Goal: Task Accomplishment & Management: Manage account settings

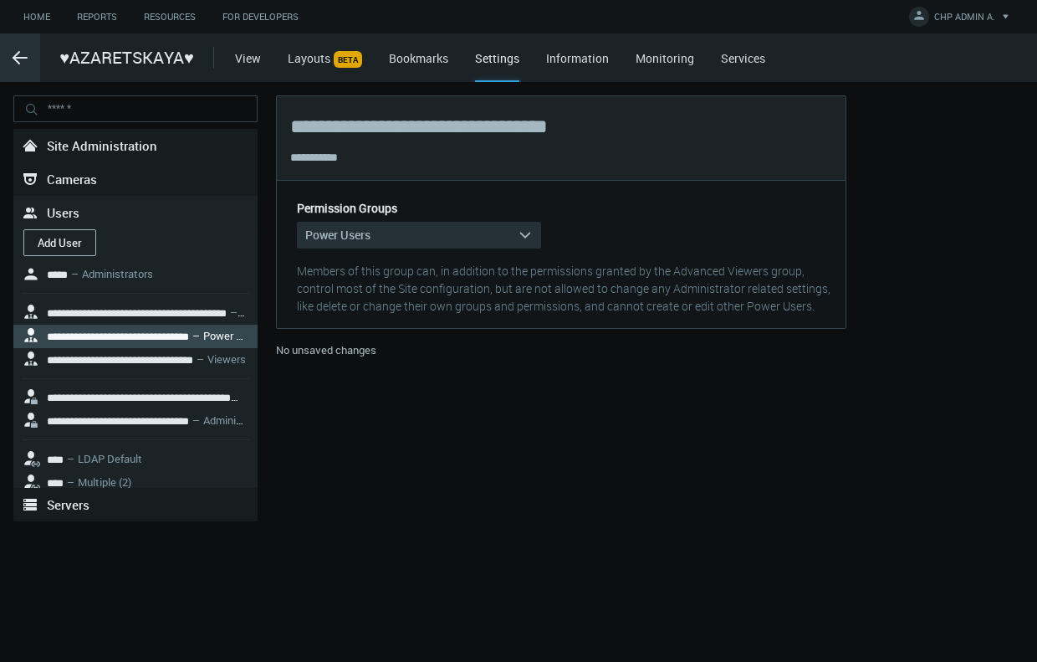
drag, startPoint x: 0, startPoint y: 0, endPoint x: 17, endPoint y: 58, distance: 60.1
click at [17, 58] on line at bounding box center [19, 58] width 13 height 0
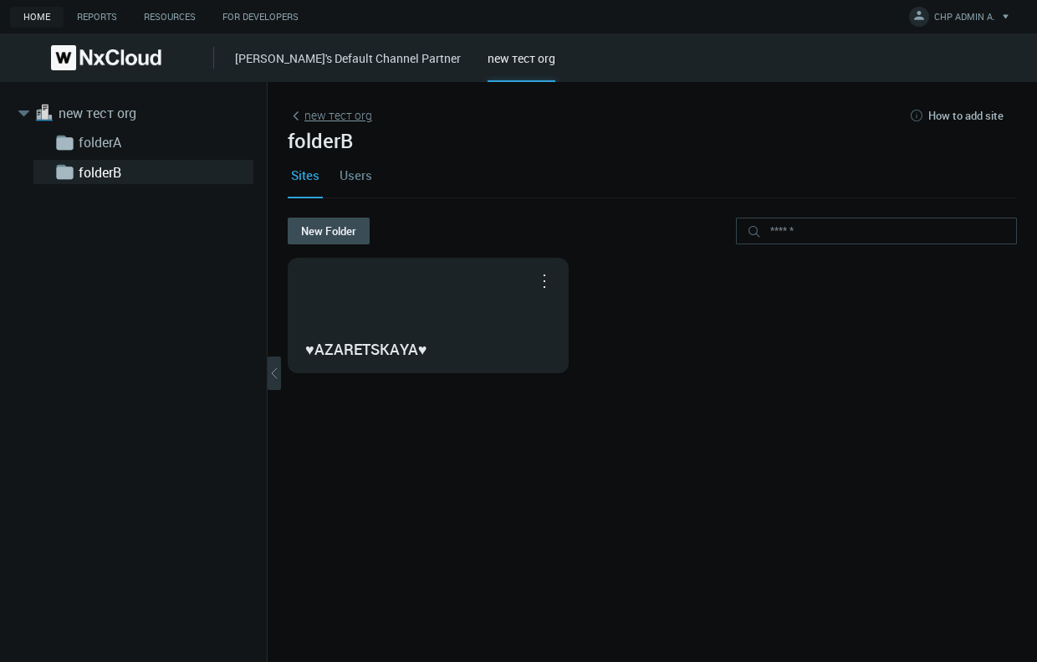
click at [328, 116] on link "new тест org" at bounding box center [330, 115] width 84 height 18
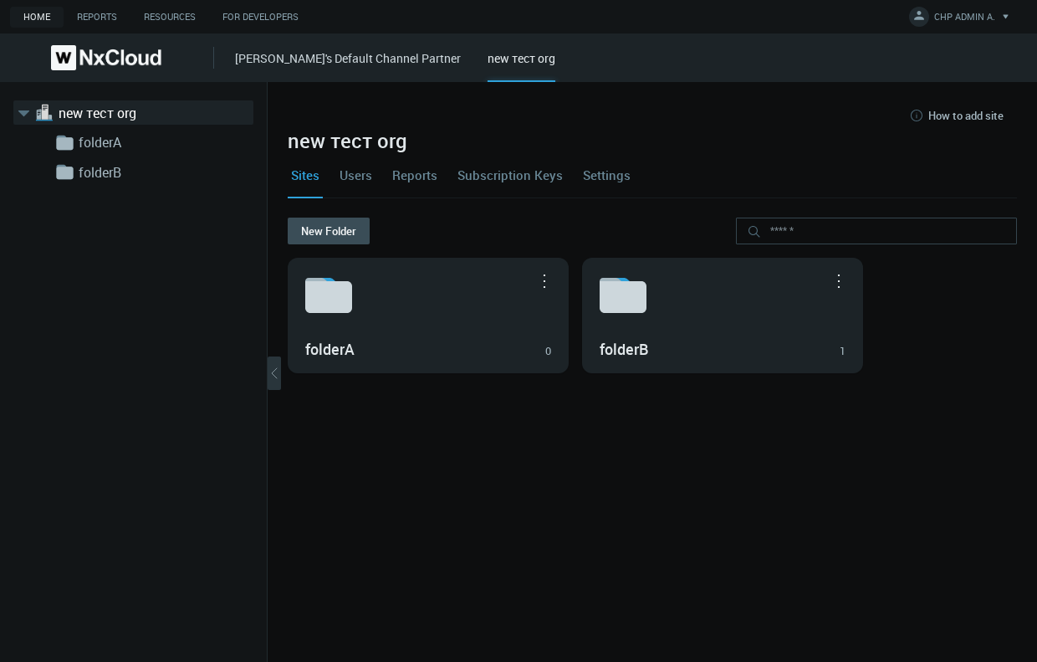
click at [366, 177] on link "Users" at bounding box center [355, 174] width 39 height 45
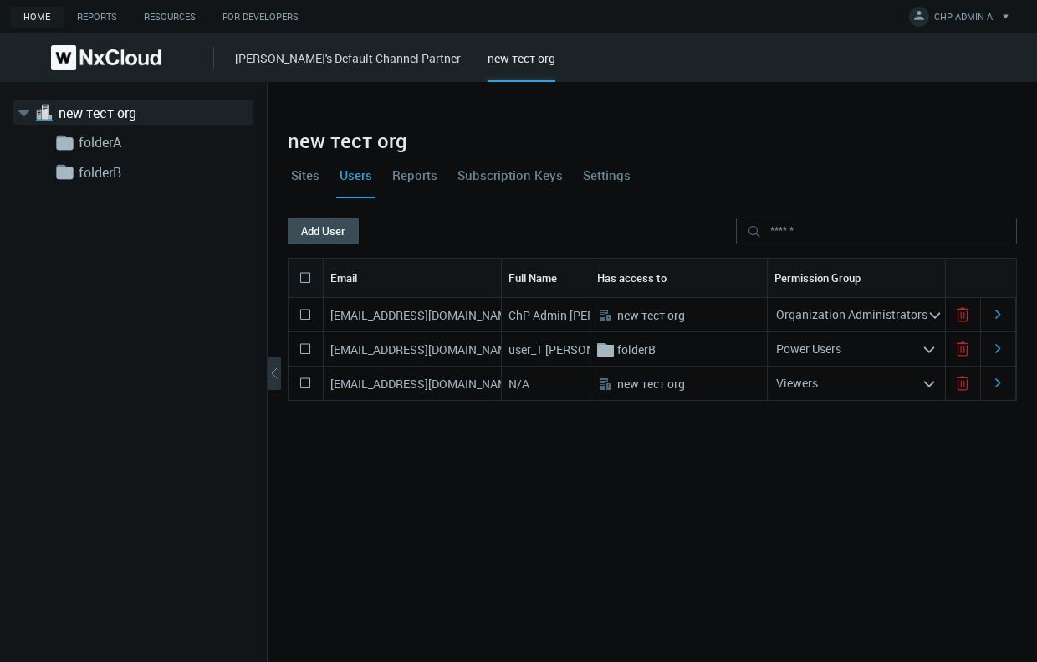
click at [914, 320] on nx-search-highlight "Organization Administrators" at bounding box center [851, 314] width 151 height 16
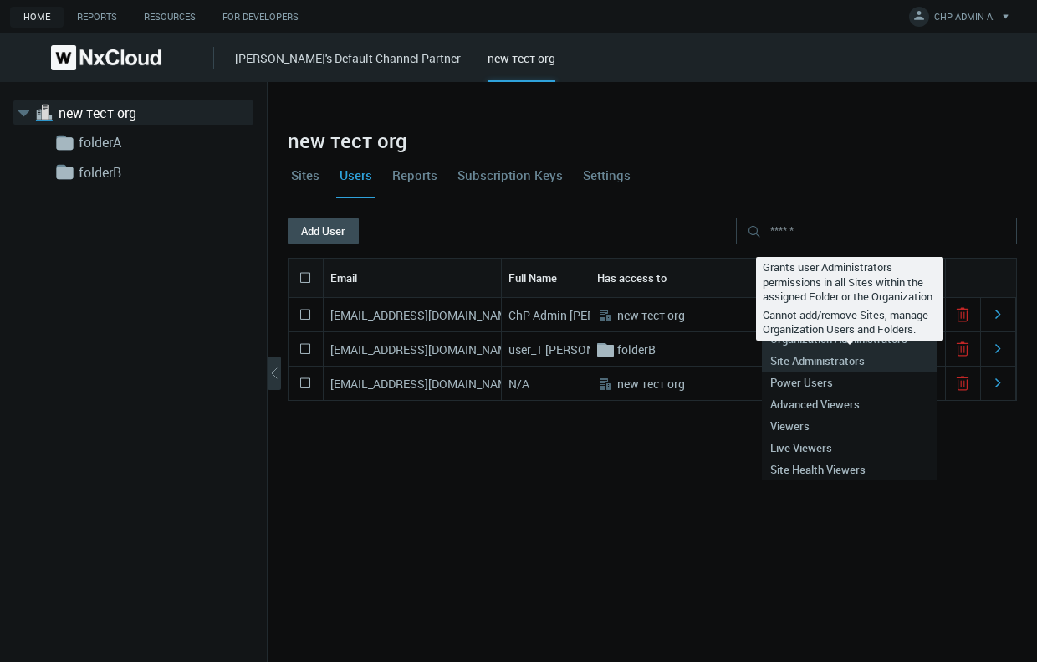
click at [860, 352] on div "Site Administrators" at bounding box center [849, 361] width 158 height 22
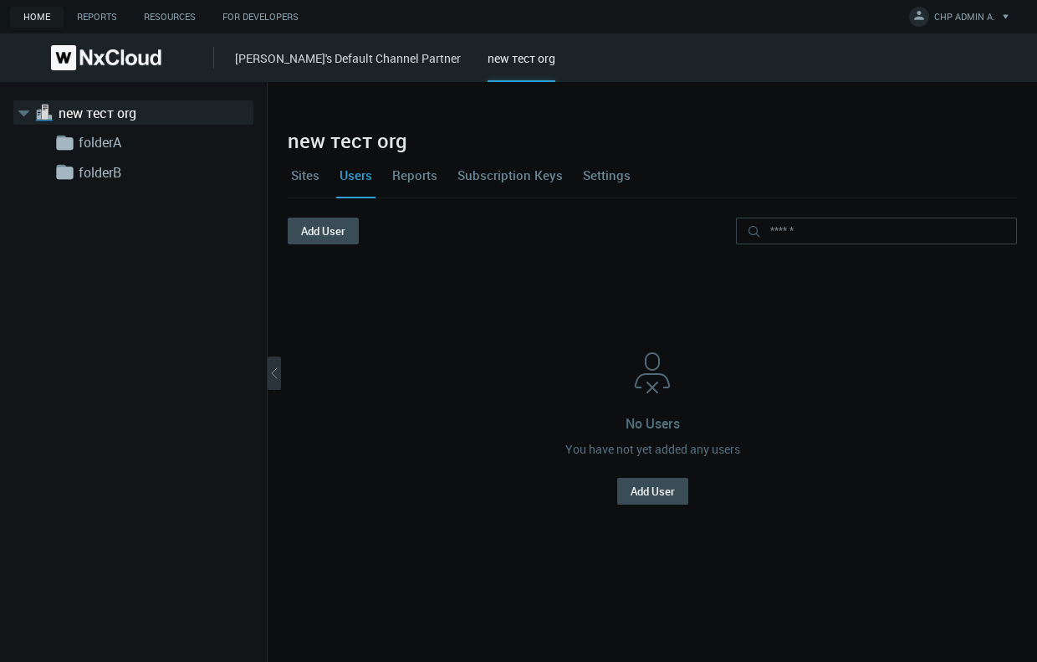
click at [362, 176] on link "Users" at bounding box center [355, 174] width 39 height 45
click at [144, 107] on link "new тест org" at bounding box center [142, 113] width 167 height 20
click at [333, 65] on link "[PERSON_NAME]'s Default Channel Partner" at bounding box center [348, 58] width 226 height 16
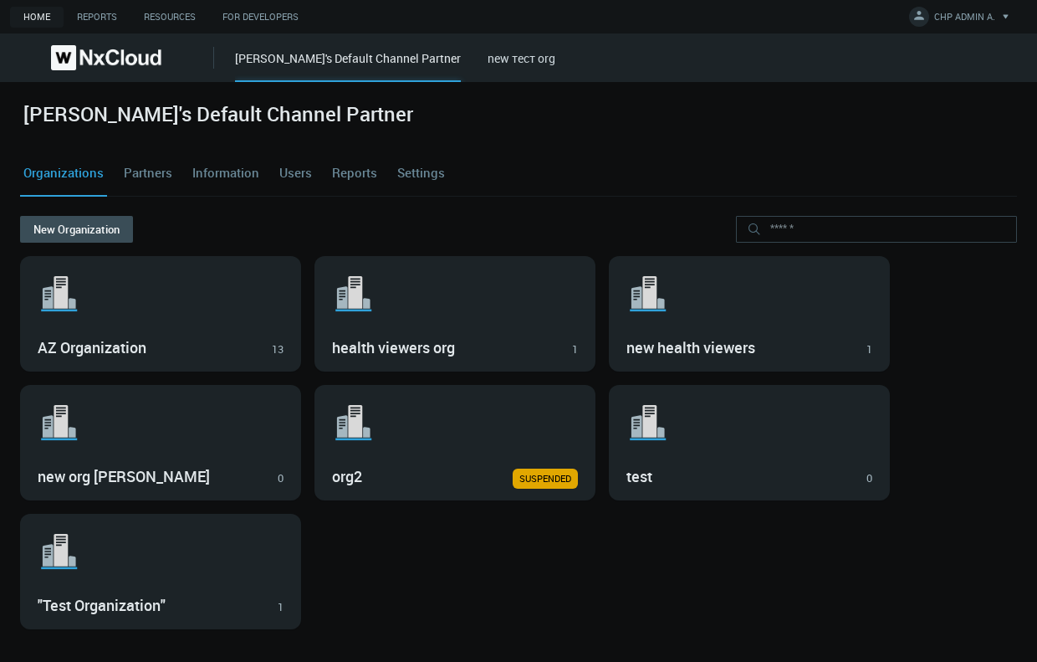
click at [494, 51] on link "new тест org" at bounding box center [522, 58] width 68 height 16
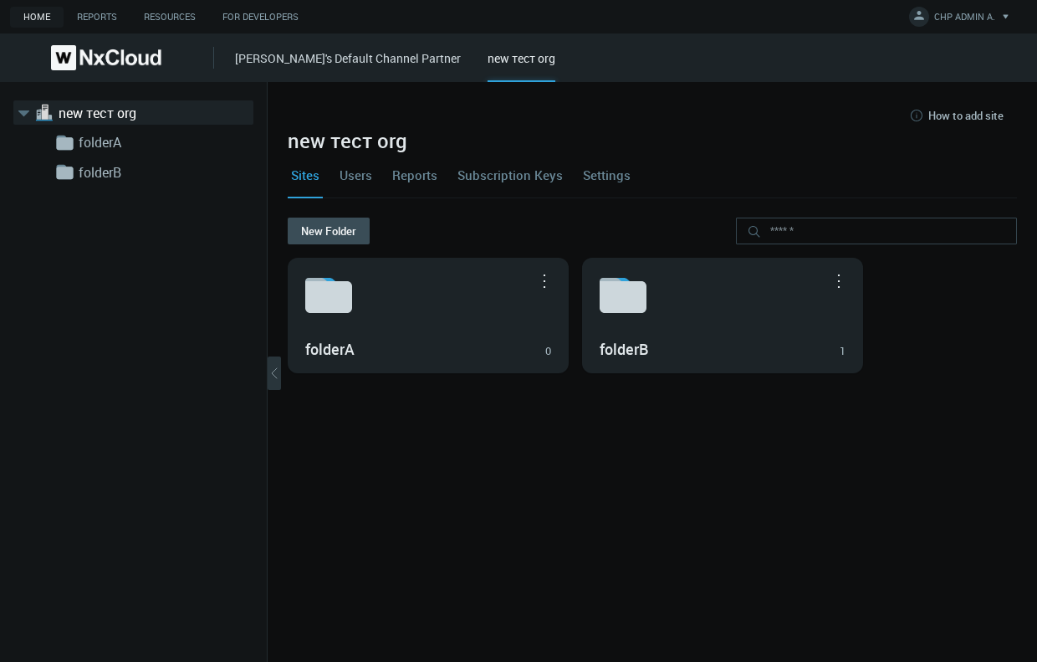
click at [368, 185] on link "Users" at bounding box center [355, 174] width 39 height 45
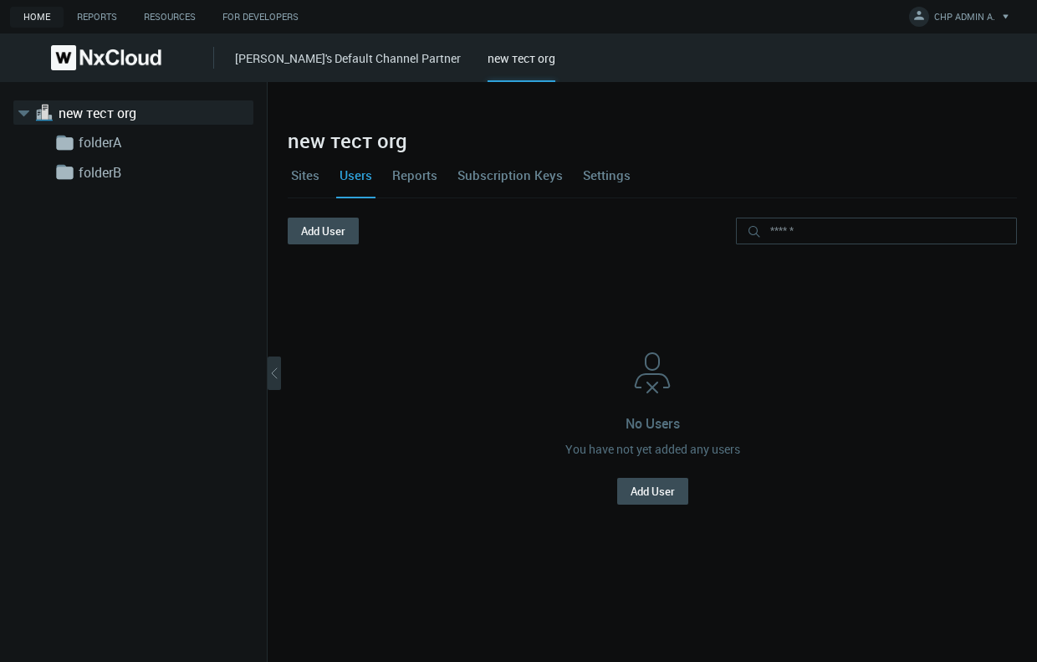
click at [411, 176] on link "Reports" at bounding box center [415, 174] width 52 height 45
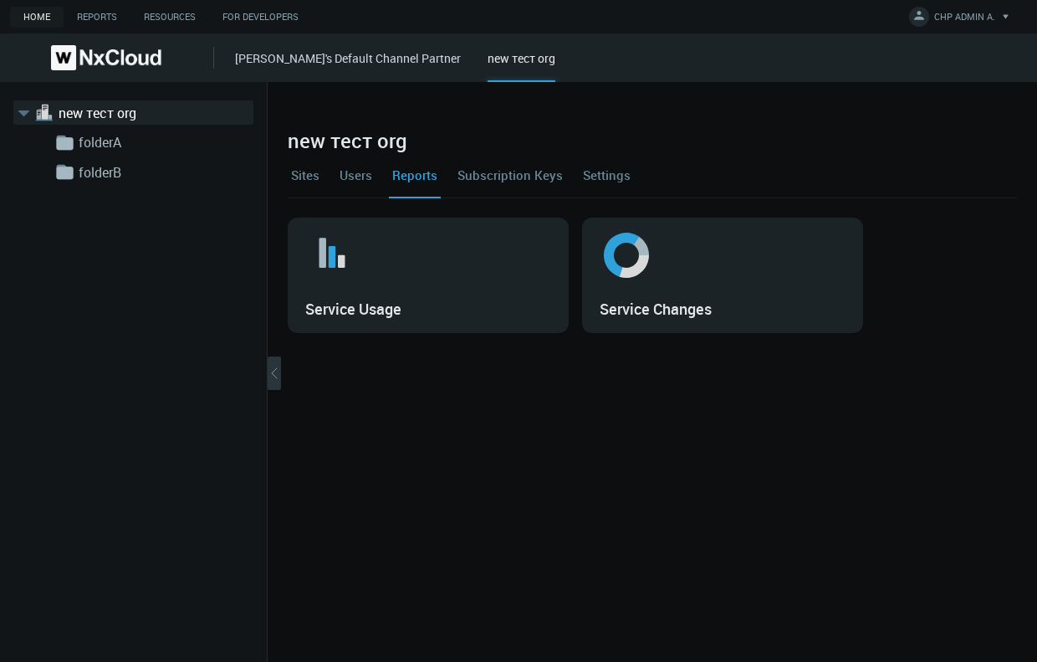
click at [494, 174] on link "Subscription Keys" at bounding box center [510, 174] width 112 height 45
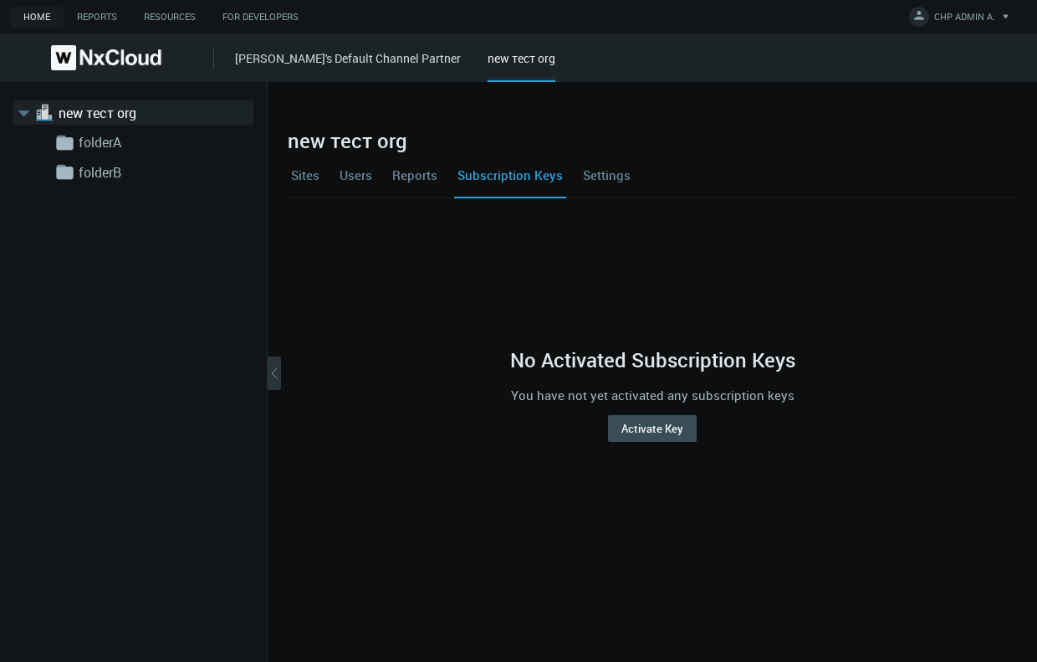
click at [585, 175] on link "Settings" at bounding box center [607, 174] width 54 height 45
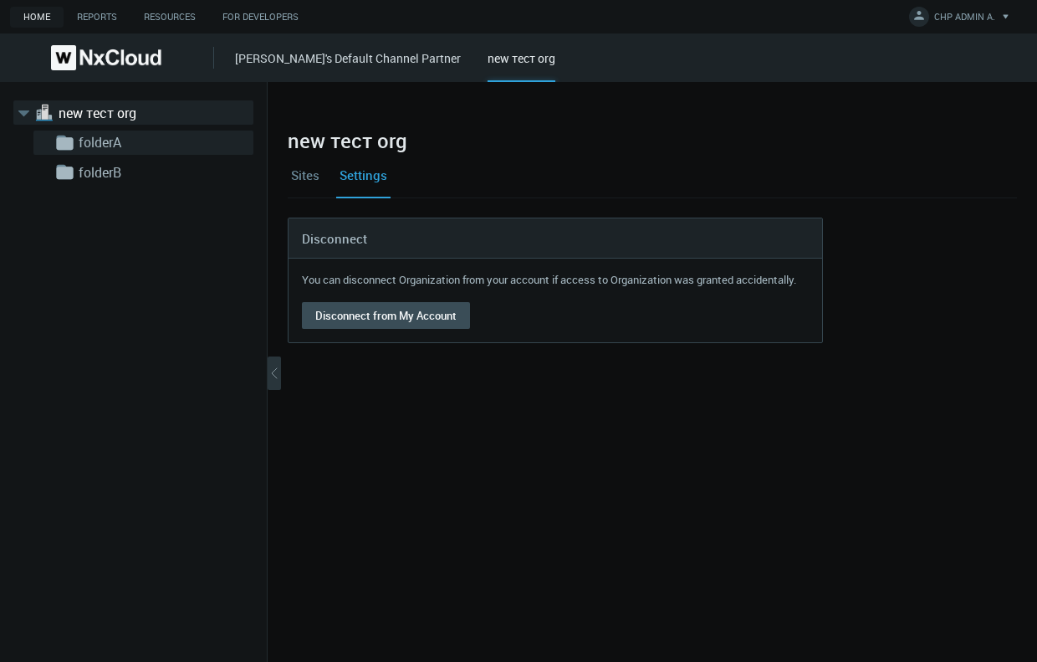
click at [125, 130] on div ".body{ fill: var(--groups-sidebar-folder-icon-body-fill); } .tab{ fill: var(--g…" at bounding box center [143, 142] width 220 height 24
click at [131, 143] on link "folderA" at bounding box center [162, 142] width 167 height 20
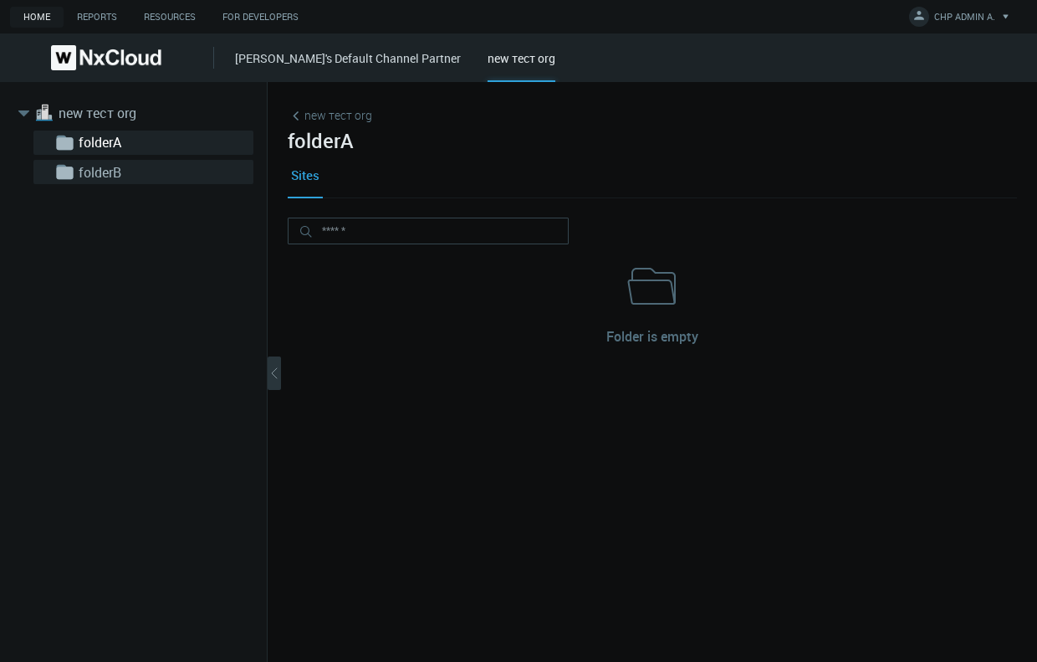
click at [127, 171] on link "folderB" at bounding box center [162, 172] width 167 height 20
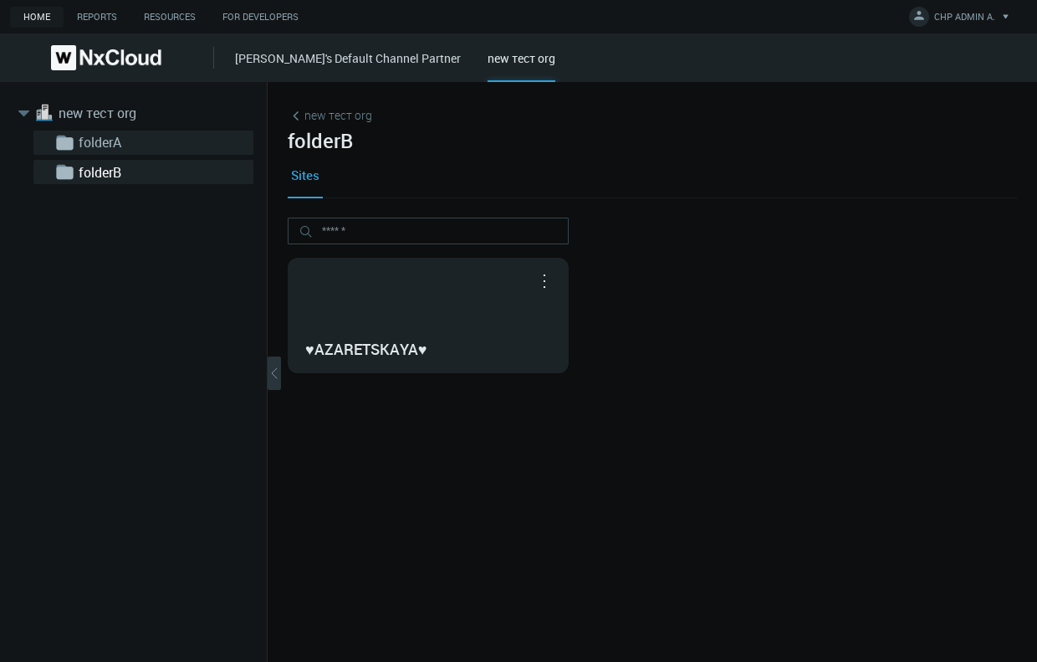
click at [116, 147] on link "folderA" at bounding box center [162, 142] width 167 height 20
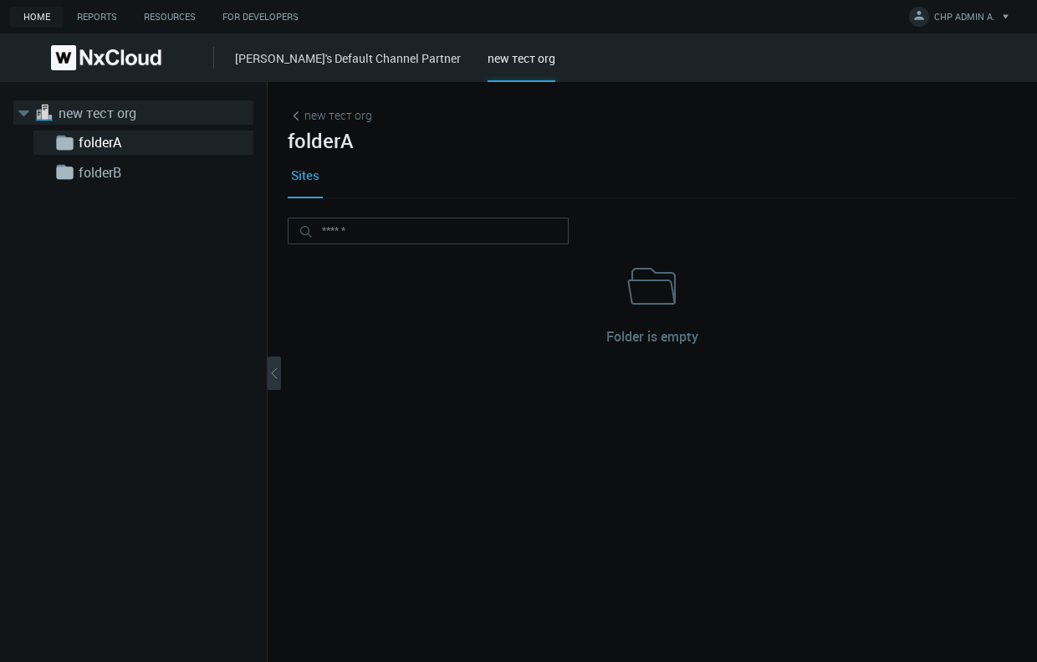
click at [115, 120] on link "new тест org" at bounding box center [142, 113] width 167 height 20
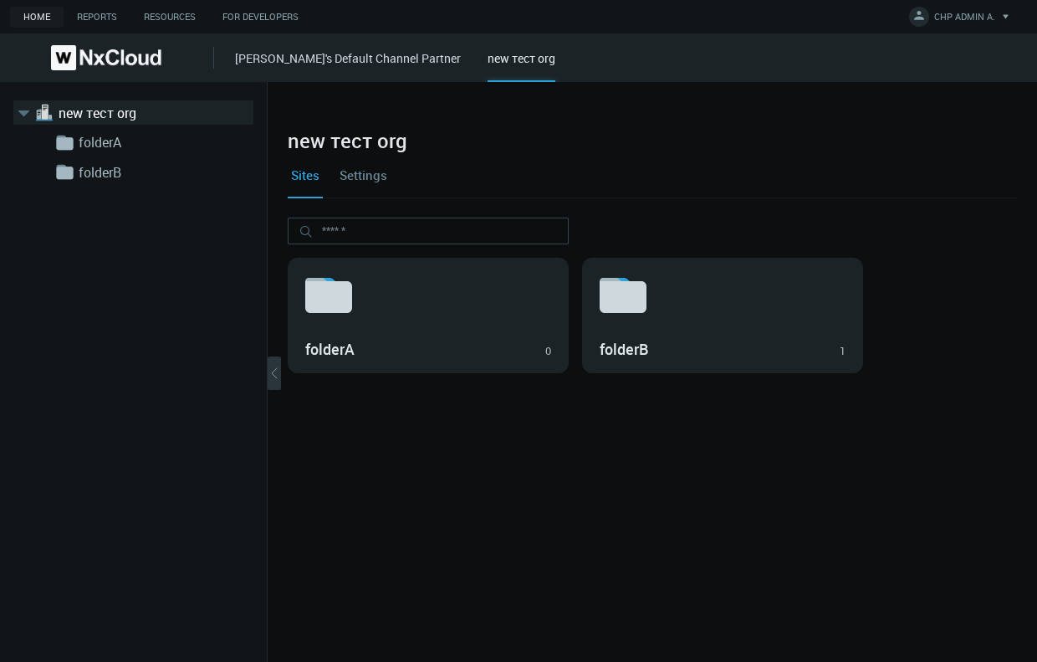
click at [356, 171] on link "Settings" at bounding box center [363, 174] width 54 height 45
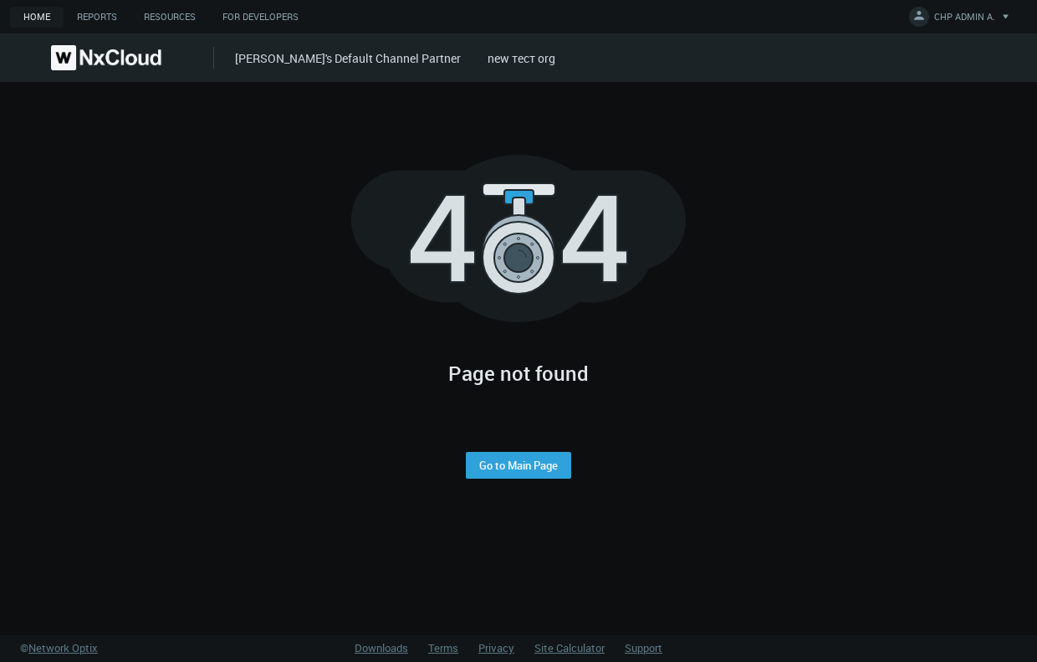
click at [488, 56] on link "new тест org" at bounding box center [522, 58] width 68 height 16
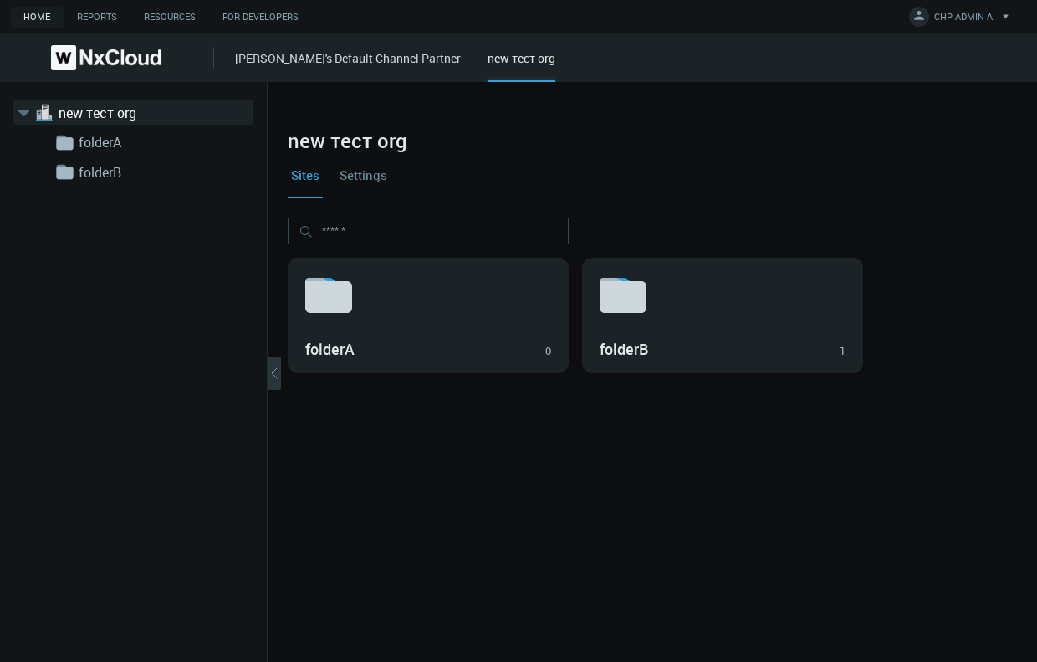
click at [273, 63] on link "[PERSON_NAME]'s Default Channel Partner" at bounding box center [348, 58] width 226 height 16
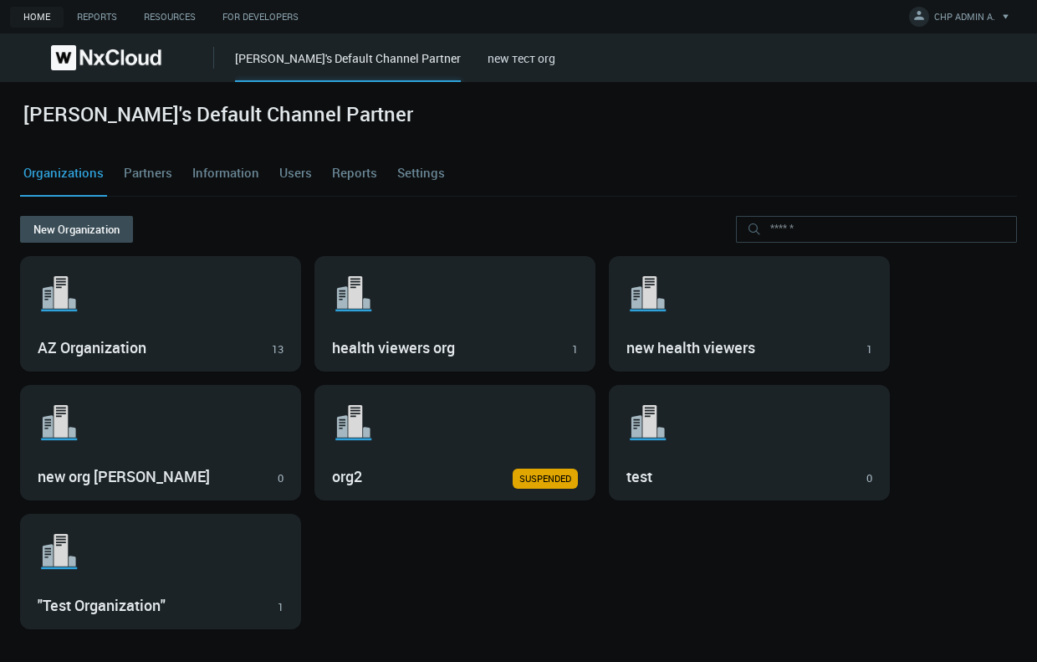
click at [488, 57] on link "new тест org" at bounding box center [522, 58] width 68 height 16
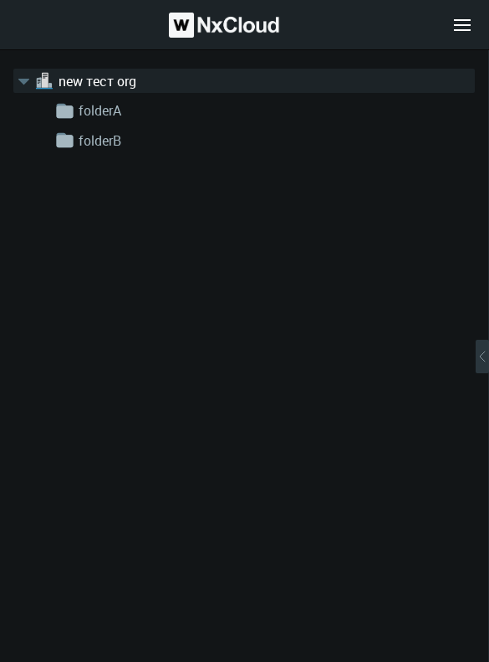
click at [180, 253] on div ".st1{fill:var(--svg-placeholder-elm2-color);} .st2{fill:var(--brand-core);} .st…" at bounding box center [244, 355] width 489 height 611
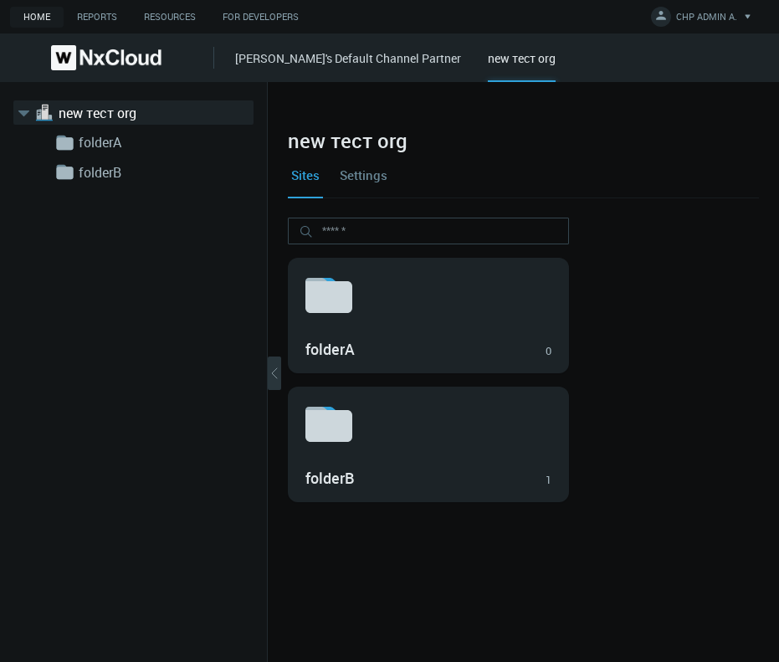
click at [357, 176] on link "Settings" at bounding box center [363, 174] width 54 height 45
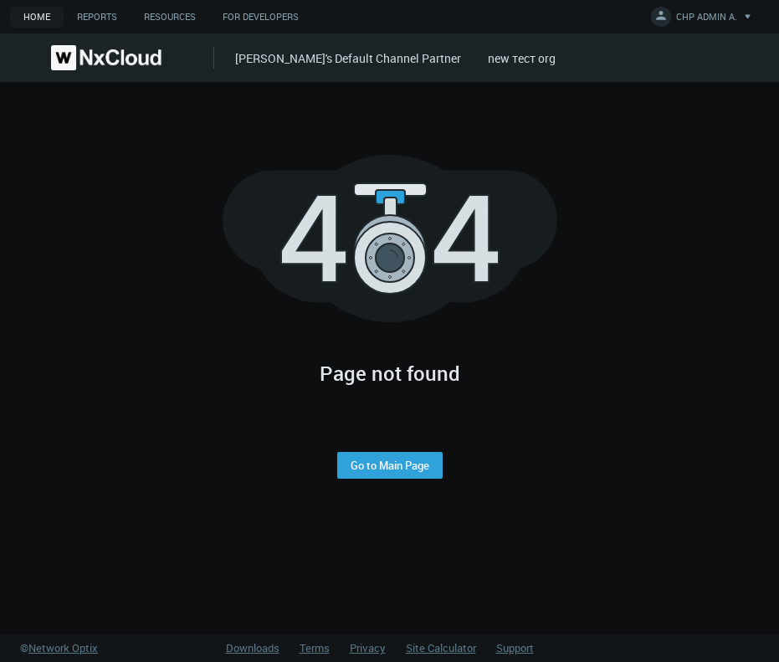
click at [379, 65] on link "[PERSON_NAME]'s Default Channel Partner" at bounding box center [348, 58] width 226 height 16
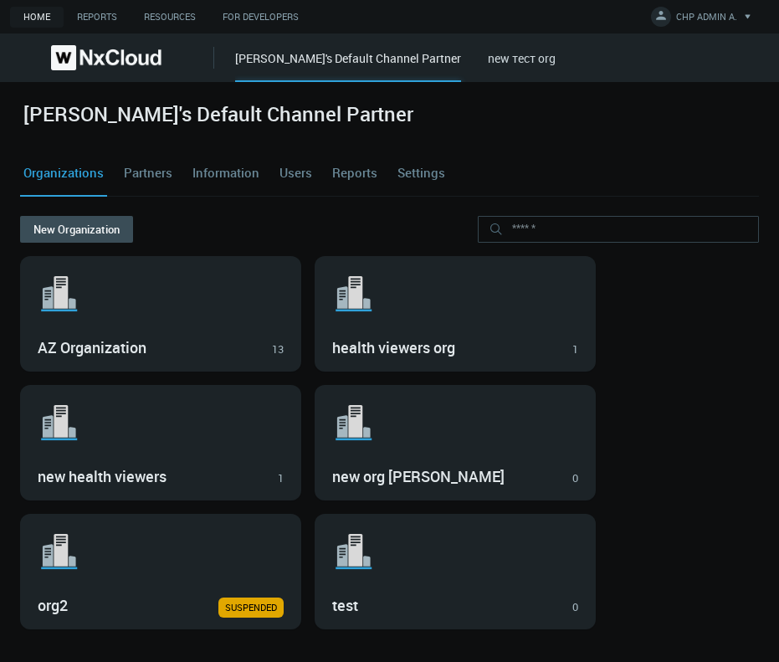
click at [284, 179] on link "Users" at bounding box center [295, 173] width 39 height 45
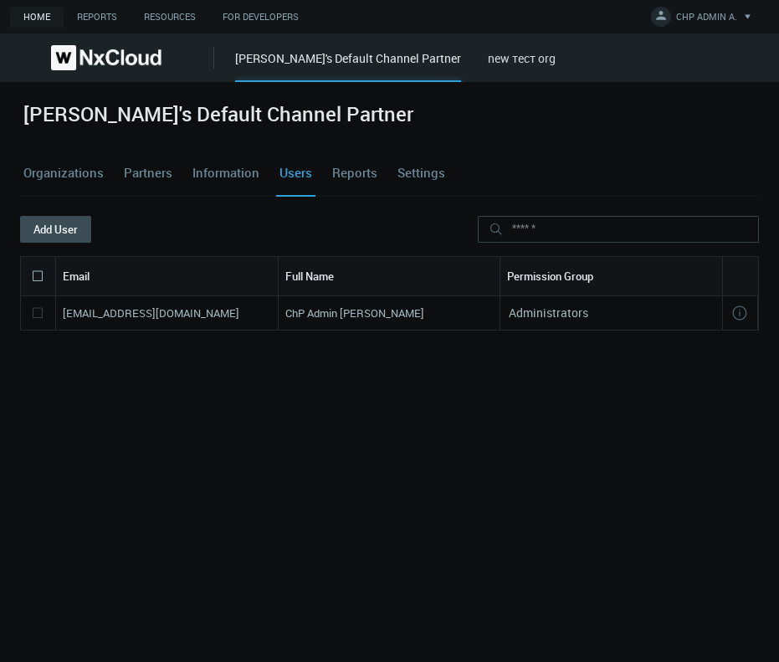
click at [353, 175] on link "Reports" at bounding box center [355, 173] width 52 height 45
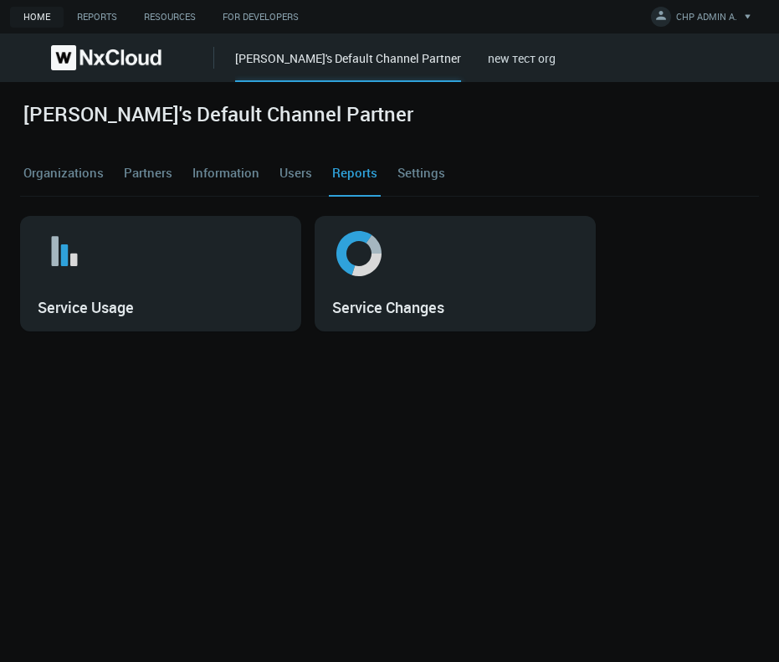
click at [293, 174] on link "Users" at bounding box center [295, 173] width 39 height 45
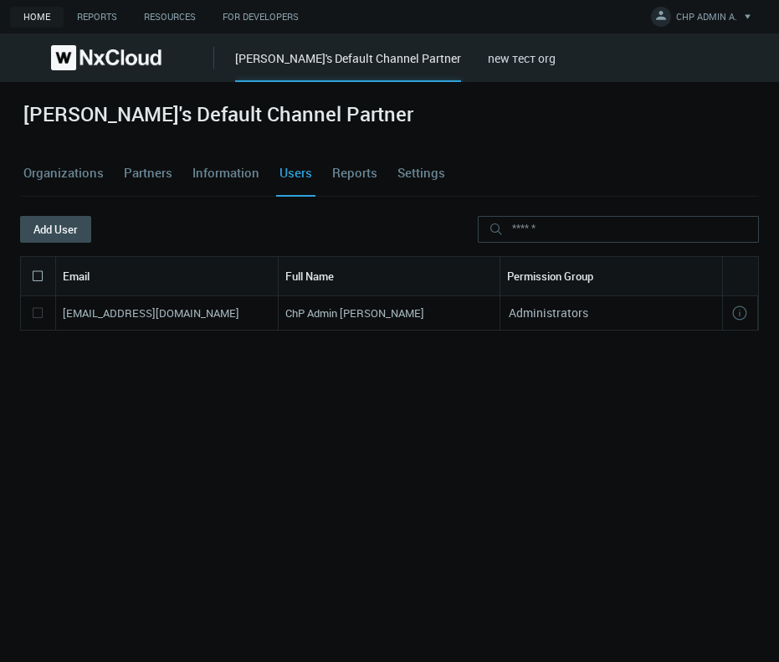
click at [484, 68] on div "azaretskaya's Default Channel Partner new тест org" at bounding box center [507, 57] width 544 height 49
click at [488, 57] on link "new тест org" at bounding box center [522, 58] width 68 height 16
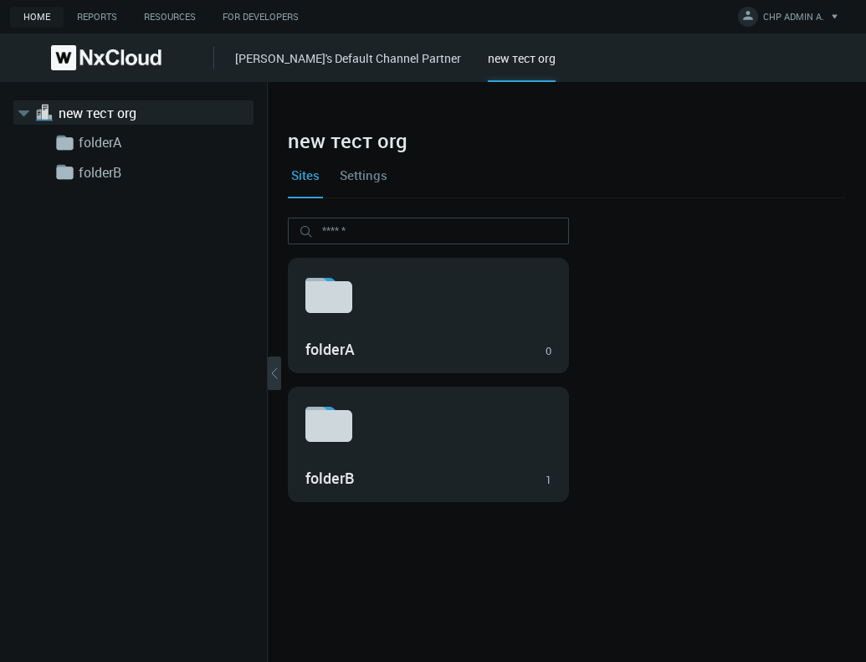
click at [365, 60] on link "[PERSON_NAME]'s Default Channel Partner" at bounding box center [348, 58] width 226 height 16
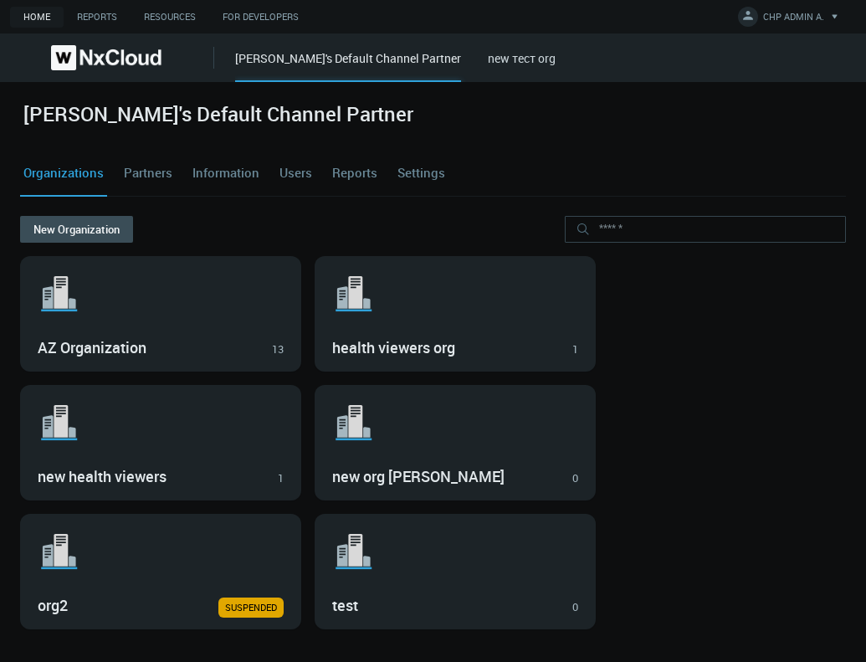
click at [301, 172] on link "Users" at bounding box center [295, 173] width 39 height 45
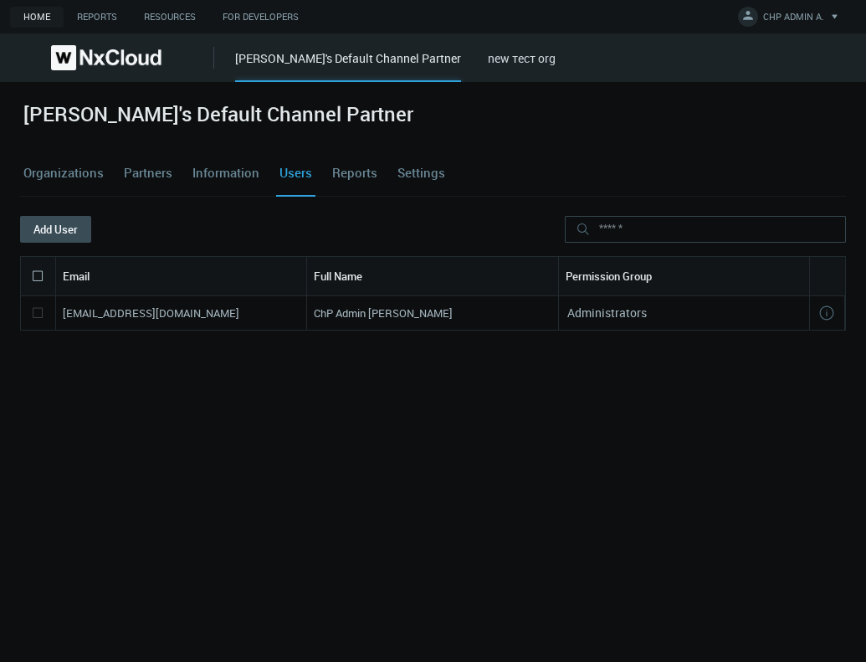
click at [500, 52] on link "new тест org" at bounding box center [522, 58] width 68 height 16
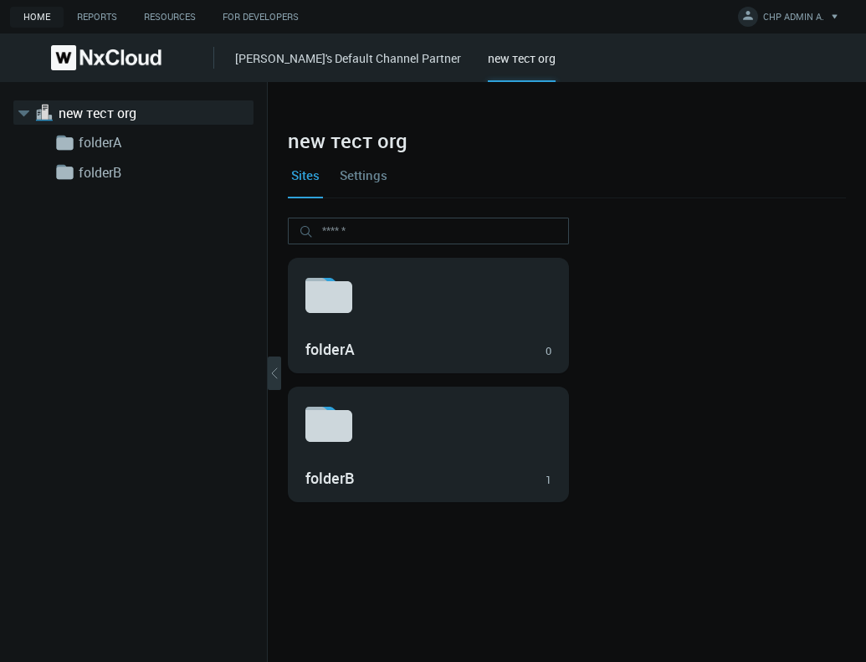
click at [455, 170] on div "Sites Settings" at bounding box center [567, 174] width 558 height 45
click at [292, 76] on div "azaretskaya's Default Channel Partner new тест org" at bounding box center [550, 57] width 631 height 49
click at [299, 61] on link "[PERSON_NAME]'s Default Channel Partner" at bounding box center [348, 58] width 226 height 16
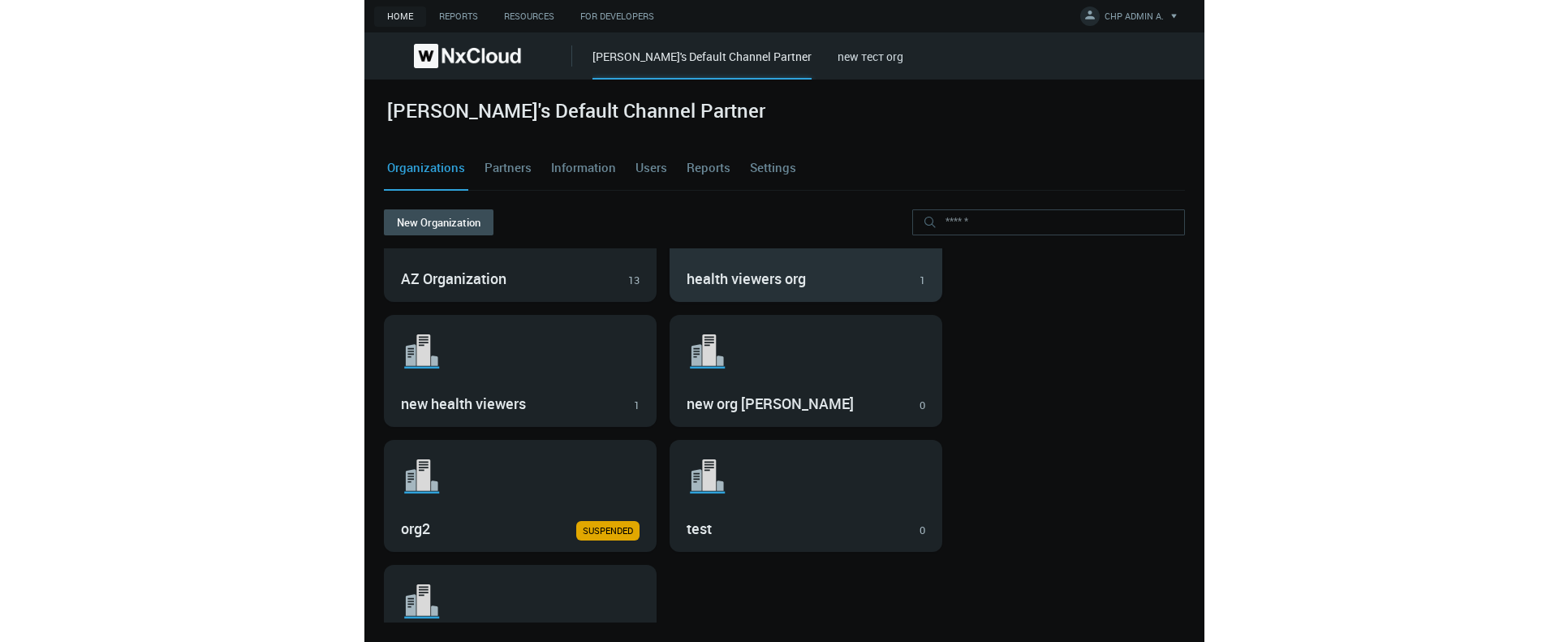
scroll to position [126, 0]
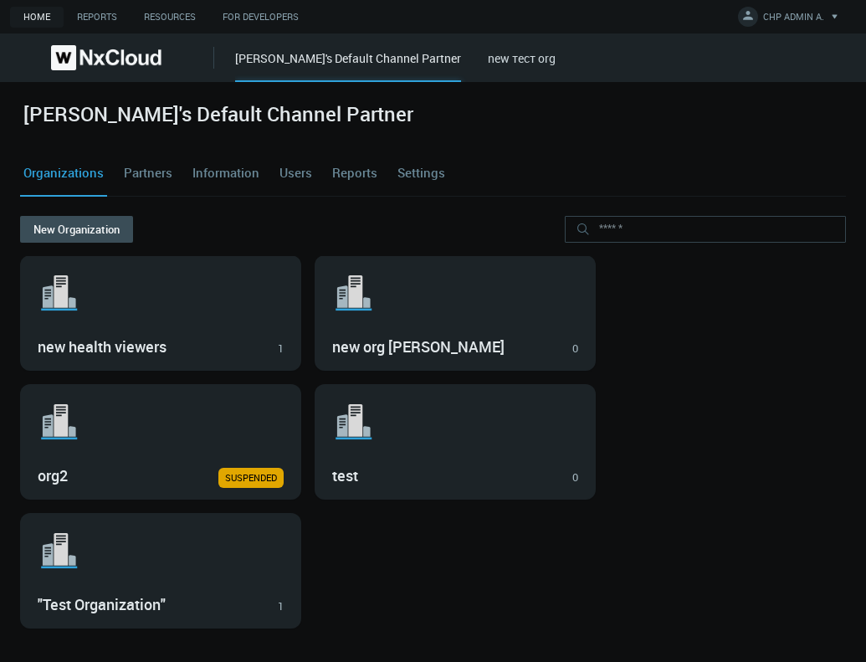
click at [528, 52] on link "new тест org" at bounding box center [522, 58] width 68 height 16
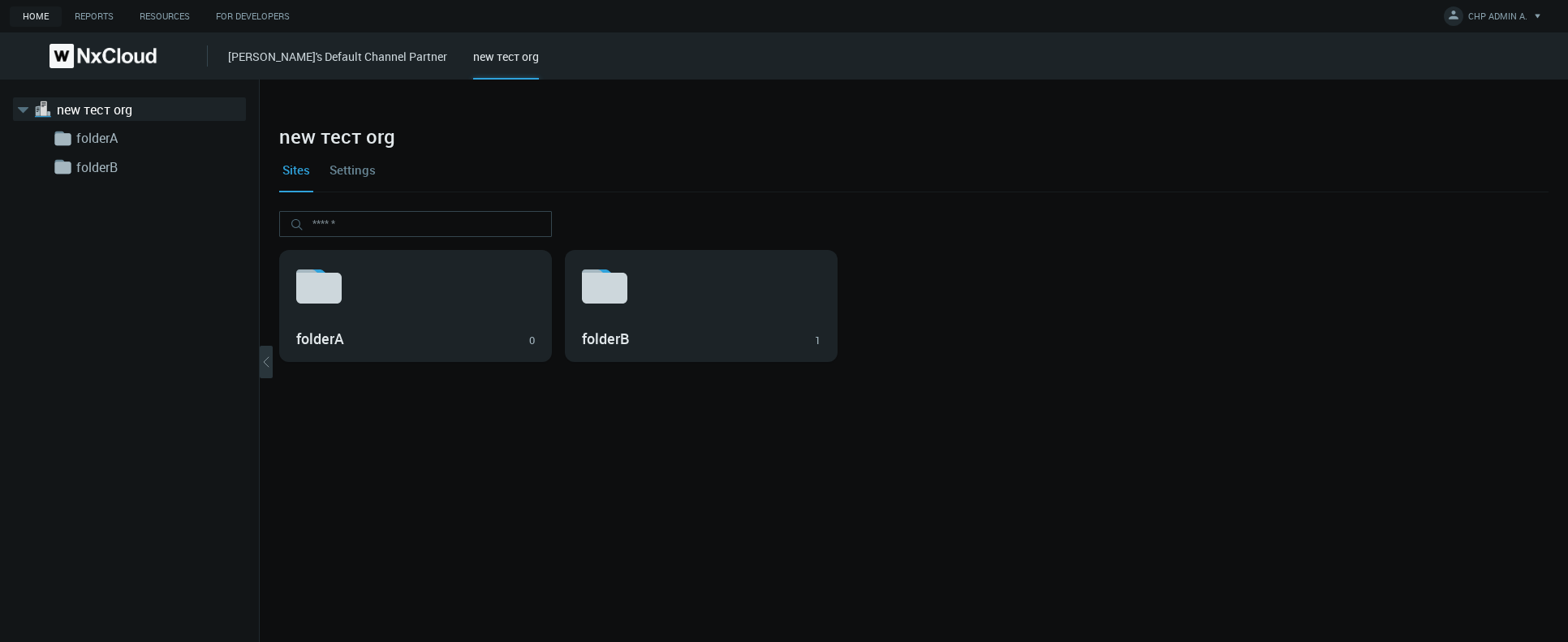
click at [277, 69] on div "azaretskaya's Default Channel Partner new тест org" at bounding box center [898, 55] width 1340 height 48
click at [279, 56] on link "[PERSON_NAME]'s Default Channel Partner" at bounding box center [338, 56] width 219 height 16
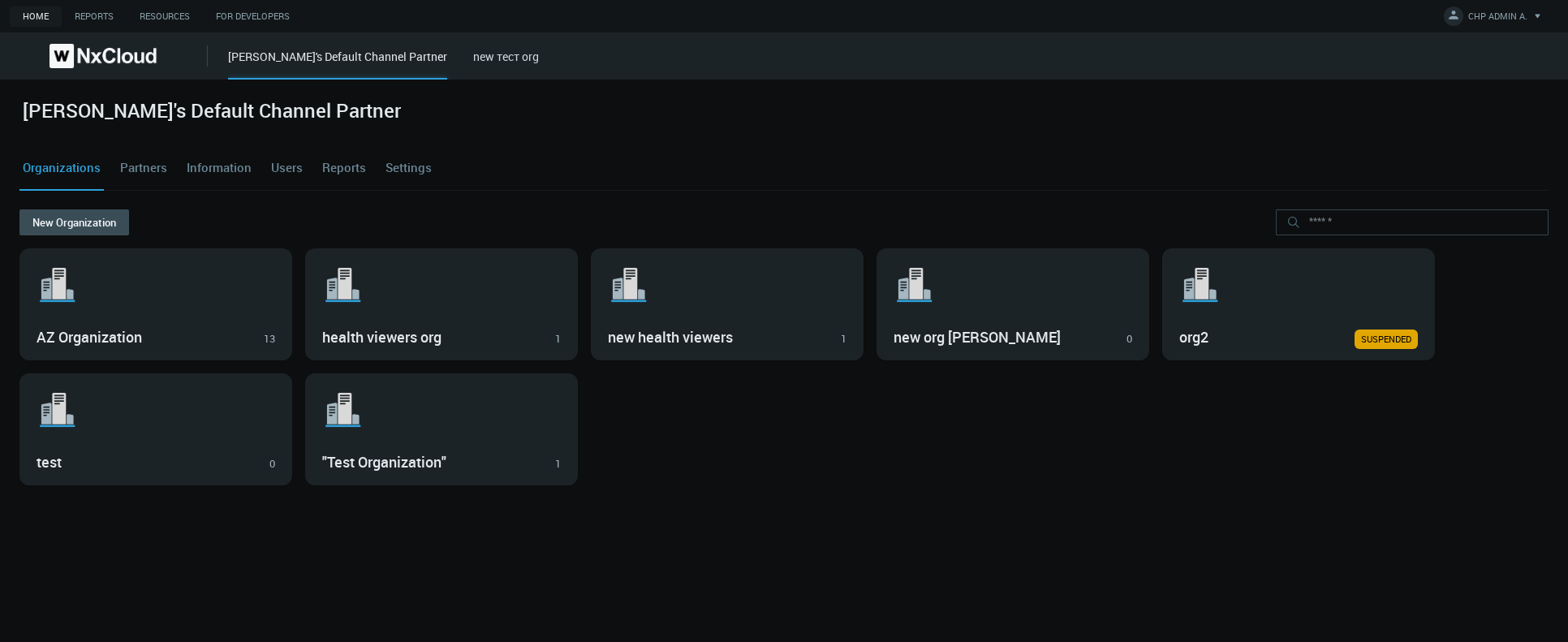
click at [125, 161] on link "Partners" at bounding box center [143, 168] width 53 height 44
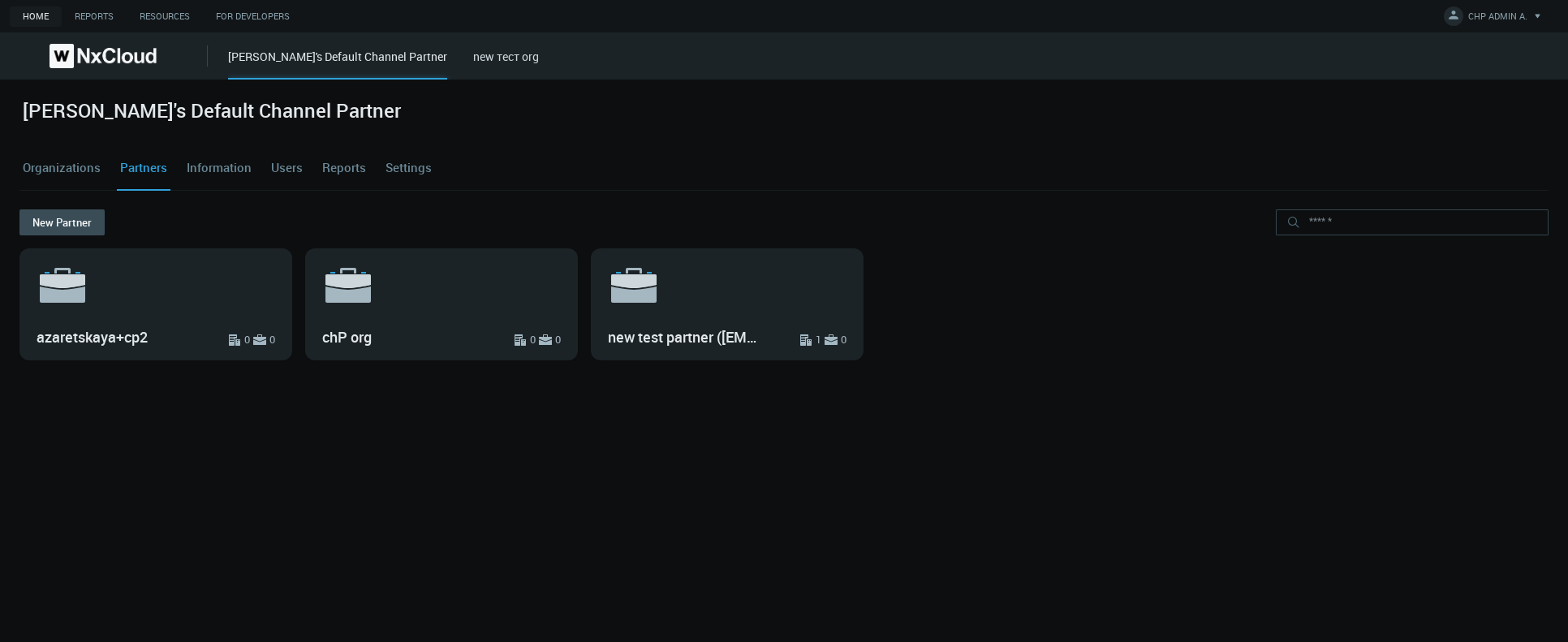
click at [183, 171] on link "Information" at bounding box center [219, 168] width 72 height 44
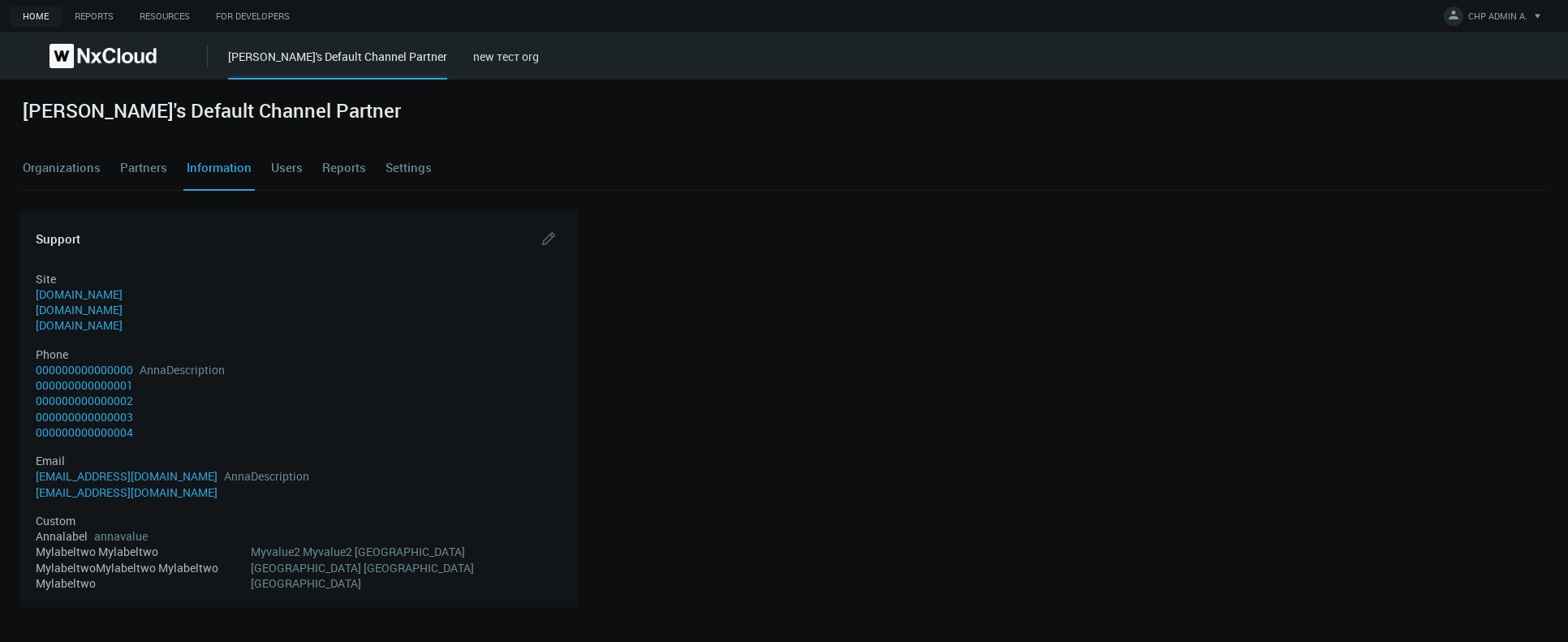
click at [276, 177] on link "Users" at bounding box center [286, 168] width 38 height 44
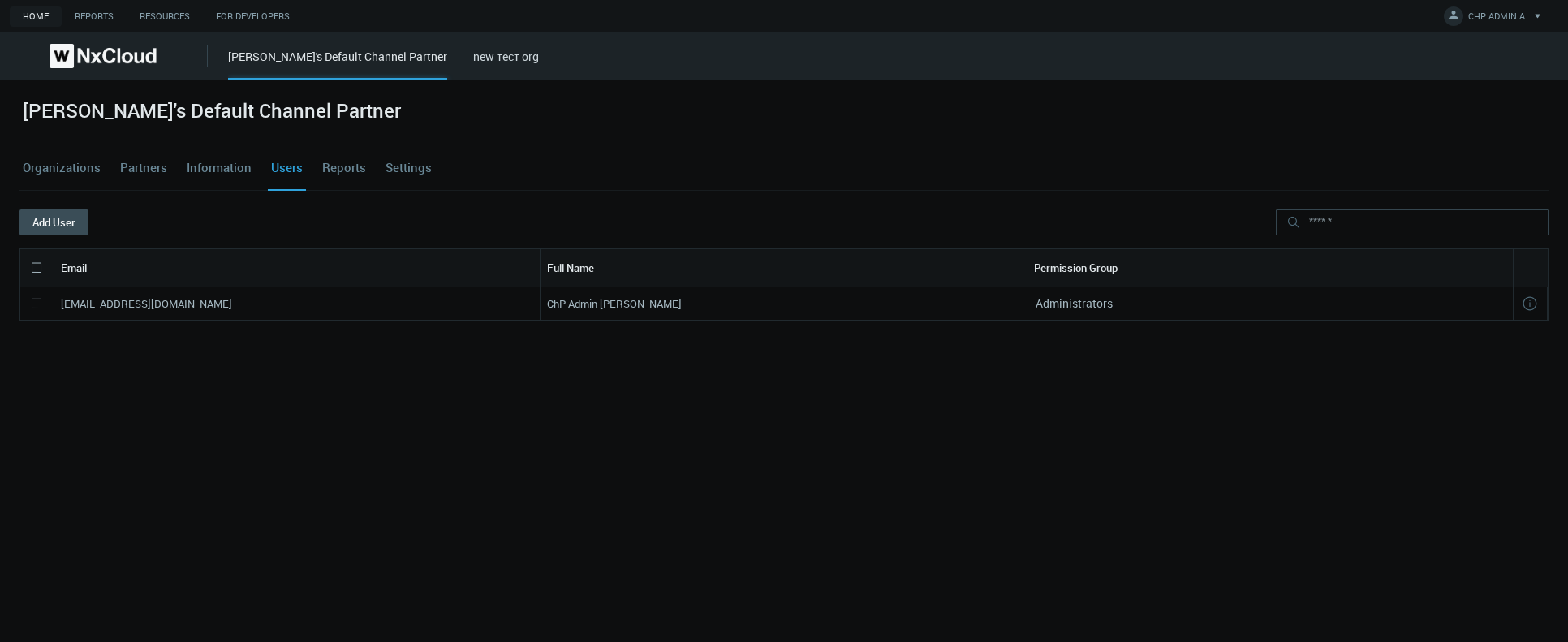
click at [56, 162] on link "Organizations" at bounding box center [61, 168] width 84 height 44
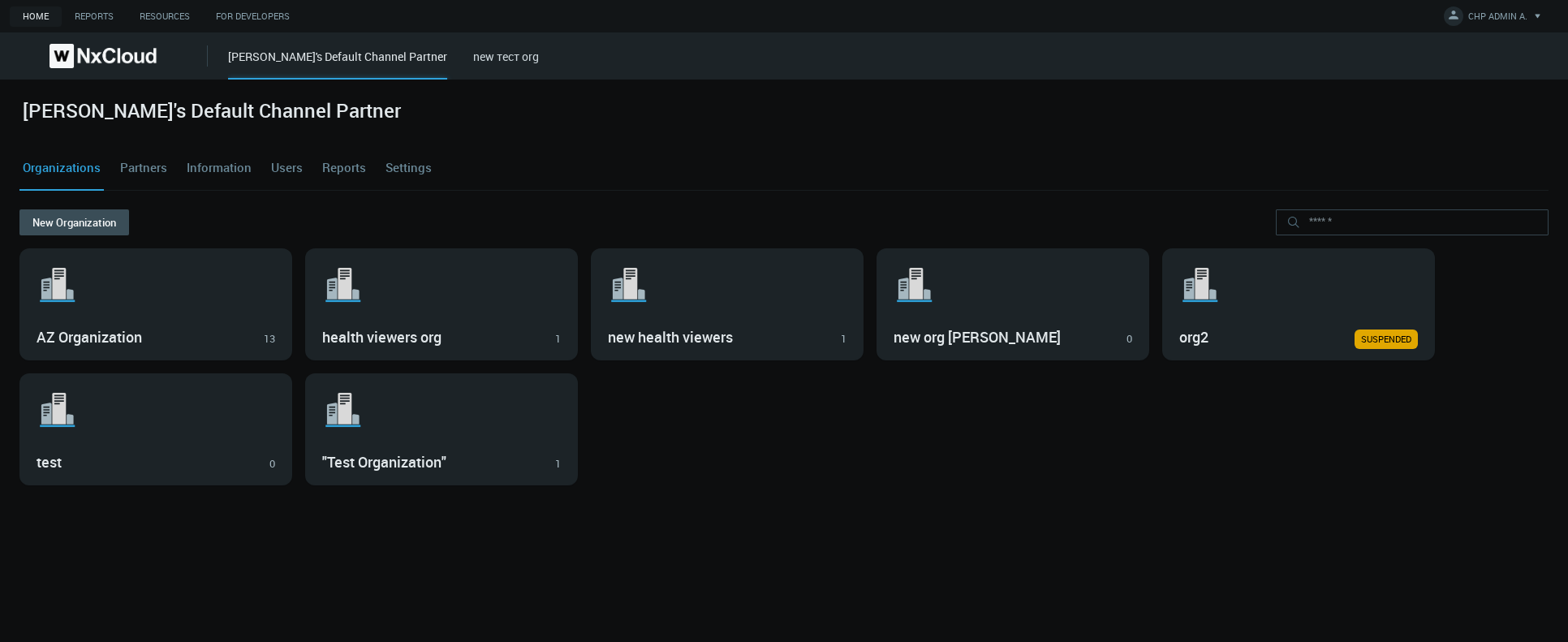
click at [492, 59] on link "new тест org" at bounding box center [506, 56] width 66 height 16
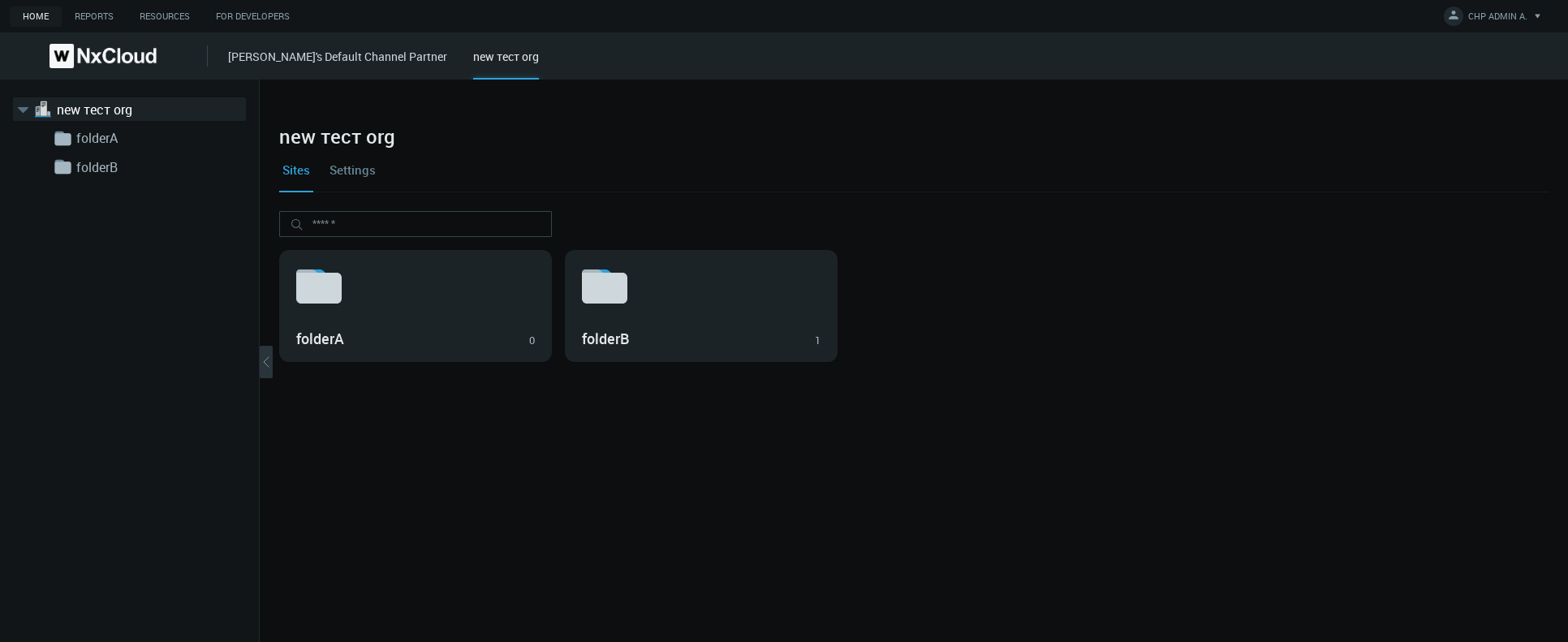
click at [436, 102] on div at bounding box center [914, 112] width 1269 height 26
click at [325, 66] on div "azaretskaya's Default Channel Partner new тест org" at bounding box center [898, 55] width 1340 height 48
click at [320, 478] on nx-org-cards-container "folderA 0 folderB 1" at bounding box center [914, 416] width 1269 height 411
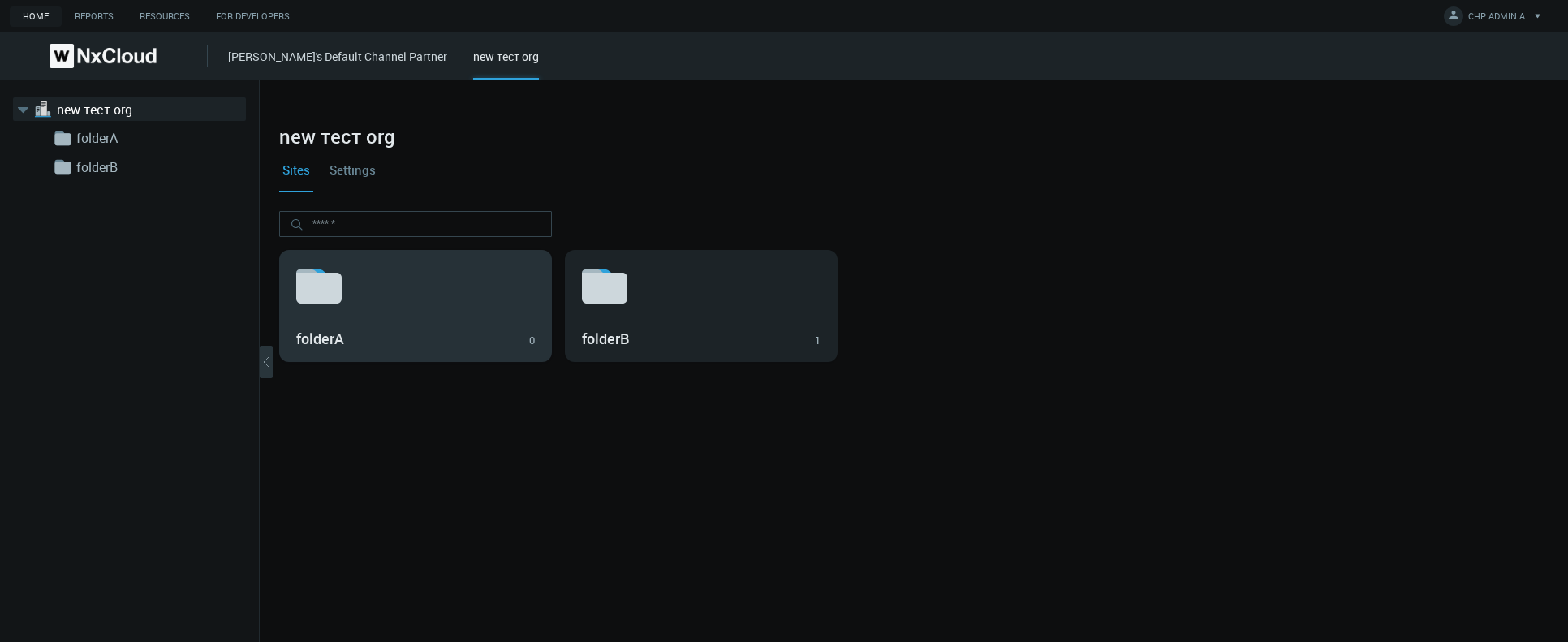
click at [308, 310] on icon at bounding box center [322, 287] width 52 height 52
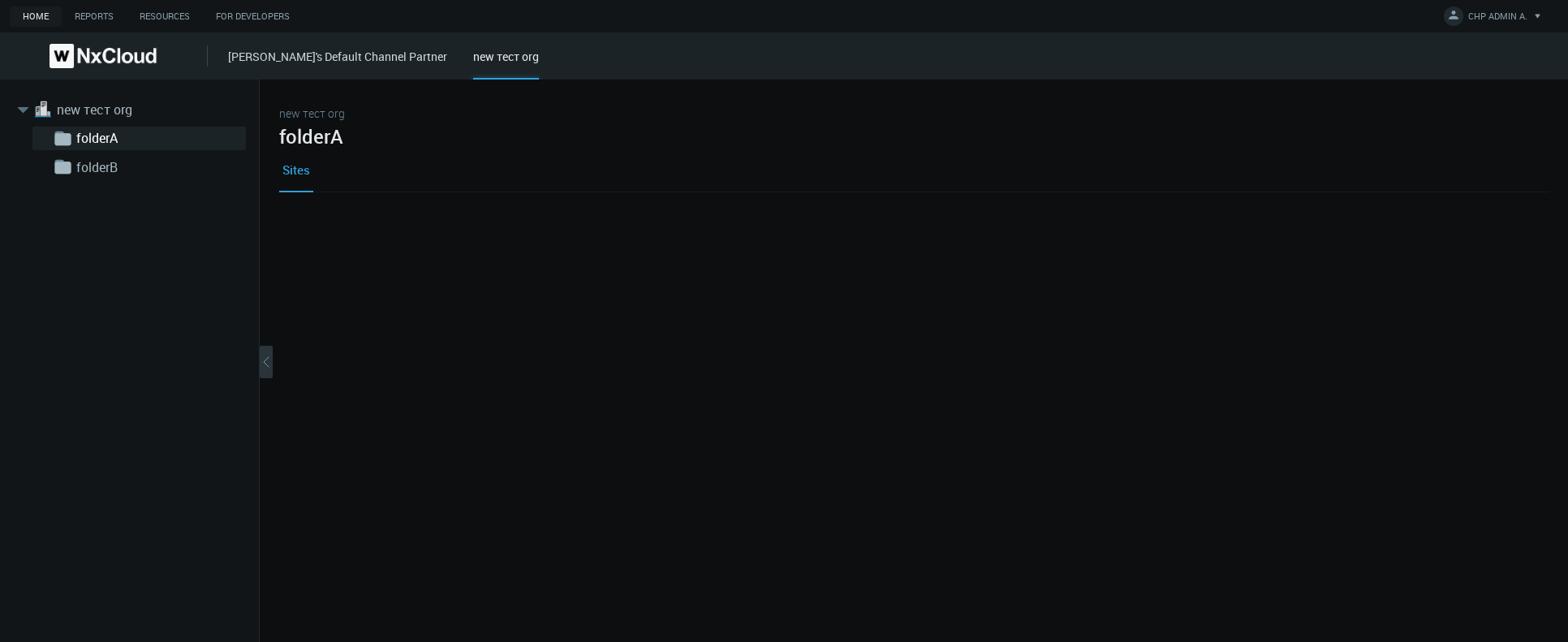
click at [308, 310] on div at bounding box center [914, 291] width 1269 height 162
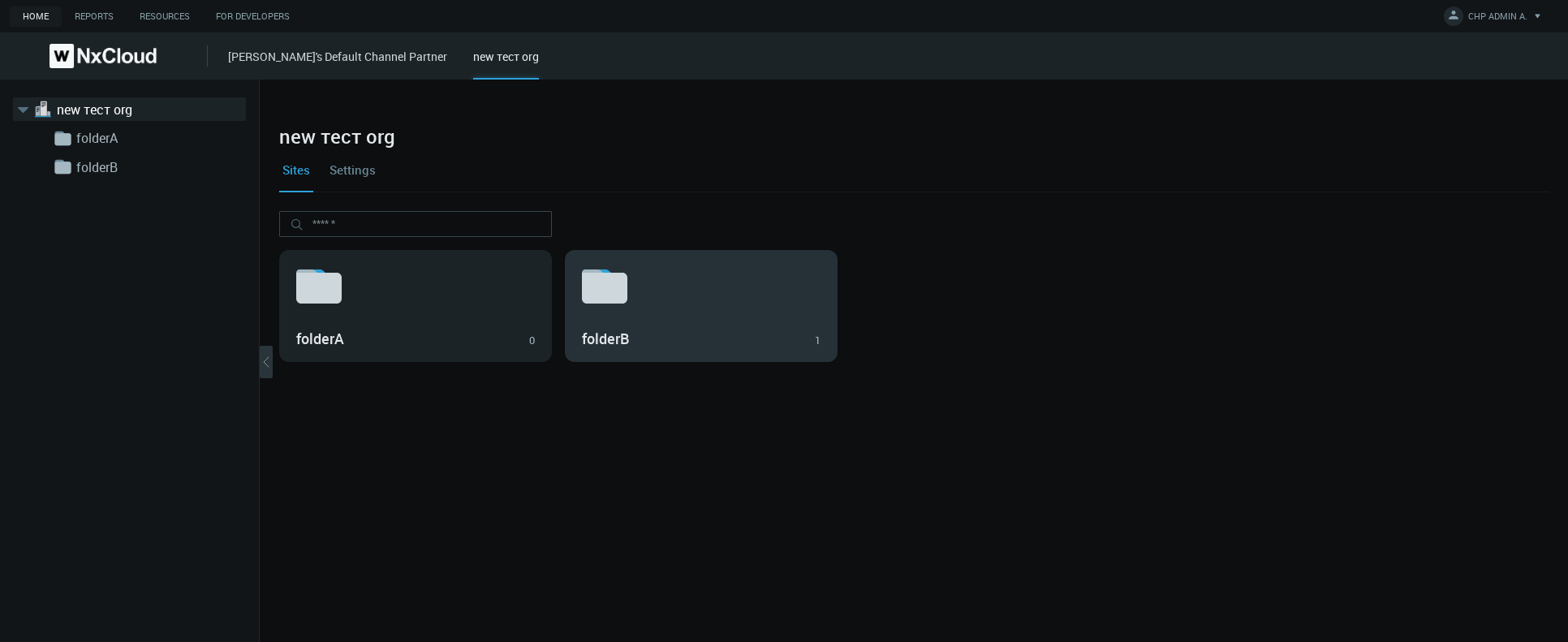
click at [657, 287] on svg-icon at bounding box center [702, 287] width 239 height 52
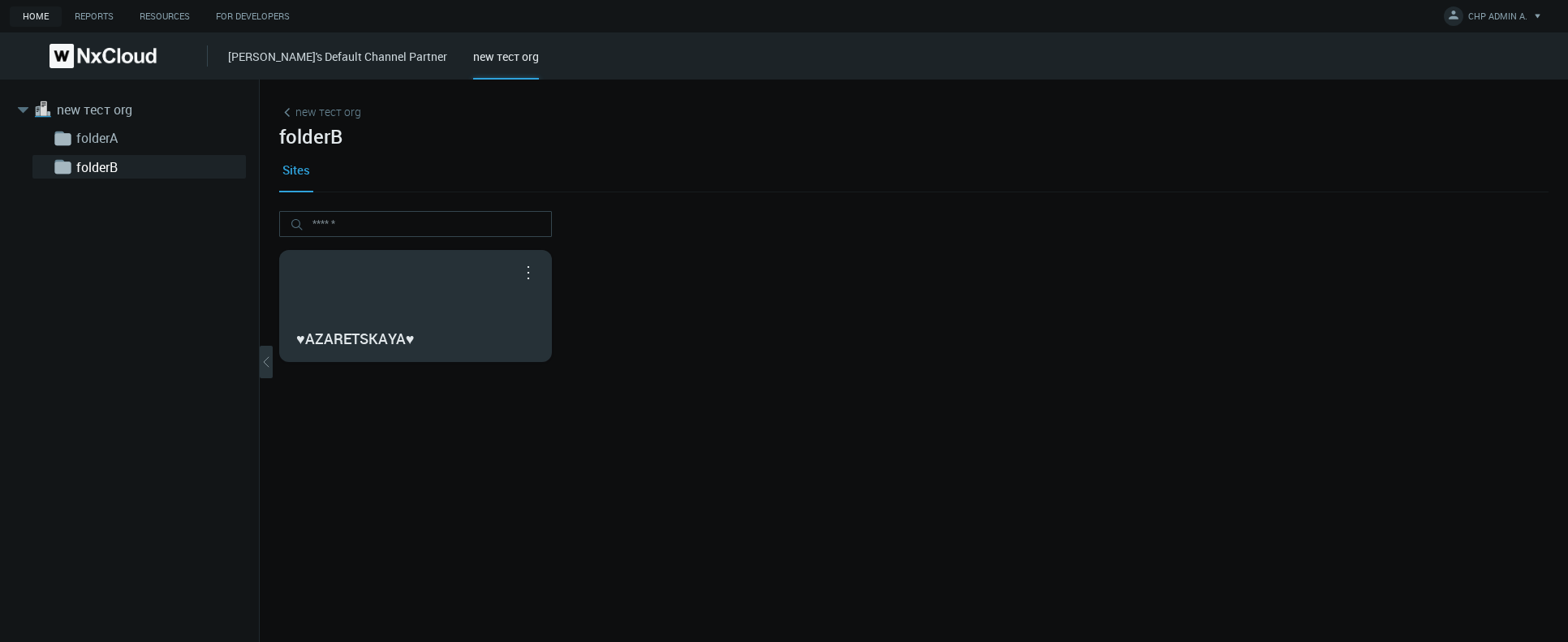
click at [456, 292] on div "♥AZARETSKAYA♥" at bounding box center [415, 305] width 271 height 111
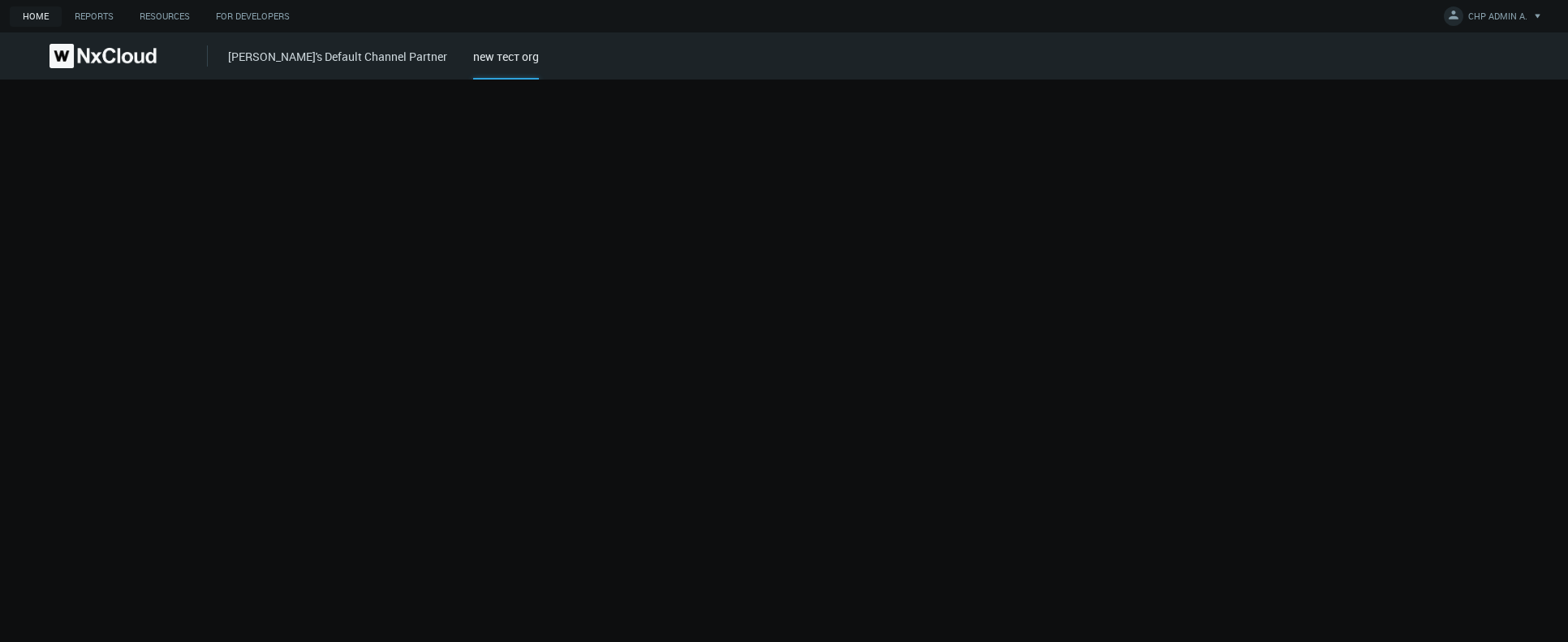
click at [320, 52] on link "[PERSON_NAME]'s Default Channel Partner" at bounding box center [338, 56] width 219 height 16
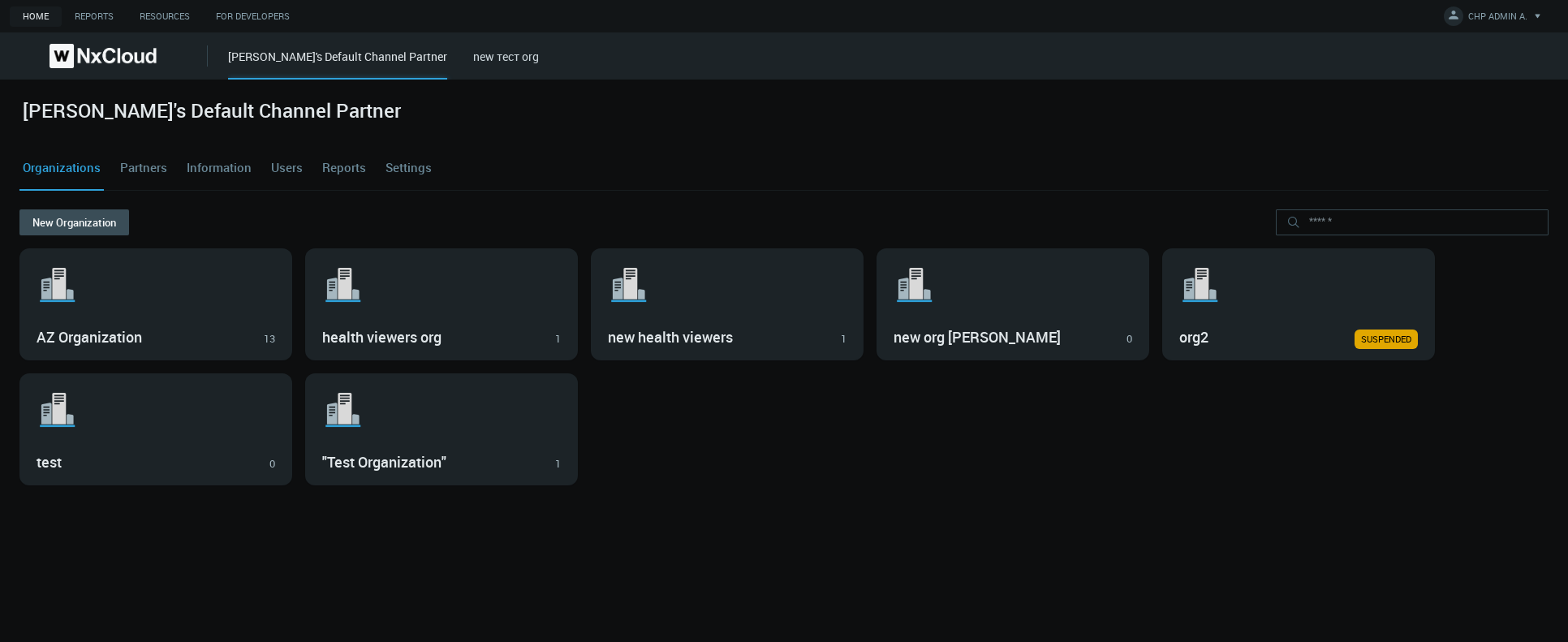
click at [293, 161] on link "Users" at bounding box center [286, 168] width 38 height 44
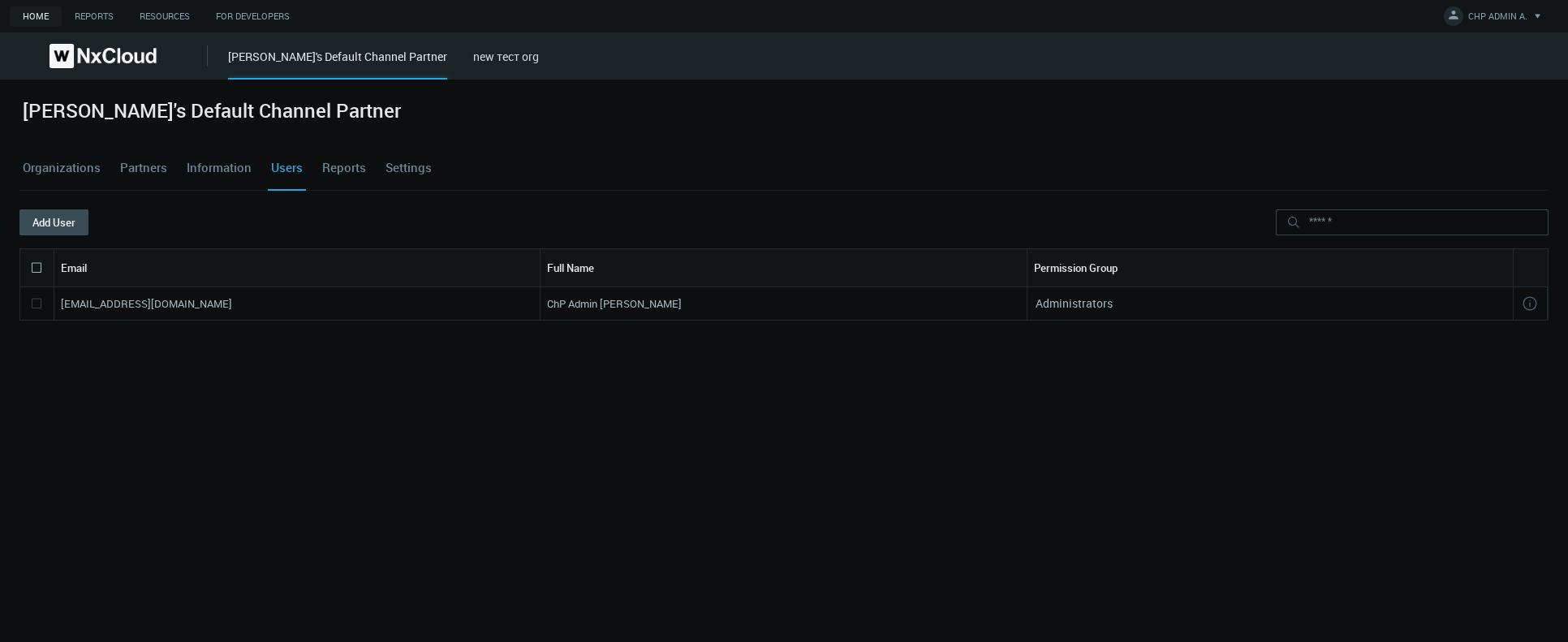
click at [467, 65] on div "azaretskaya's Default Channel Partner new тест org" at bounding box center [898, 55] width 1340 height 48
click at [474, 48] on div "new тест org" at bounding box center [506, 53] width 66 height 13
click at [474, 52] on link "new тест org" at bounding box center [506, 56] width 66 height 16
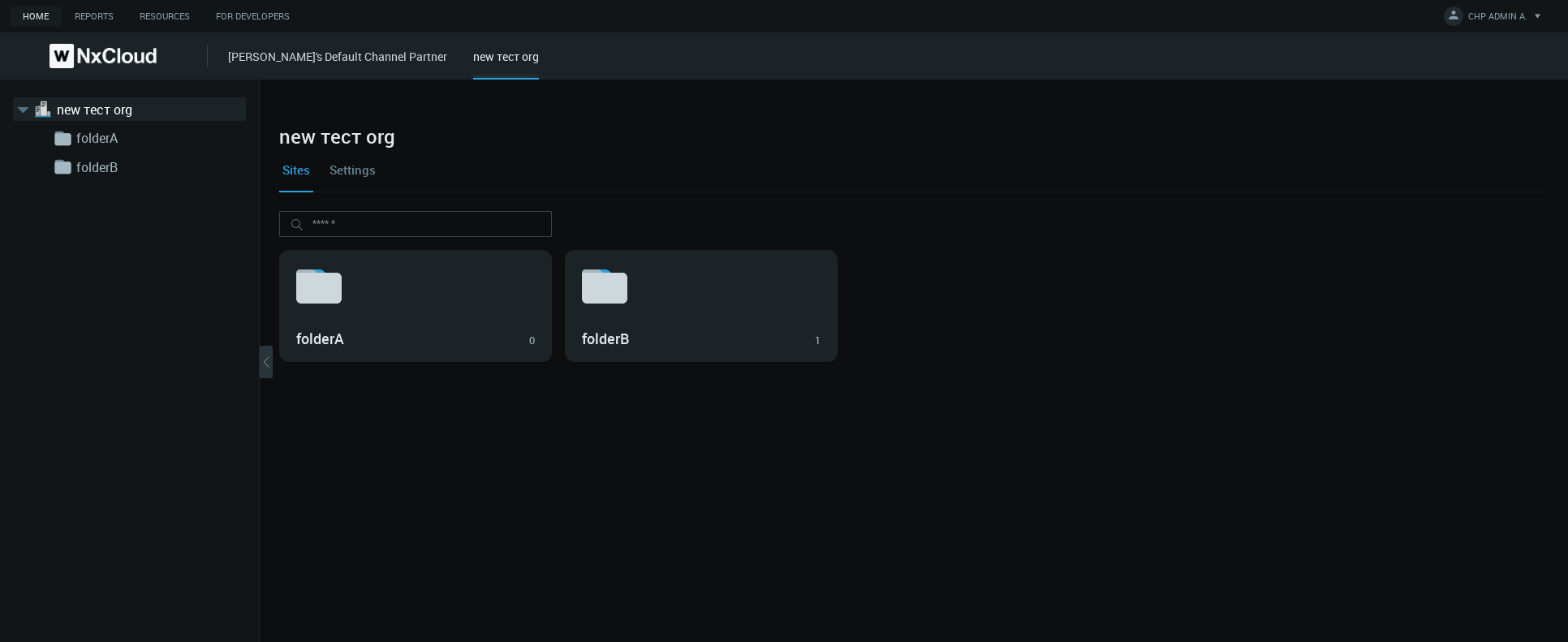
click at [368, 179] on link "Settings" at bounding box center [352, 169] width 52 height 44
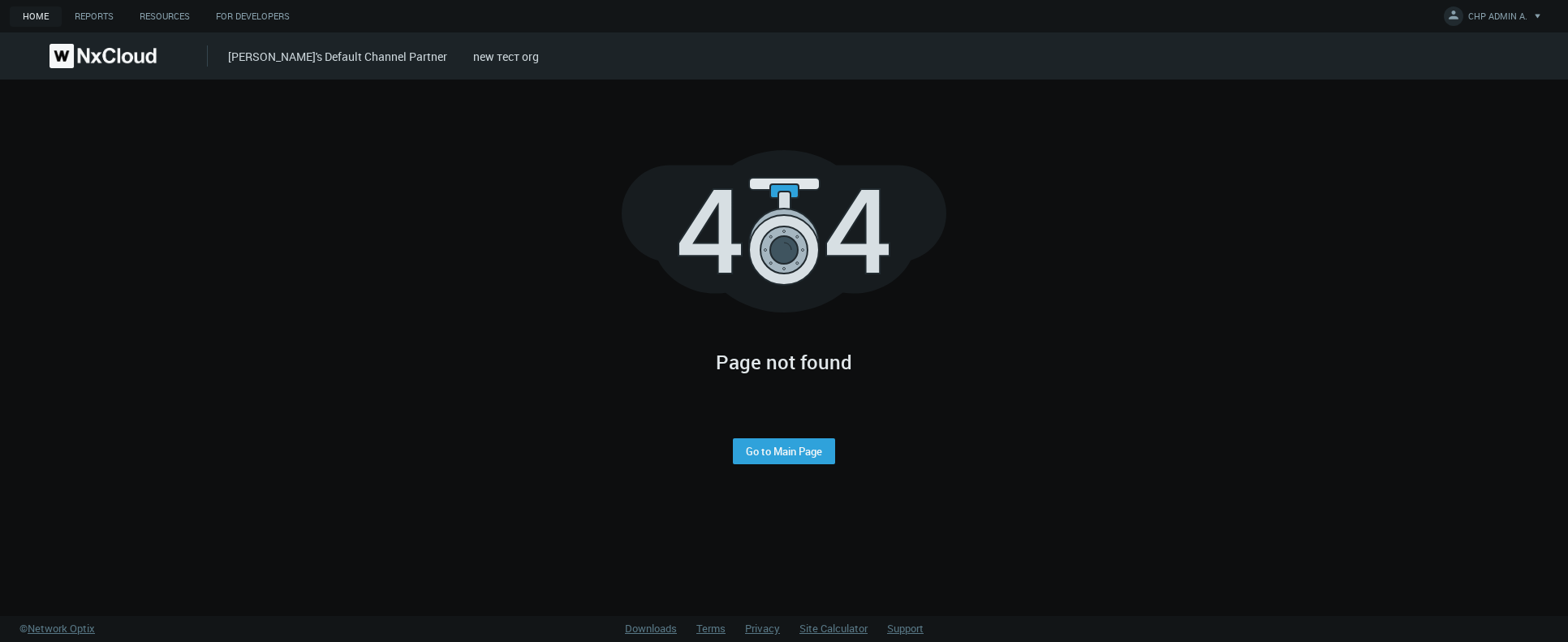
click at [499, 61] on link "new тест org" at bounding box center [506, 56] width 66 height 16
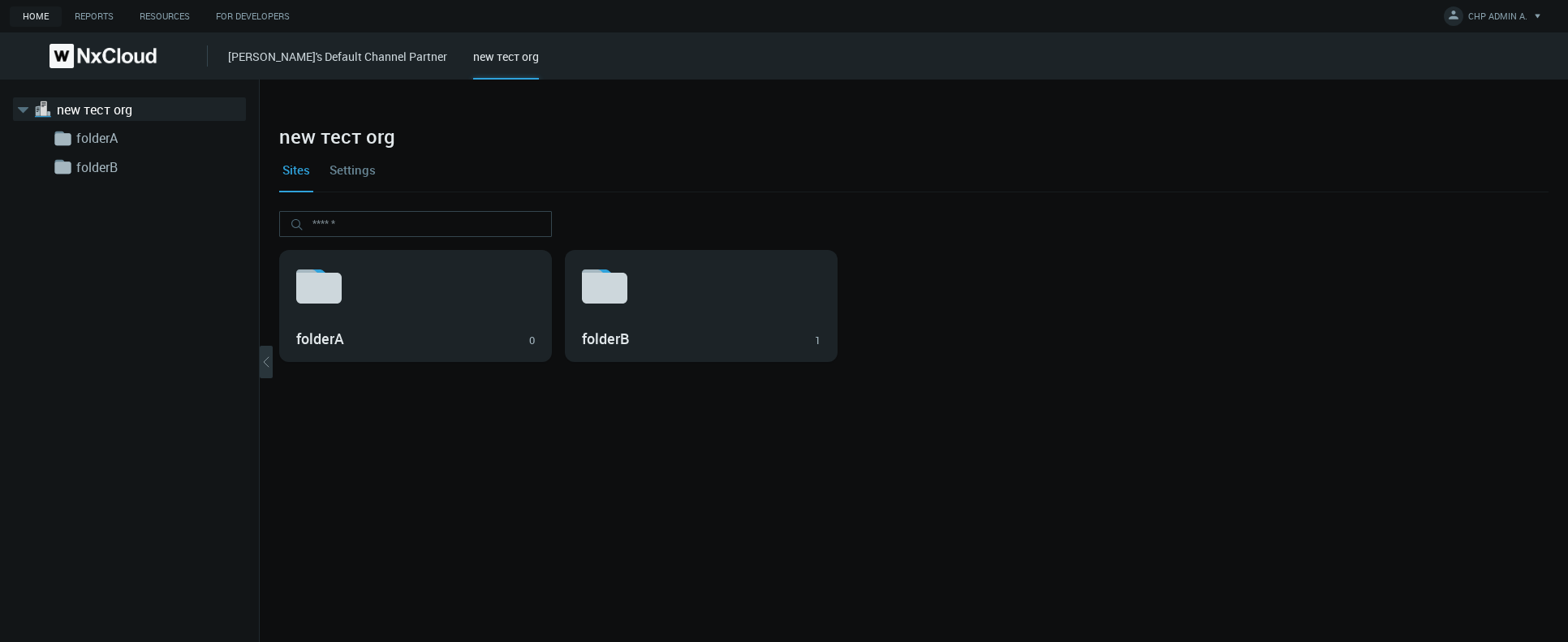
click at [276, 51] on link "[PERSON_NAME]'s Default Channel Partner" at bounding box center [338, 56] width 219 height 16
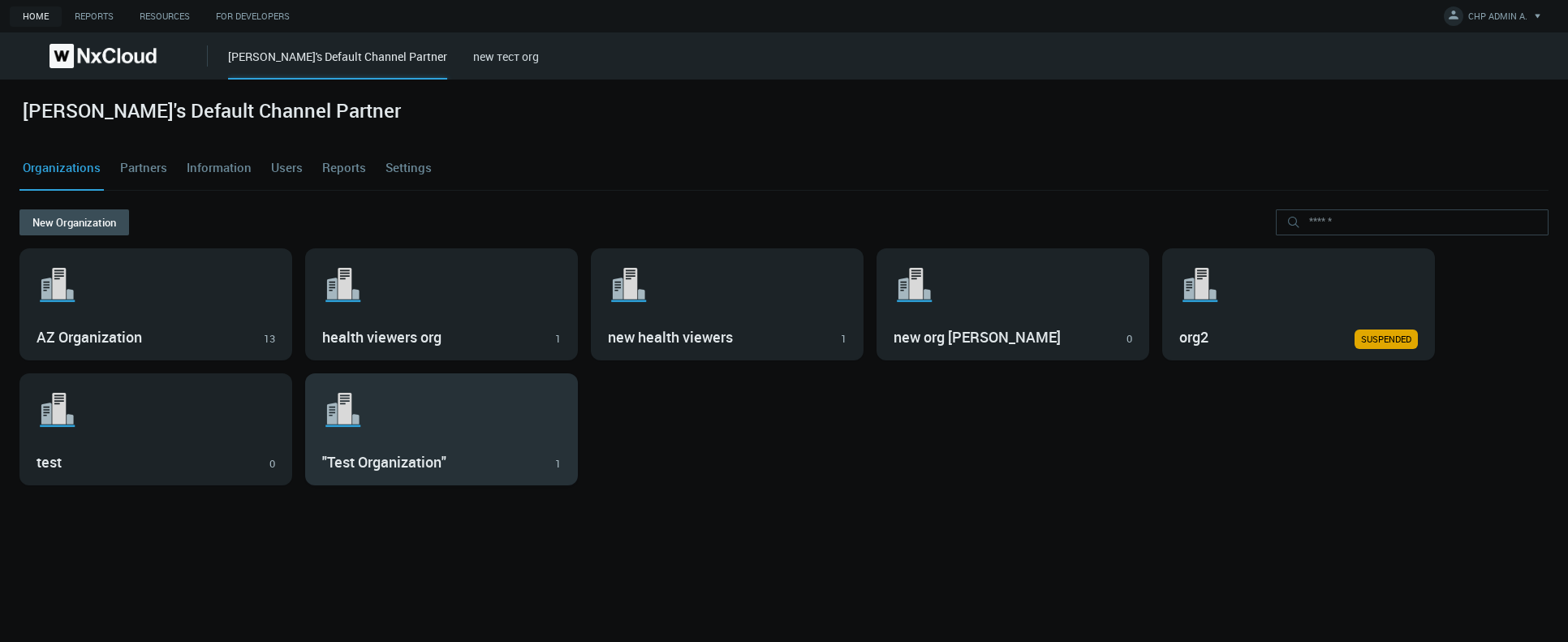
click at [376, 441] on div ".st1{fill:var(--svg-placeholder-elm2-color);} .st2{fill:var(--brand-core);} .st…" at bounding box center [441, 430] width 271 height 111
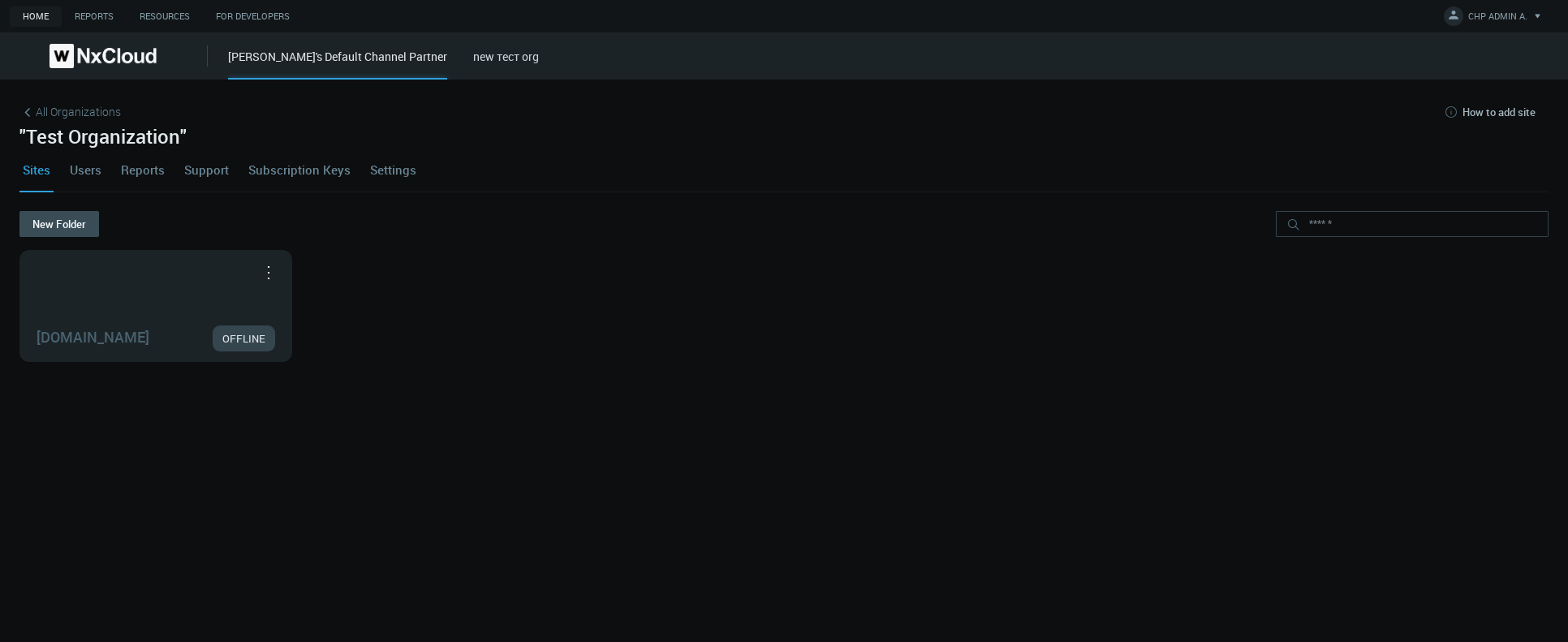
click at [351, 168] on div "Sites Users Reports Support Subscription Keys Settings" at bounding box center [784, 169] width 1529 height 44
click at [394, 176] on link "Settings" at bounding box center [393, 169] width 52 height 44
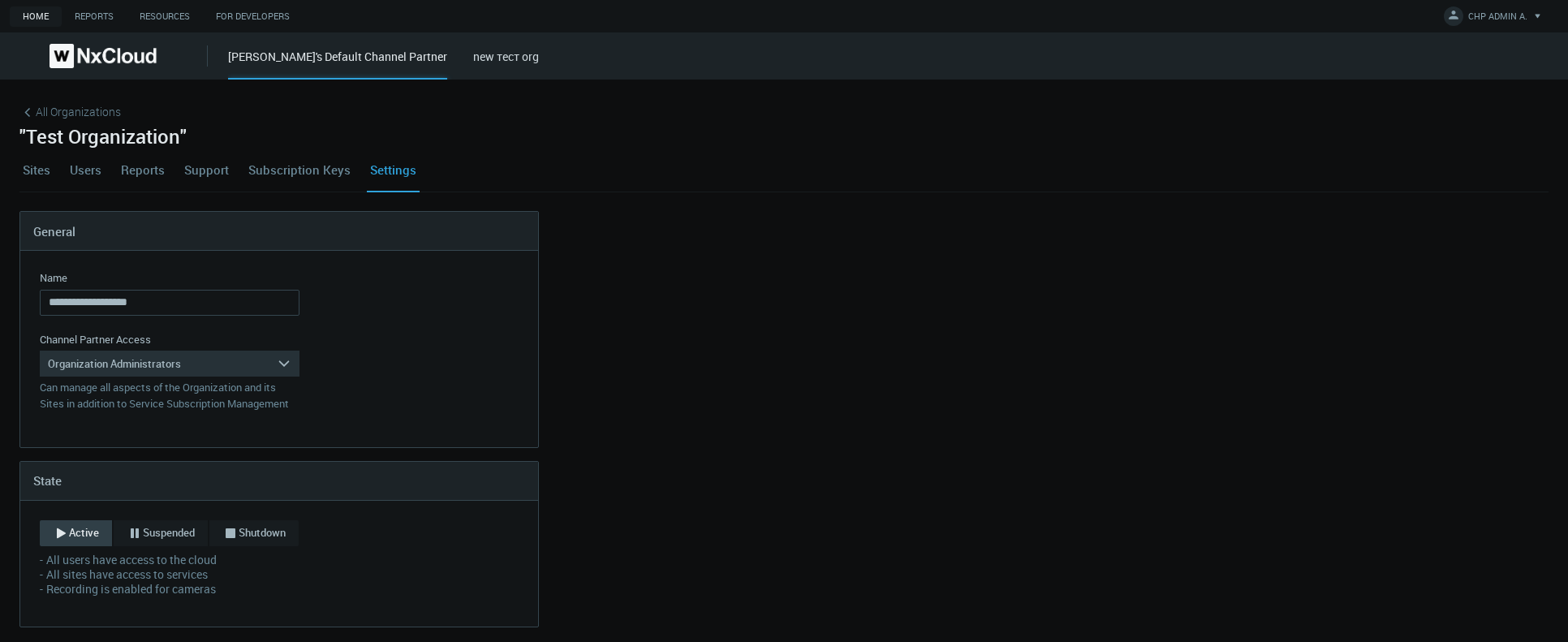
click at [67, 57] on img at bounding box center [103, 55] width 107 height 24
click at [488, 61] on link "new тест org" at bounding box center [506, 56] width 66 height 16
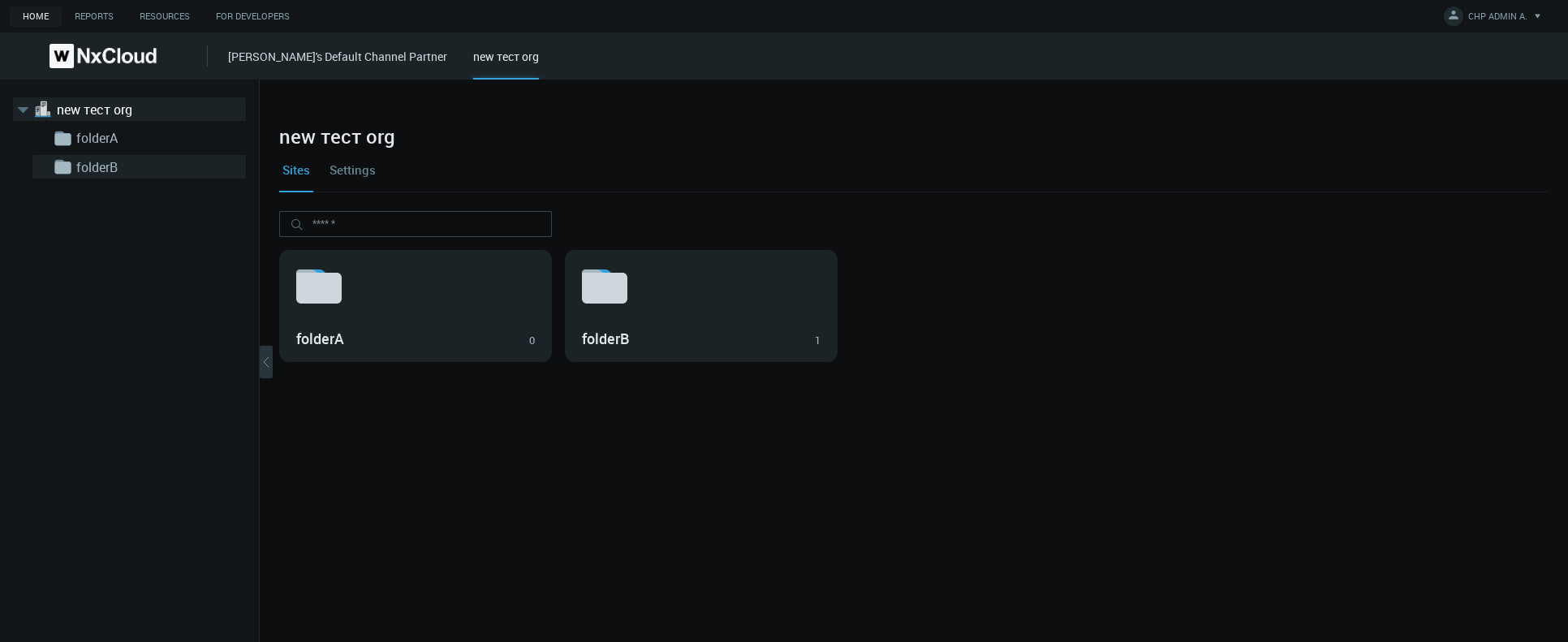
click at [130, 166] on link "folderB" at bounding box center [157, 167] width 162 height 19
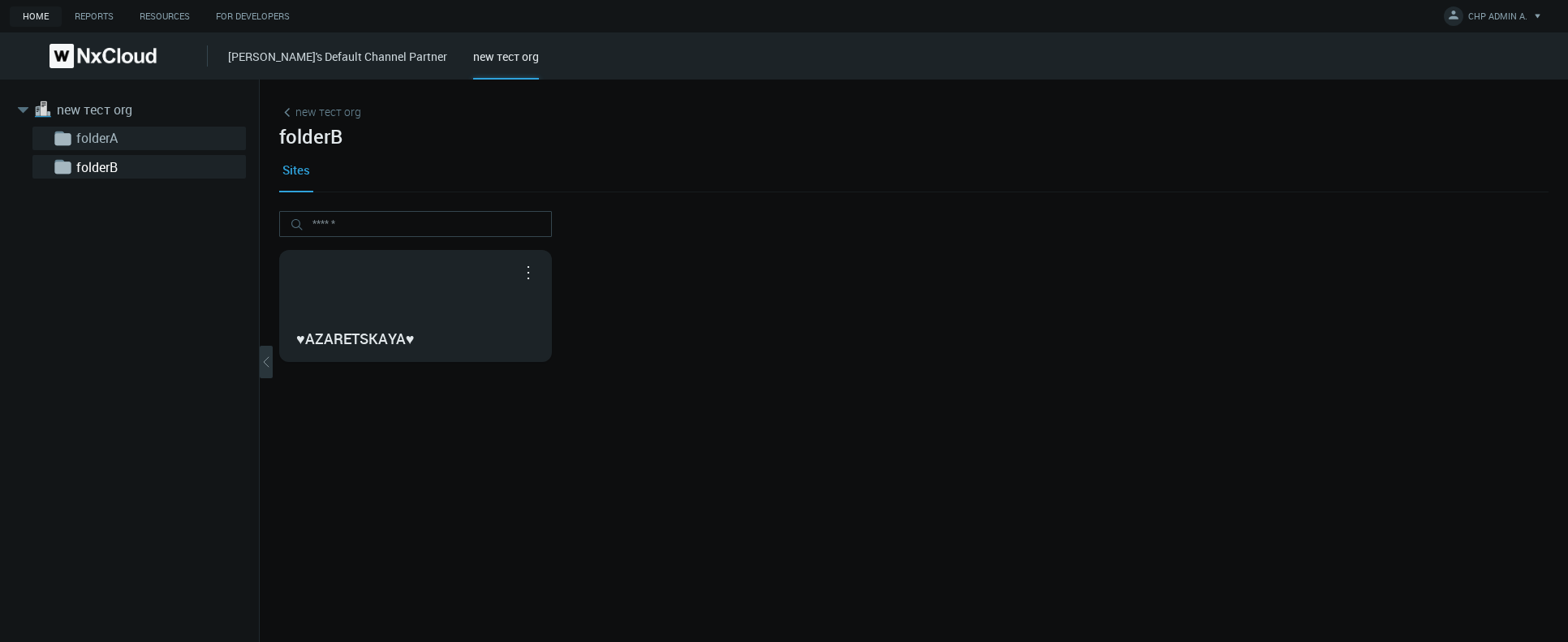
click at [126, 139] on link "folderA" at bounding box center [157, 138] width 162 height 19
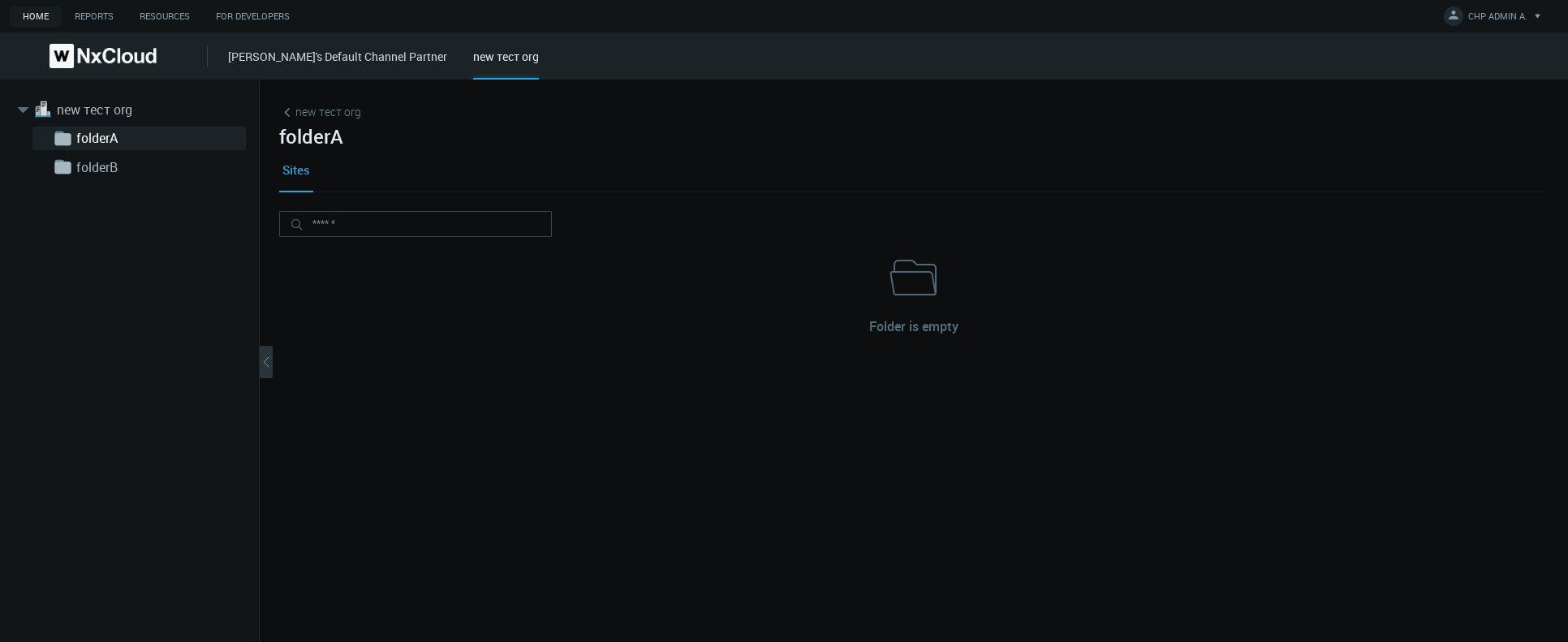
click at [131, 154] on ul ".body{ fill: var(--groups-sidebar-folder-icon-body-fill); } .tab{ fill: var(--g…" at bounding box center [129, 152] width 233 height 52
click at [131, 161] on link "folderB" at bounding box center [157, 167] width 162 height 19
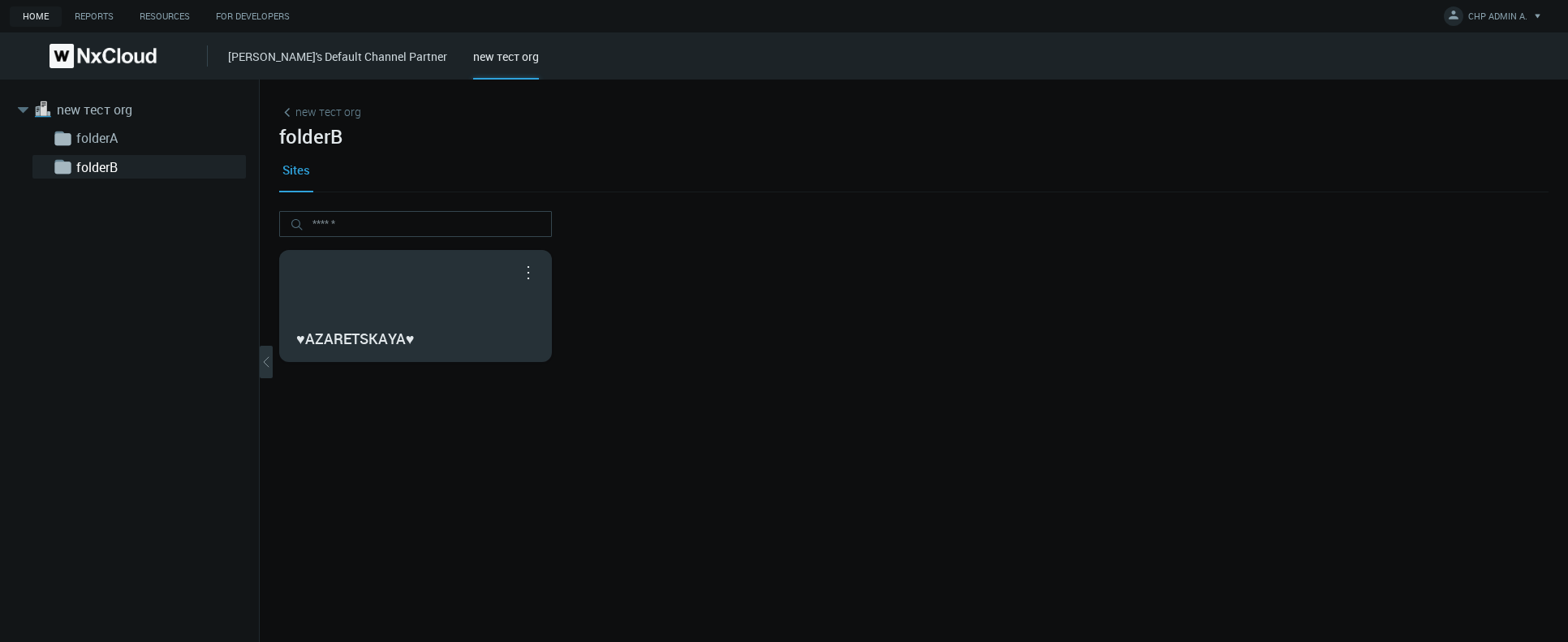
click at [379, 337] on nx-search-highlight "♥AZARETSKAYA♥" at bounding box center [354, 338] width 117 height 19
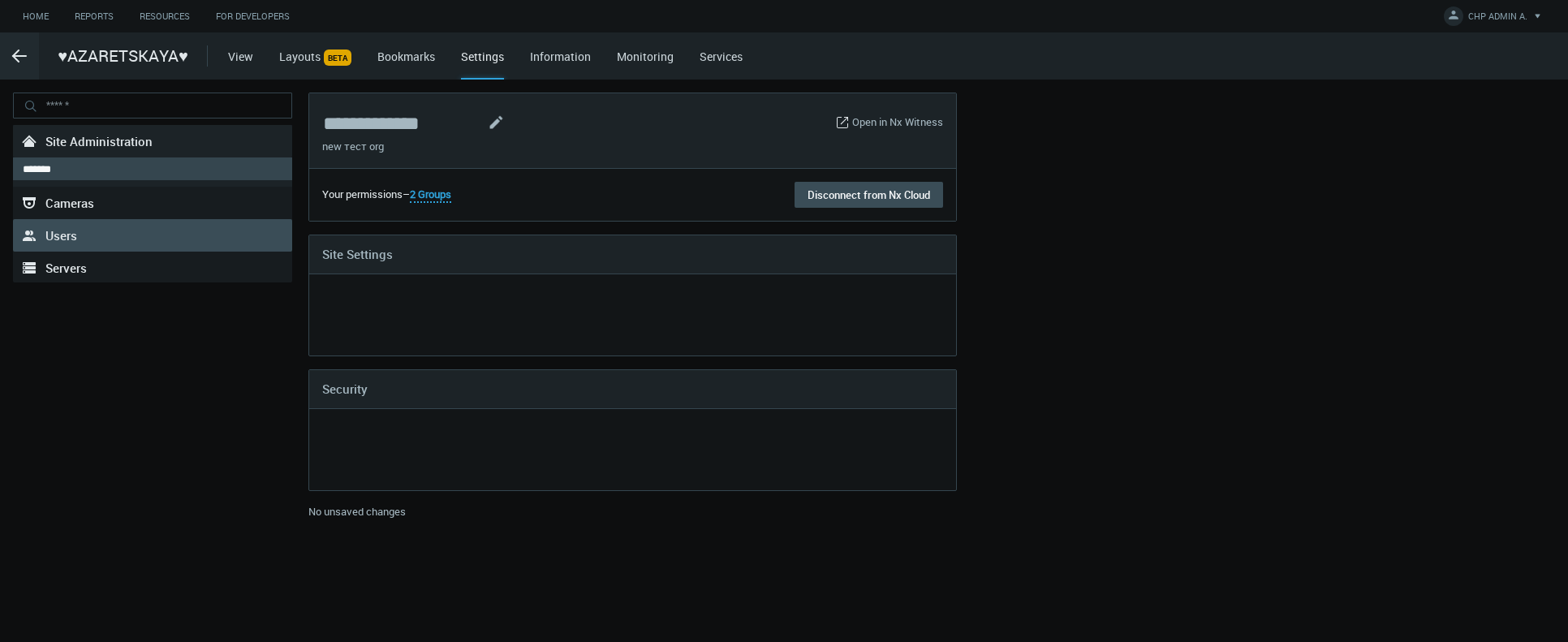
click at [136, 241] on link ".st0{fill-rule:evenodd;clip-rule:evenodd;fill:#2B383F;} Users" at bounding box center [152, 235] width 279 height 32
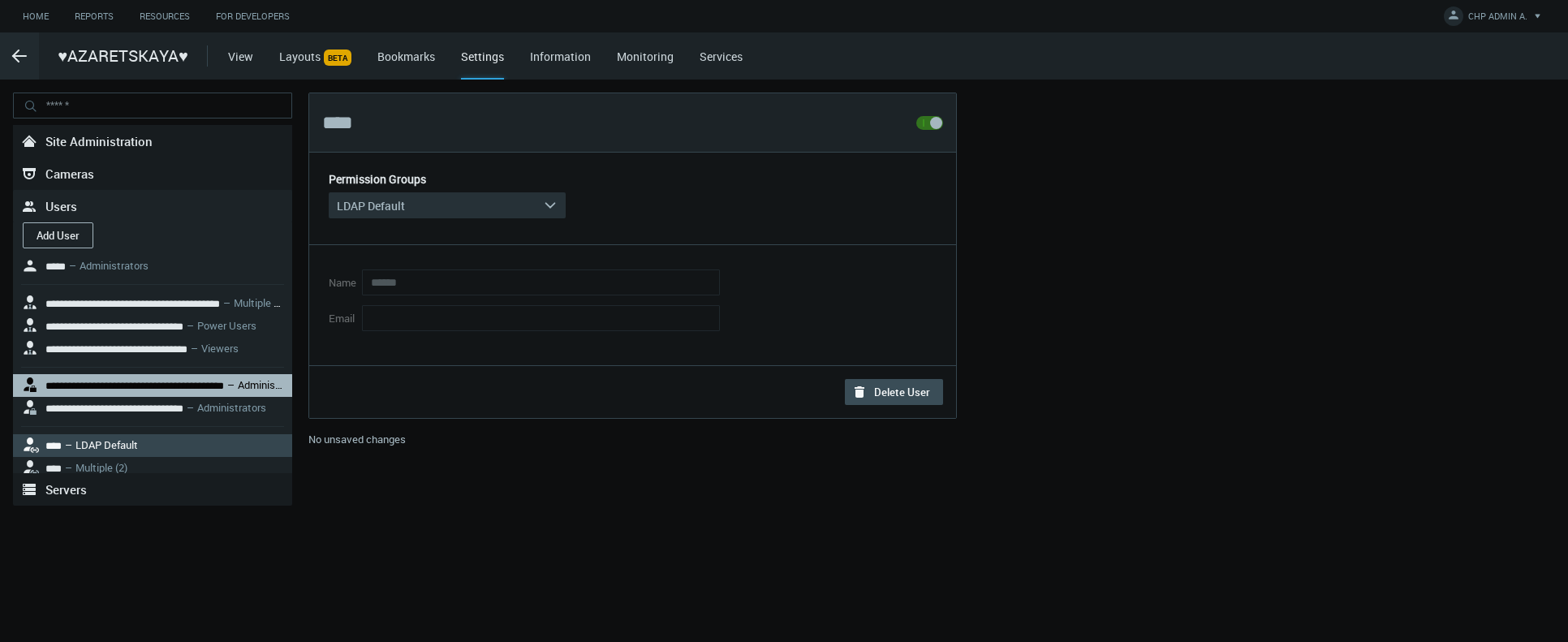
click at [224, 380] on nx-search-highlight "**********" at bounding box center [135, 385] width 179 height 11
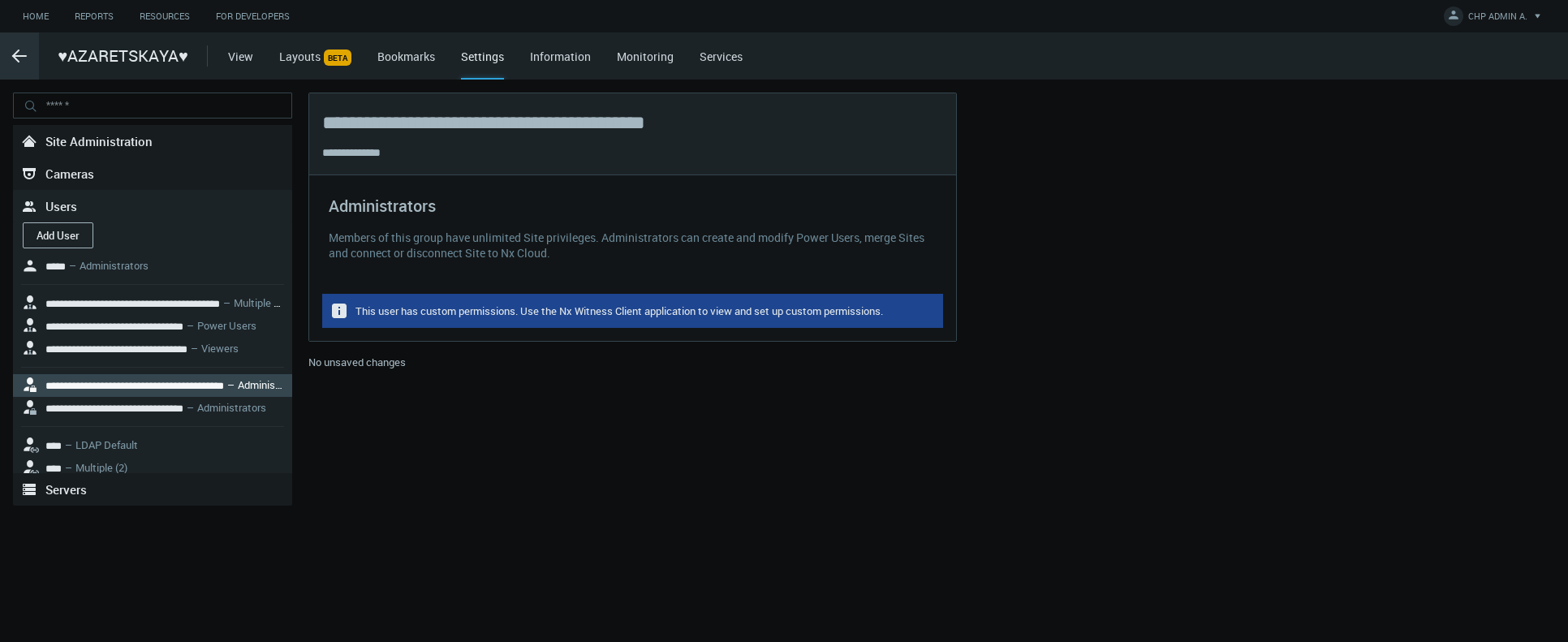
click at [29, 63] on svg-icon ".arrow {fill-rule:evenodd;clip-rule:evenodd;fill:none;stroke:var(--btn-arrow-co…" at bounding box center [19, 56] width 39 height 19
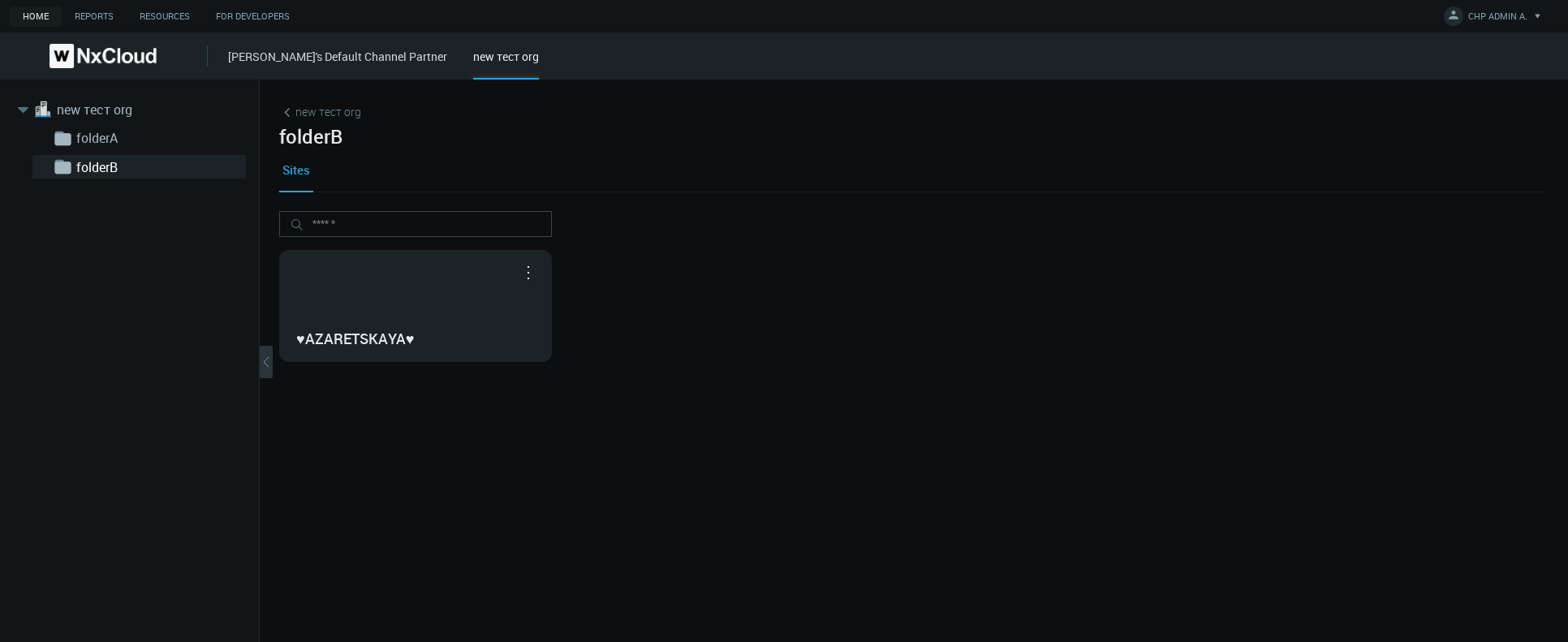
drag, startPoint x: 342, startPoint y: 97, endPoint x: 342, endPoint y: 107, distance: 10.0
click at [342, 98] on div "new тест org folderB Sites ♥AZARETSKAYA♥ Open in Nx Witness" at bounding box center [914, 361] width 1308 height 562
click at [342, 112] on link "new тест org" at bounding box center [320, 112] width 82 height 17
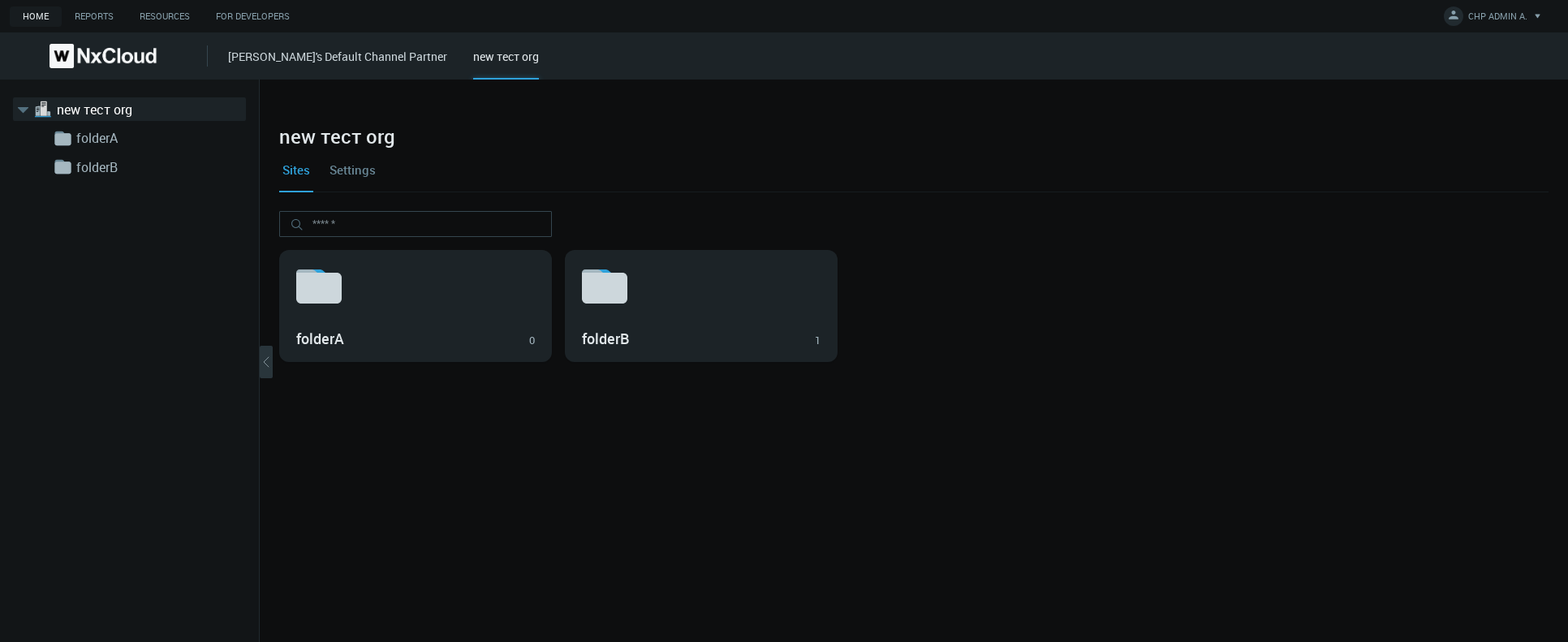
click at [358, 171] on link "Settings" at bounding box center [352, 169] width 52 height 44
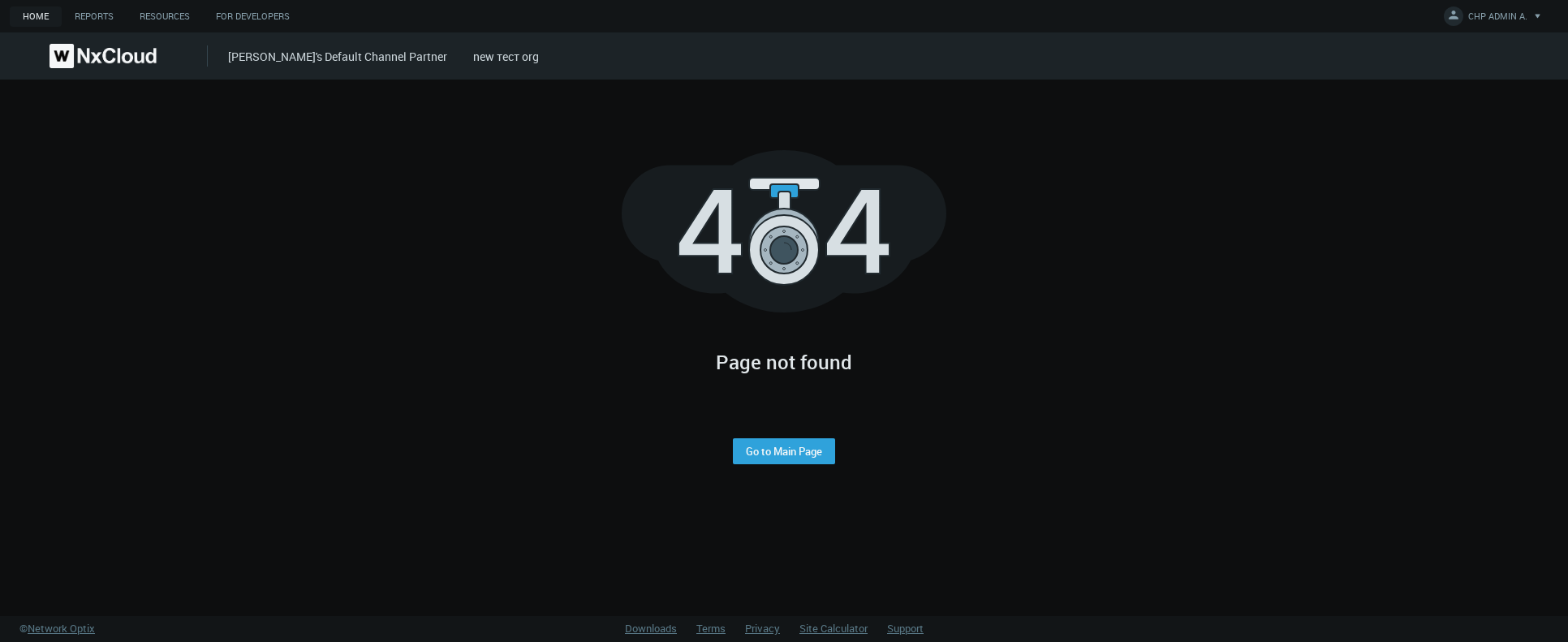
click at [494, 48] on div "azaretskaya's Default Channel Partner new тест org" at bounding box center [898, 55] width 1340 height 48
click at [493, 57] on link "new тест org" at bounding box center [506, 56] width 66 height 16
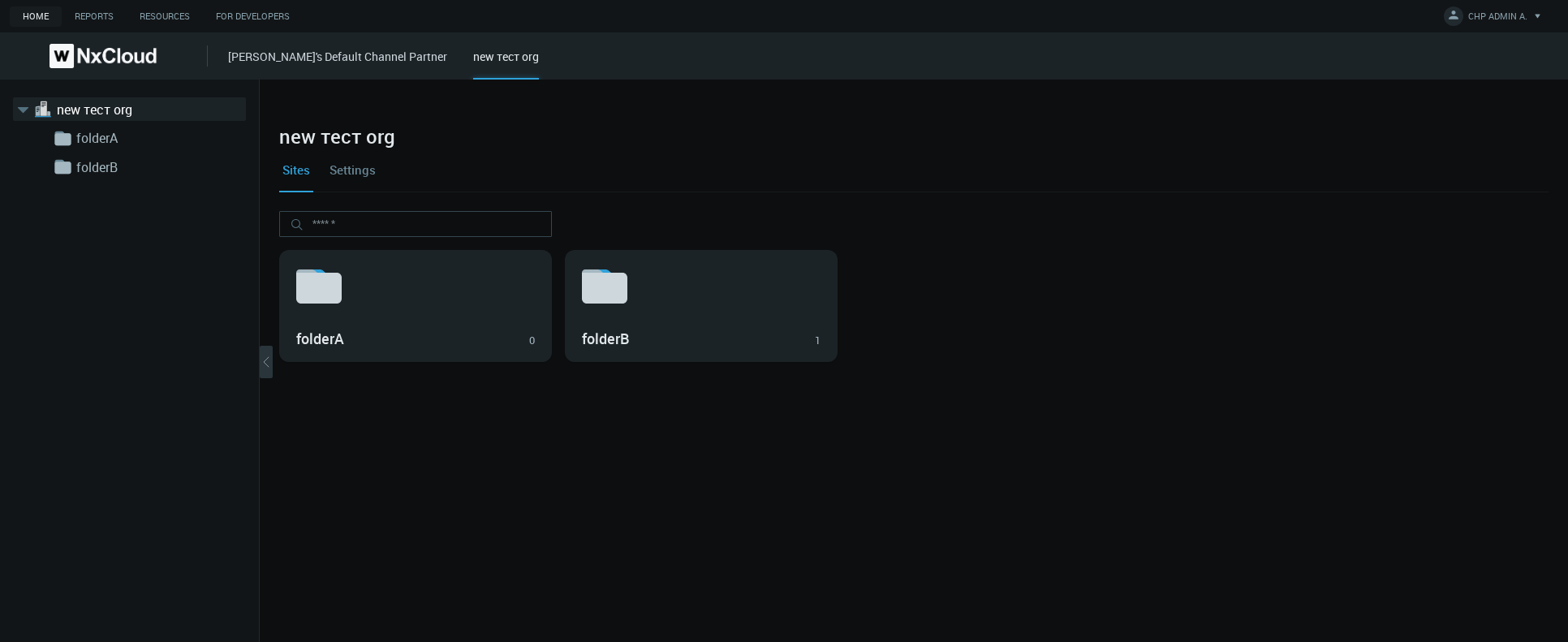
click at [125, 57] on img at bounding box center [103, 55] width 107 height 24
click at [281, 53] on link "[PERSON_NAME]'s Default Channel Partner" at bounding box center [338, 56] width 219 height 16
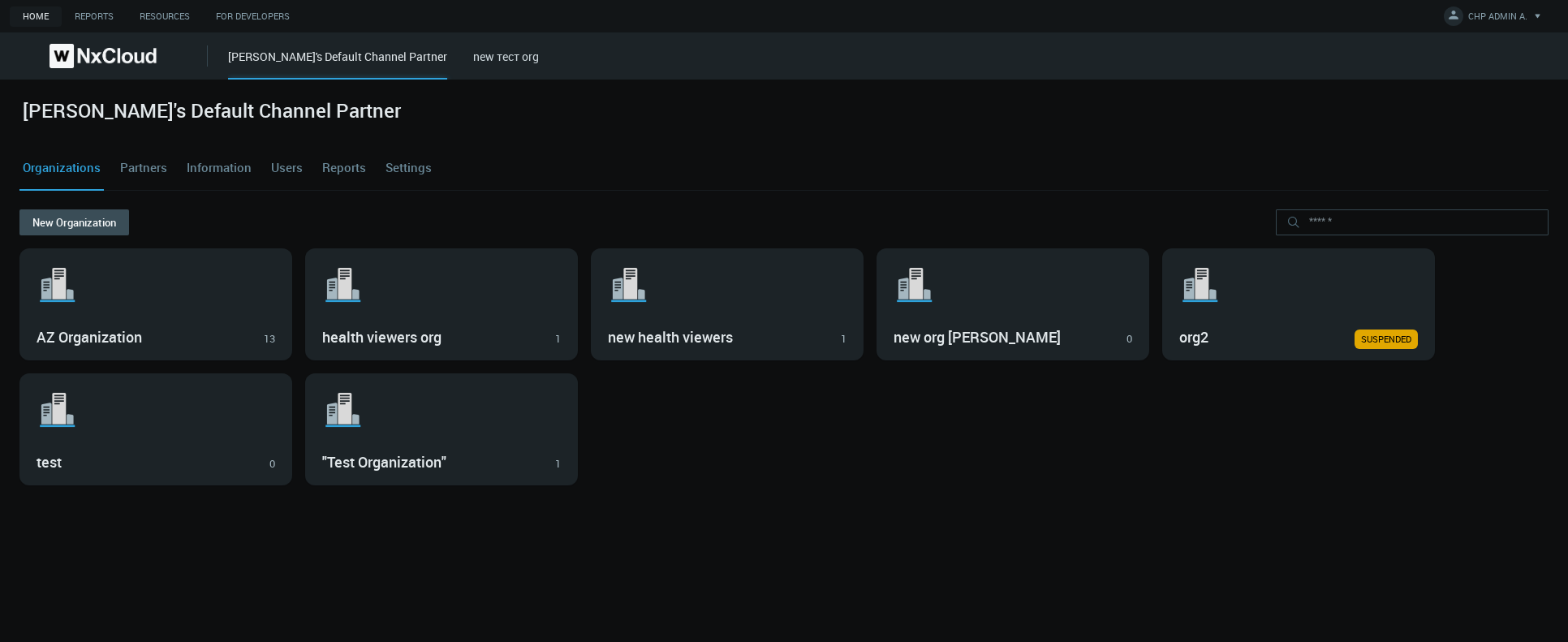
click at [286, 160] on link "Users" at bounding box center [286, 168] width 38 height 44
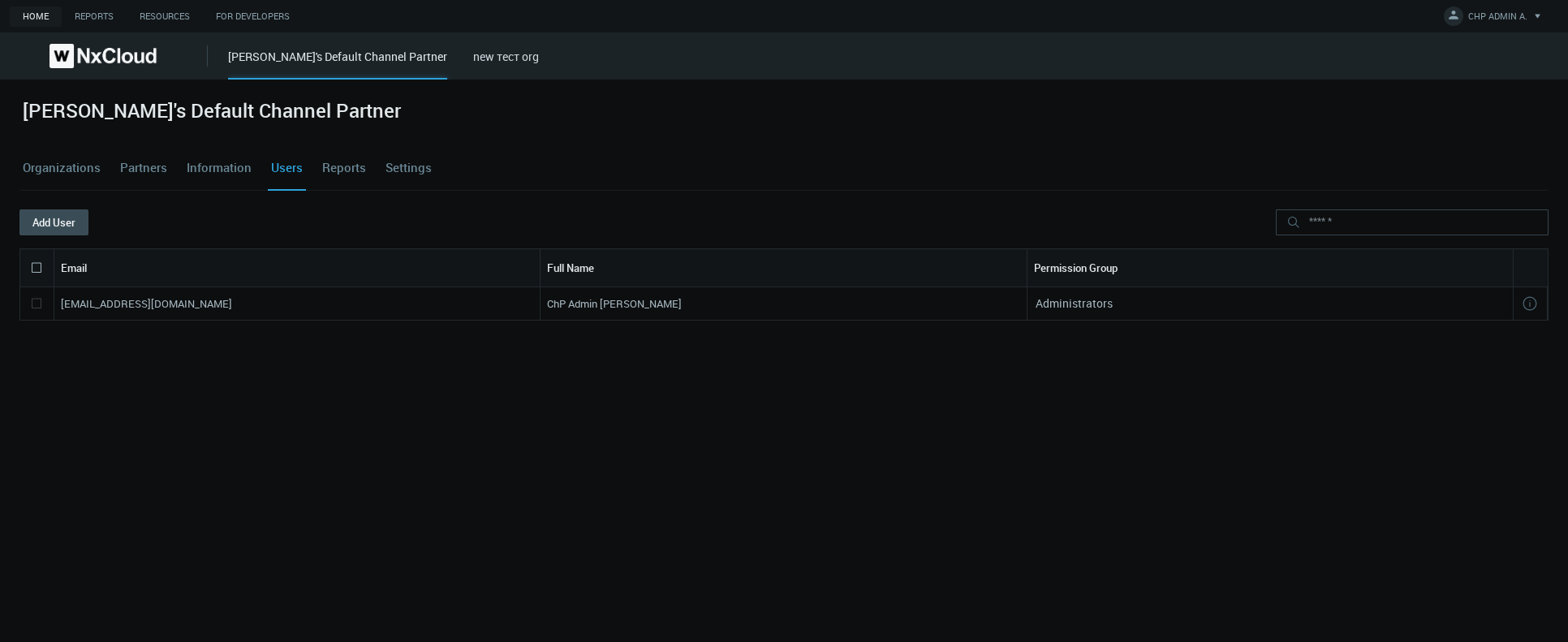
click at [155, 300] on nx-search-highlight "[EMAIL_ADDRESS][DOMAIN_NAME]" at bounding box center [147, 303] width 171 height 15
click at [156, 300] on nx-search-highlight "[EMAIL_ADDRESS][DOMAIN_NAME]" at bounding box center [147, 303] width 171 height 15
copy nx-search-highlight "[EMAIL_ADDRESS][DOMAIN_NAME]"
click at [42, 222] on button "Add User" at bounding box center [53, 222] width 69 height 26
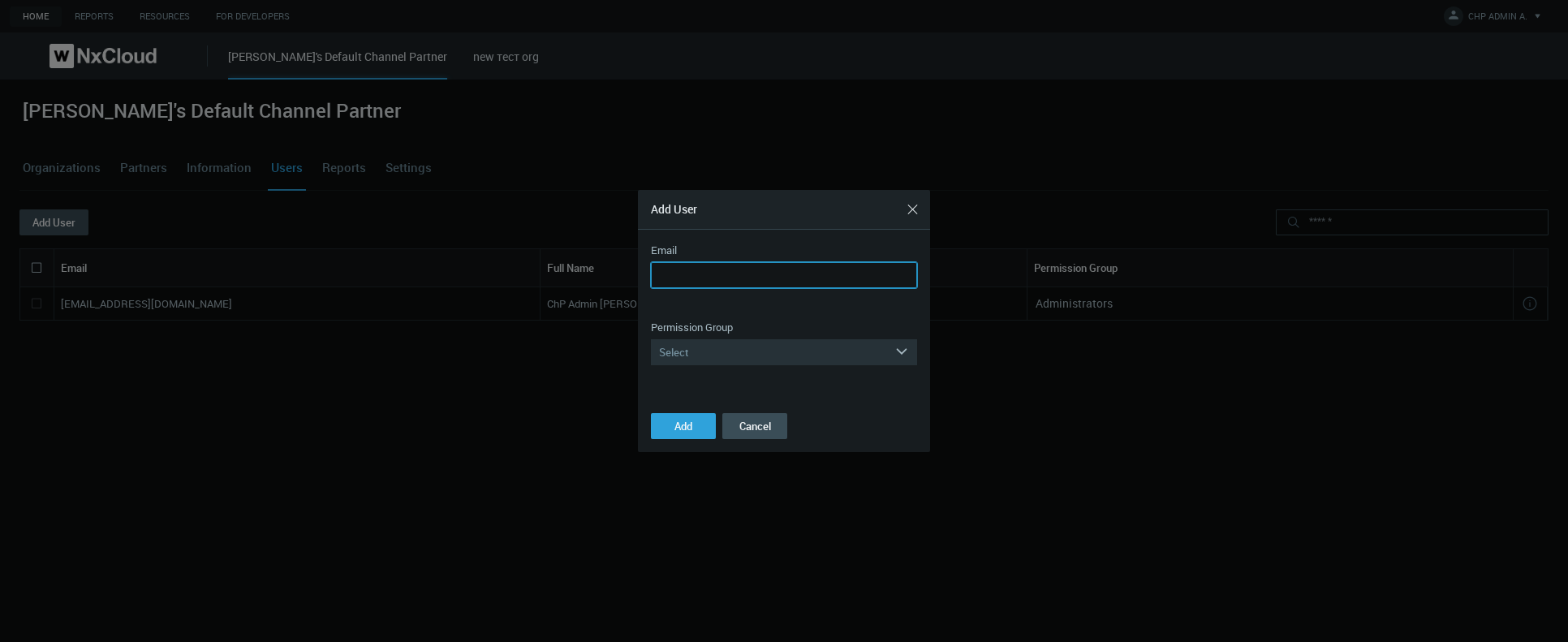
click at [682, 271] on input "Email" at bounding box center [784, 274] width 266 height 26
paste input "**********"
drag, startPoint x: 764, startPoint y: 273, endPoint x: 771, endPoint y: 275, distance: 7.3
click at [755, 275] on input "**********" at bounding box center [784, 274] width 266 height 26
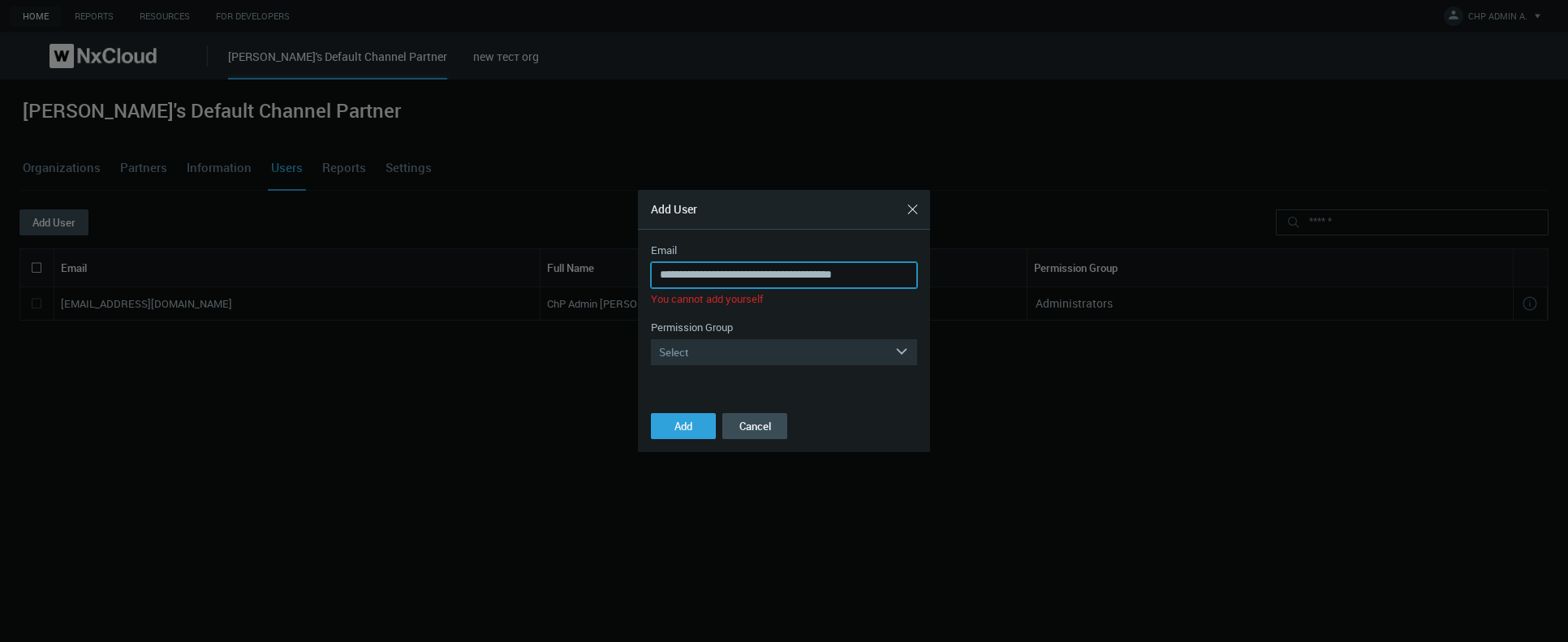
scroll to position [0, 0]
type input "**********"
click at [716, 352] on div "Select" at bounding box center [772, 352] width 244 height 26
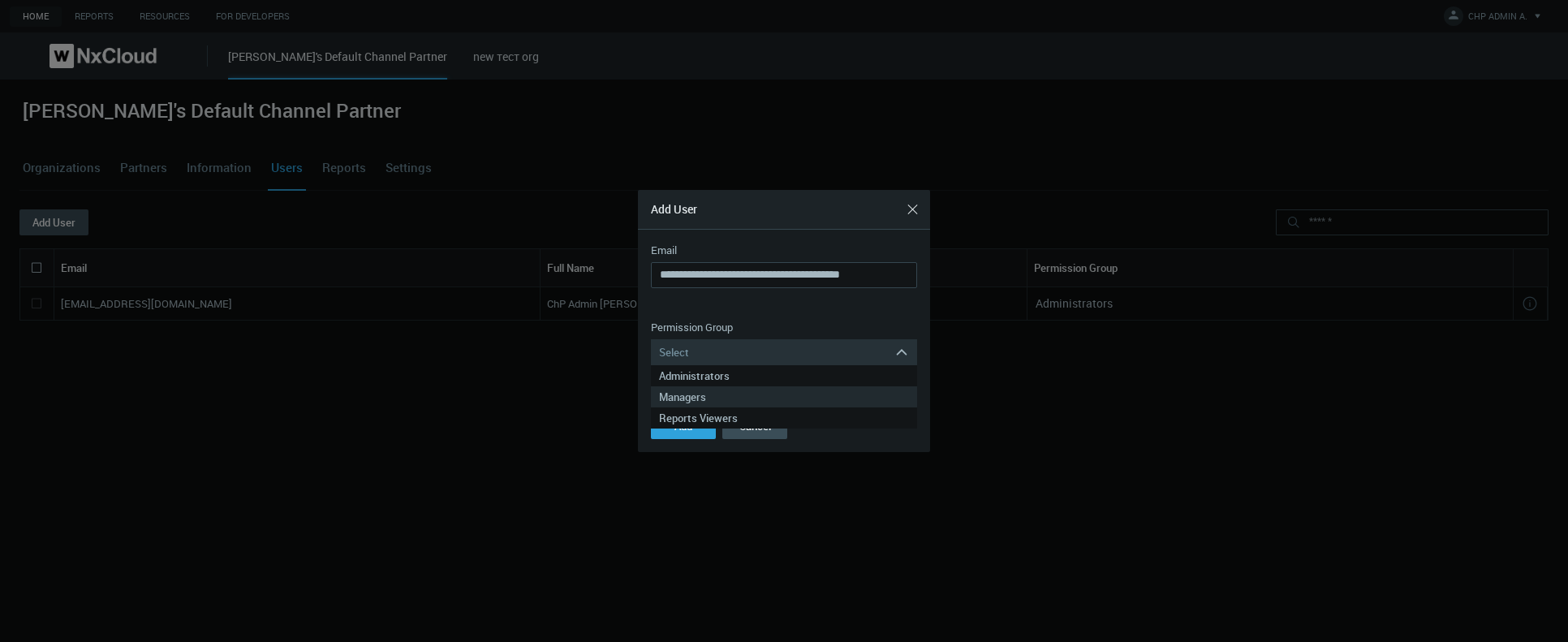
click at [727, 398] on div "Managers" at bounding box center [784, 397] width 250 height 21
click at [684, 433] on button "Add" at bounding box center [683, 426] width 65 height 26
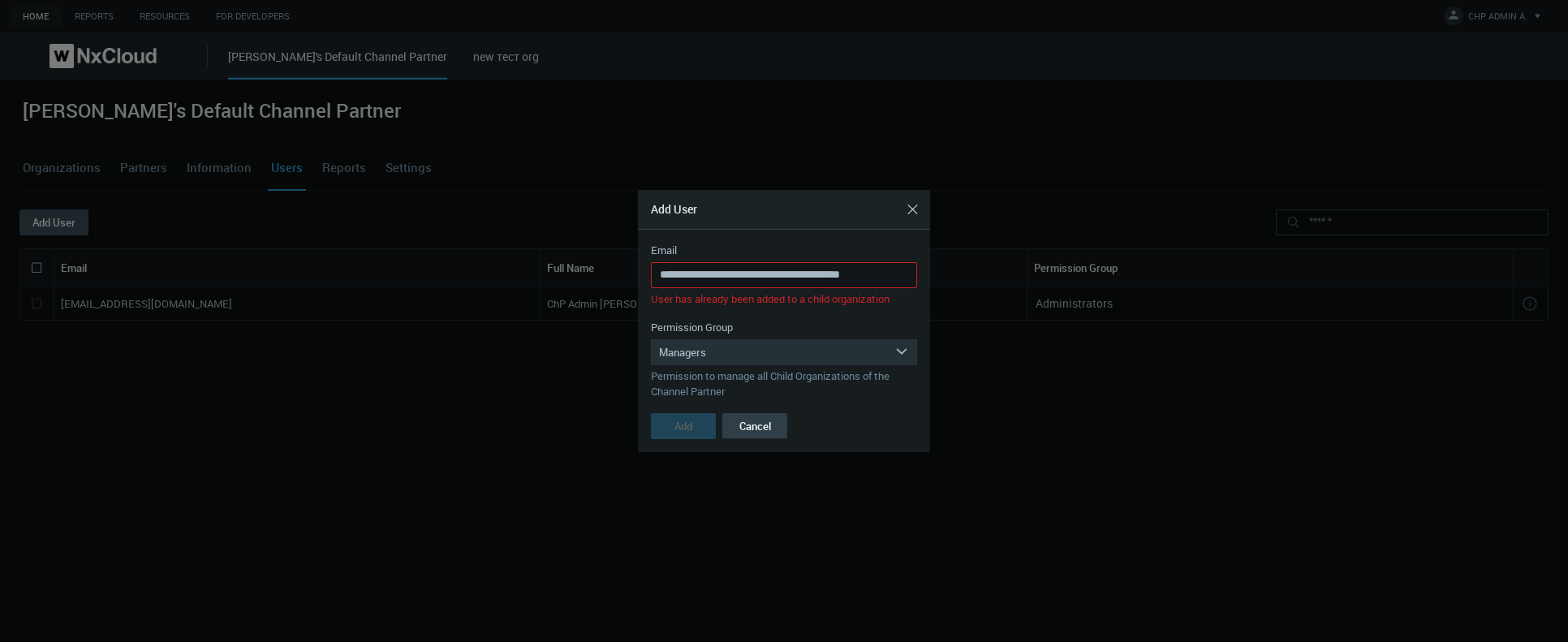
click at [755, 434] on button "Cancel" at bounding box center [754, 426] width 65 height 26
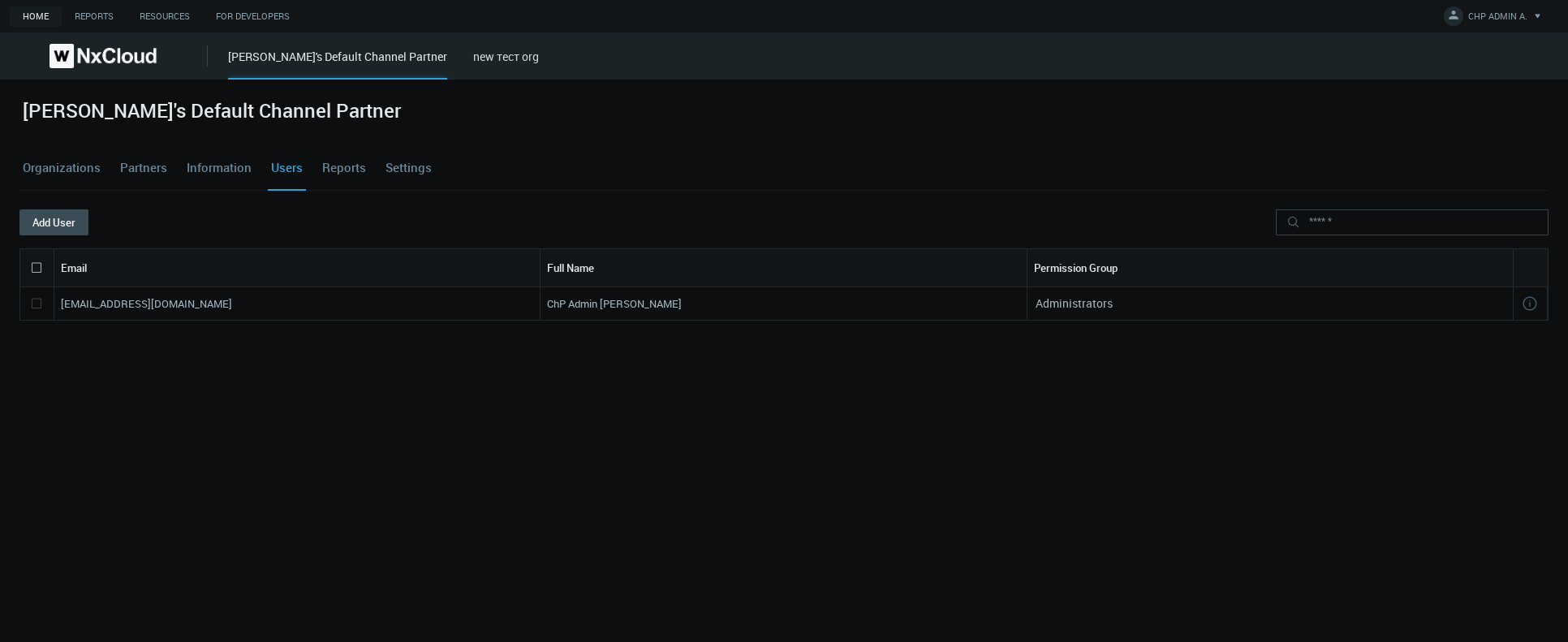
click at [62, 177] on link "Organizations" at bounding box center [61, 168] width 84 height 44
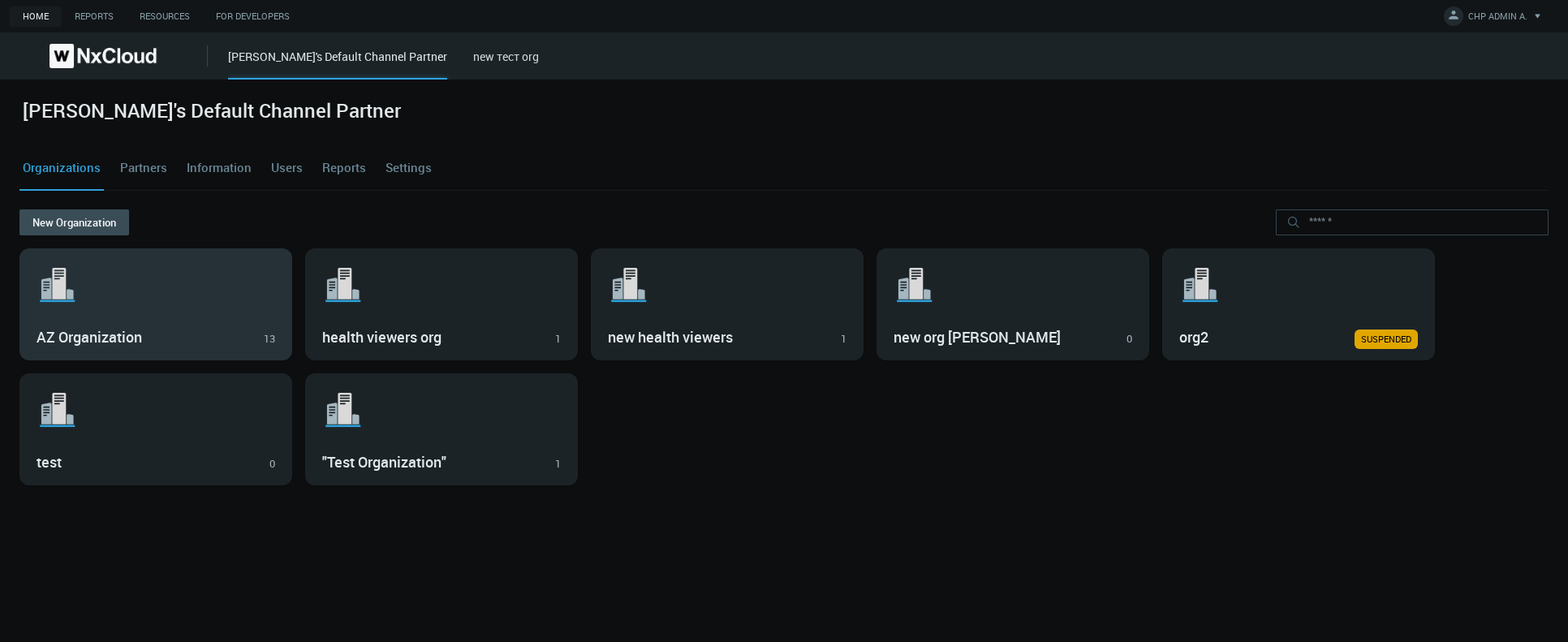
click at [151, 279] on svg-icon ".st1{fill:var(--svg-placeholder-elm2-color);} .st2{fill:var(--brand-core);} .st…" at bounding box center [156, 285] width 239 height 52
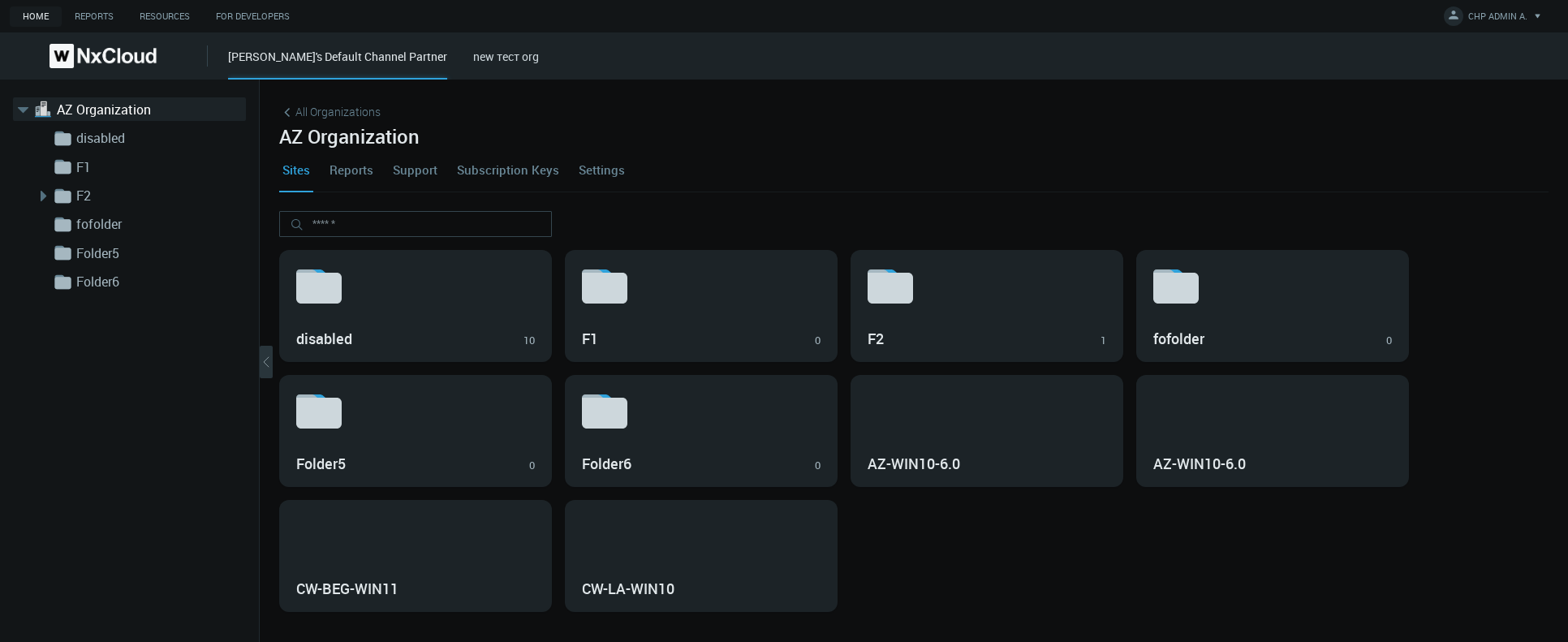
click at [365, 177] on link "Reports" at bounding box center [351, 169] width 50 height 44
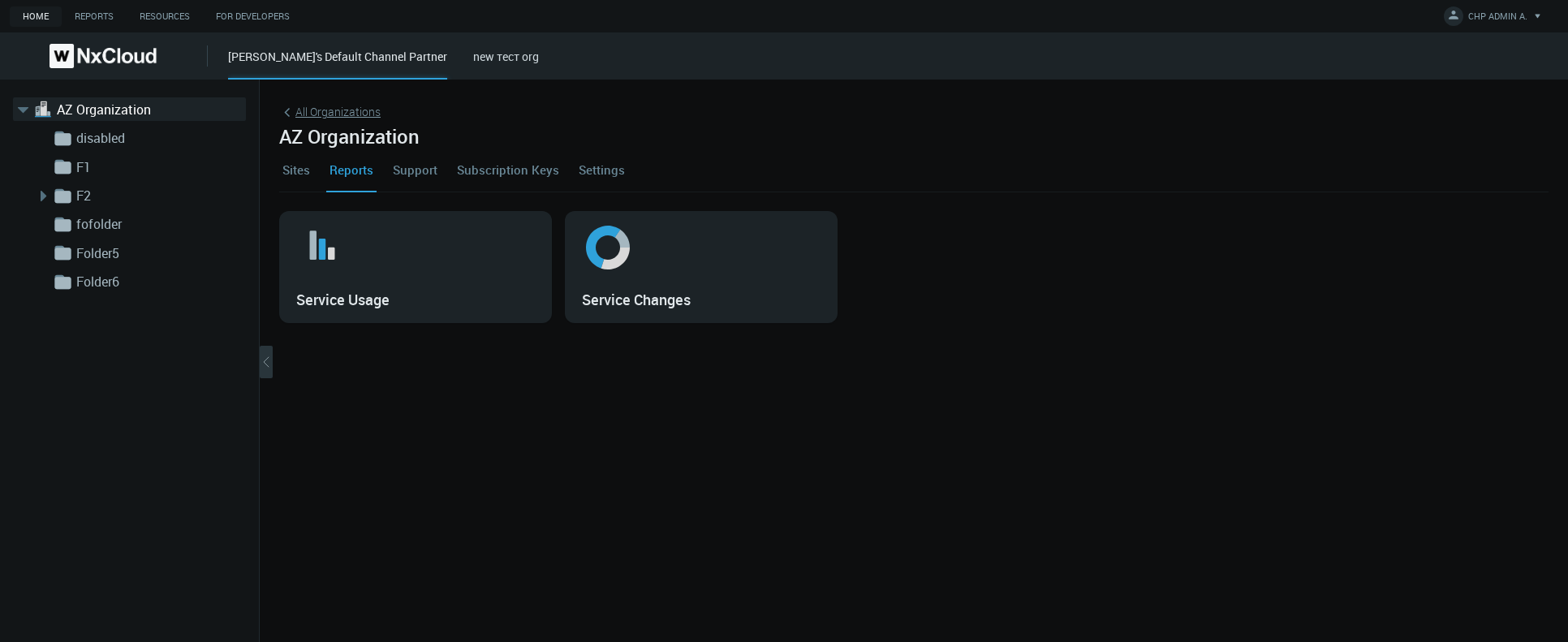
click at [330, 115] on span "All Organizations" at bounding box center [338, 112] width 85 height 17
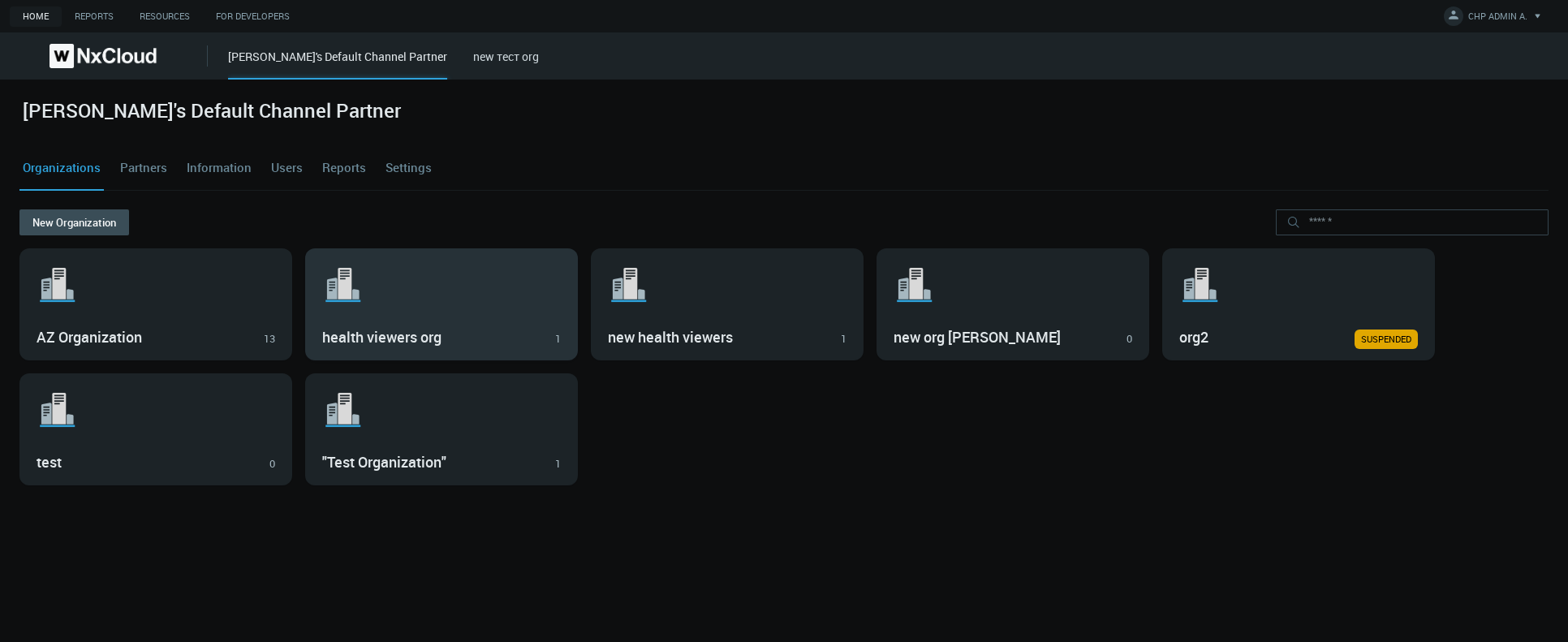
click at [493, 283] on svg-icon ".st1{fill:var(--svg-placeholder-elm2-color);} .st2{fill:var(--brand-core);} .st…" at bounding box center [441, 285] width 239 height 52
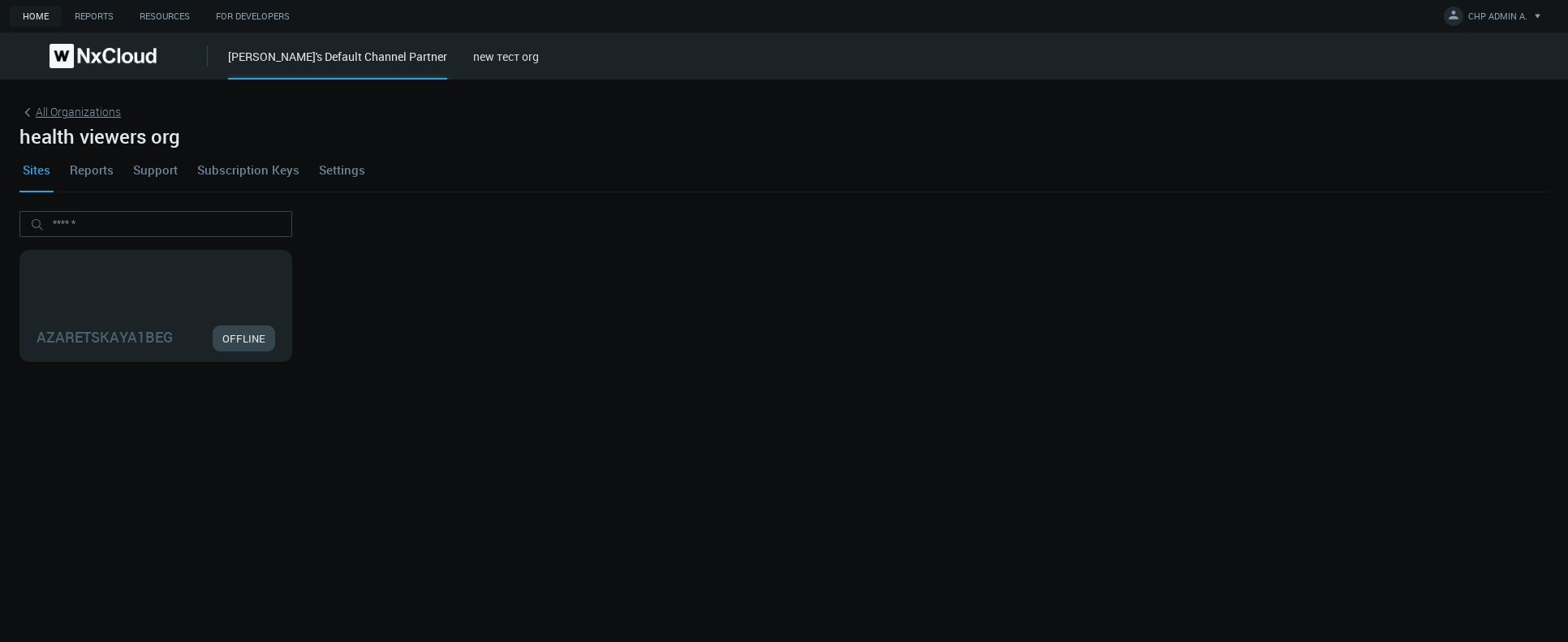
click at [87, 111] on span "All Organizations" at bounding box center [79, 112] width 85 height 17
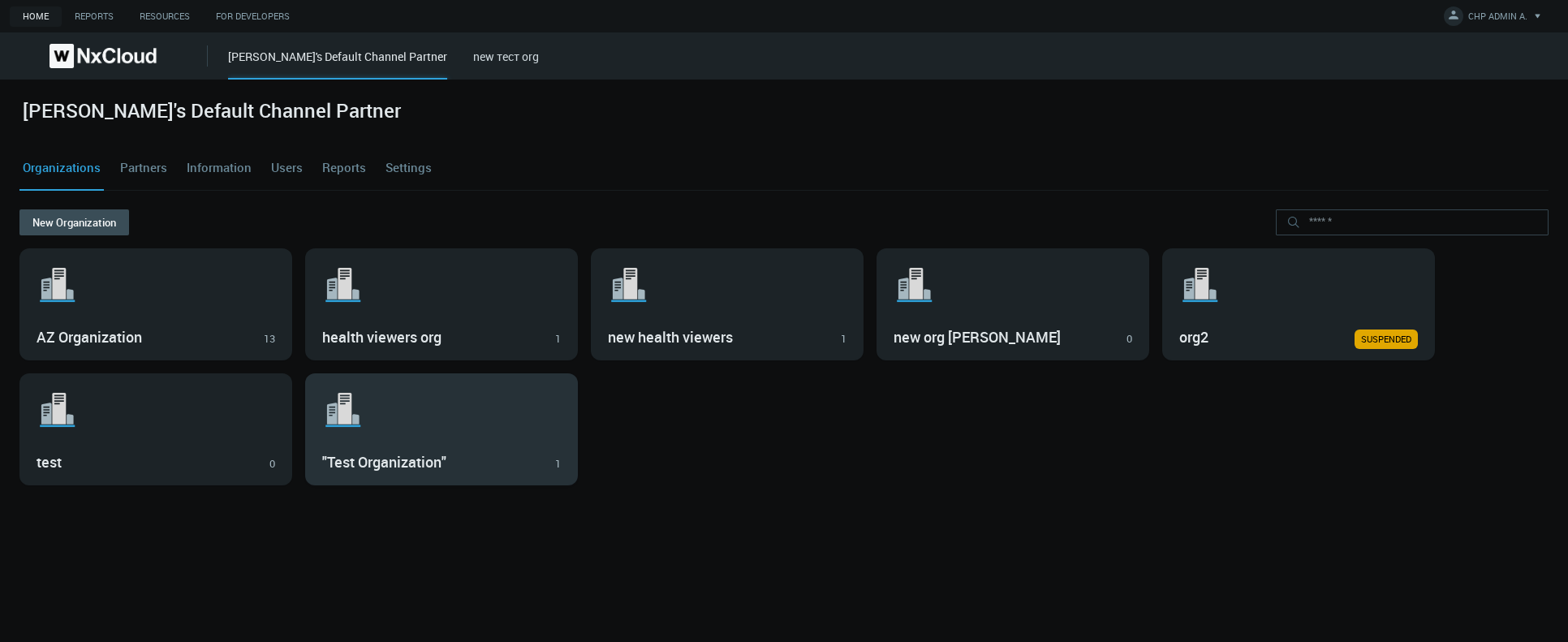
click at [486, 463] on h3 ""Test Organization"" at bounding box center [430, 463] width 215 height 17
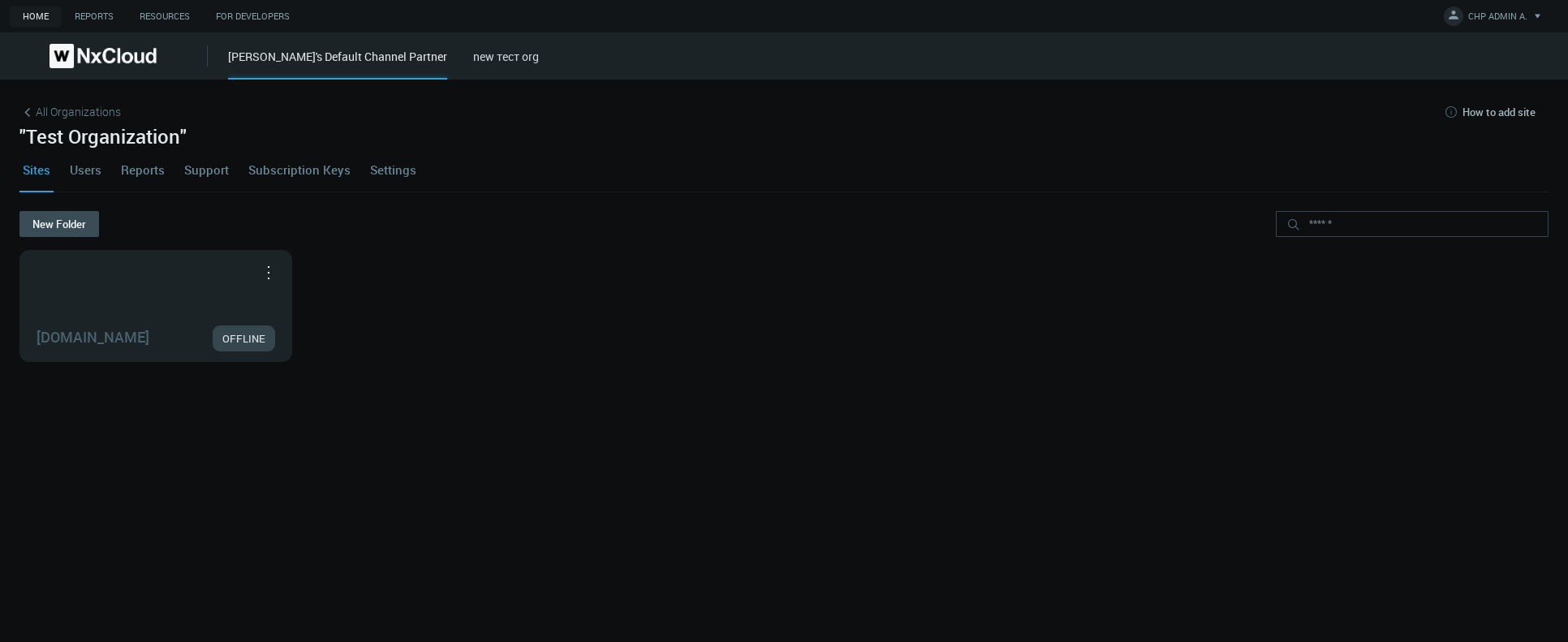
click at [85, 173] on link "Users" at bounding box center [85, 169] width 38 height 44
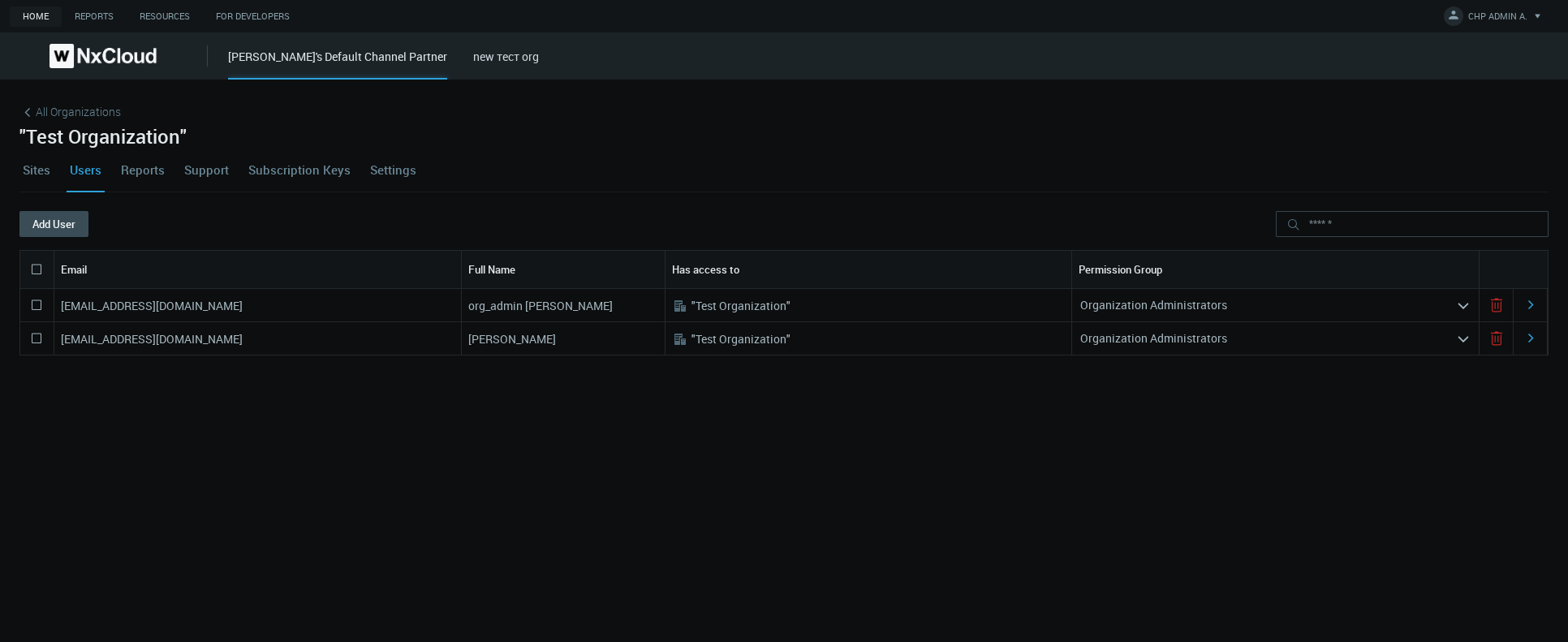
click at [32, 304] on polygon at bounding box center [36, 304] width 9 height 9
click at [144, 231] on button "Delete" at bounding box center [126, 223] width 77 height 26
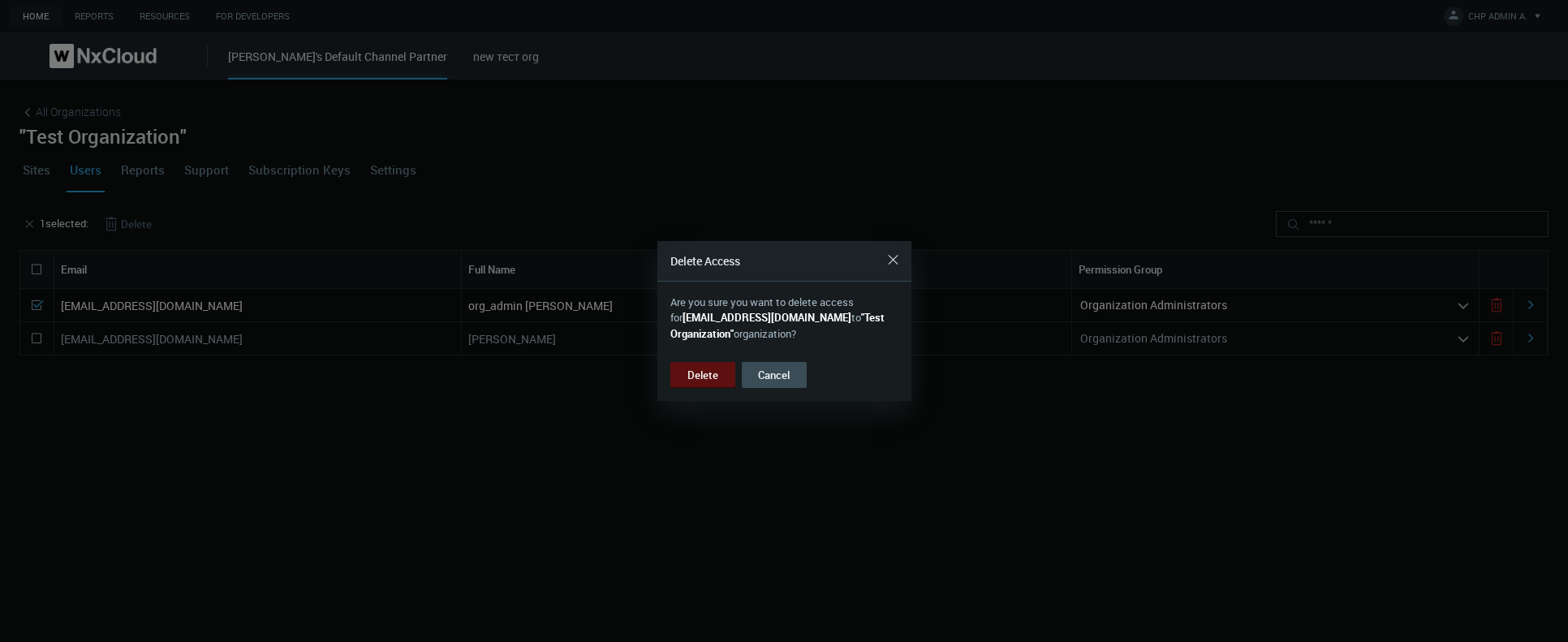
click at [691, 374] on button "Delete" at bounding box center [702, 374] width 65 height 26
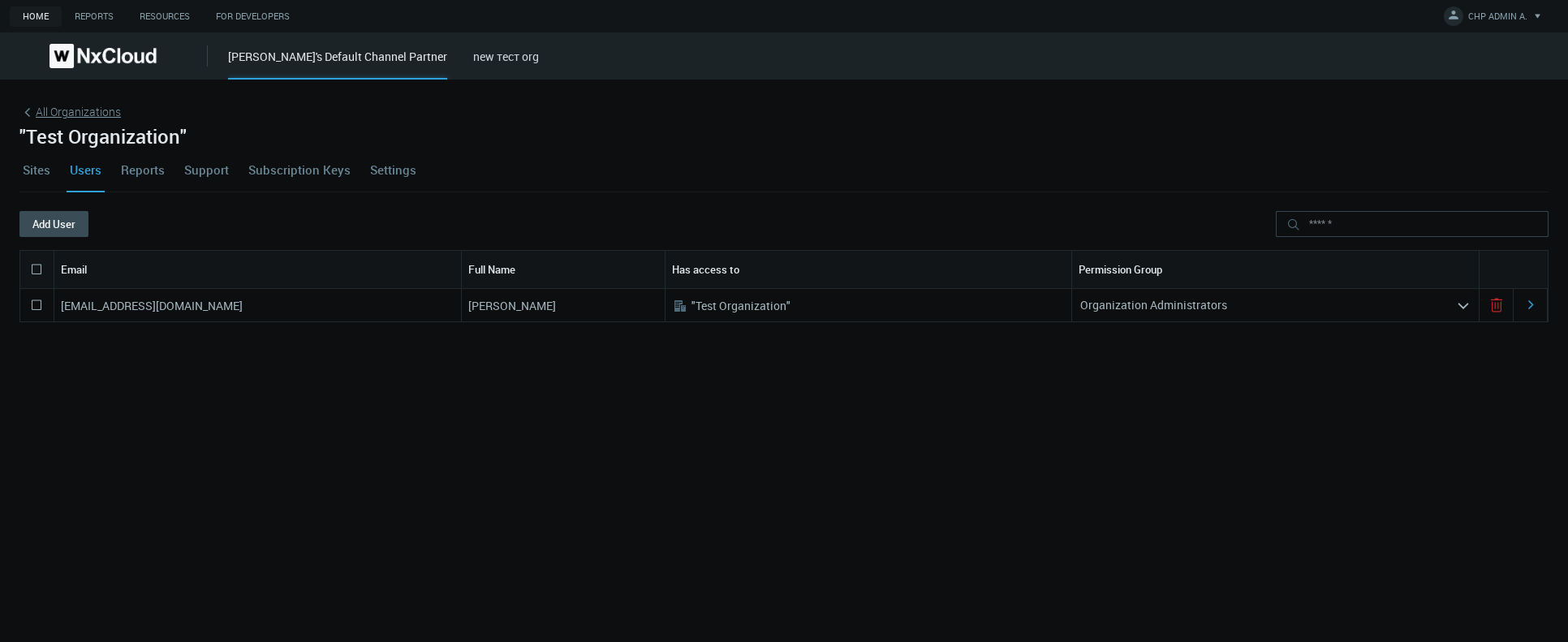
click at [75, 104] on span "All Organizations" at bounding box center [79, 112] width 85 height 17
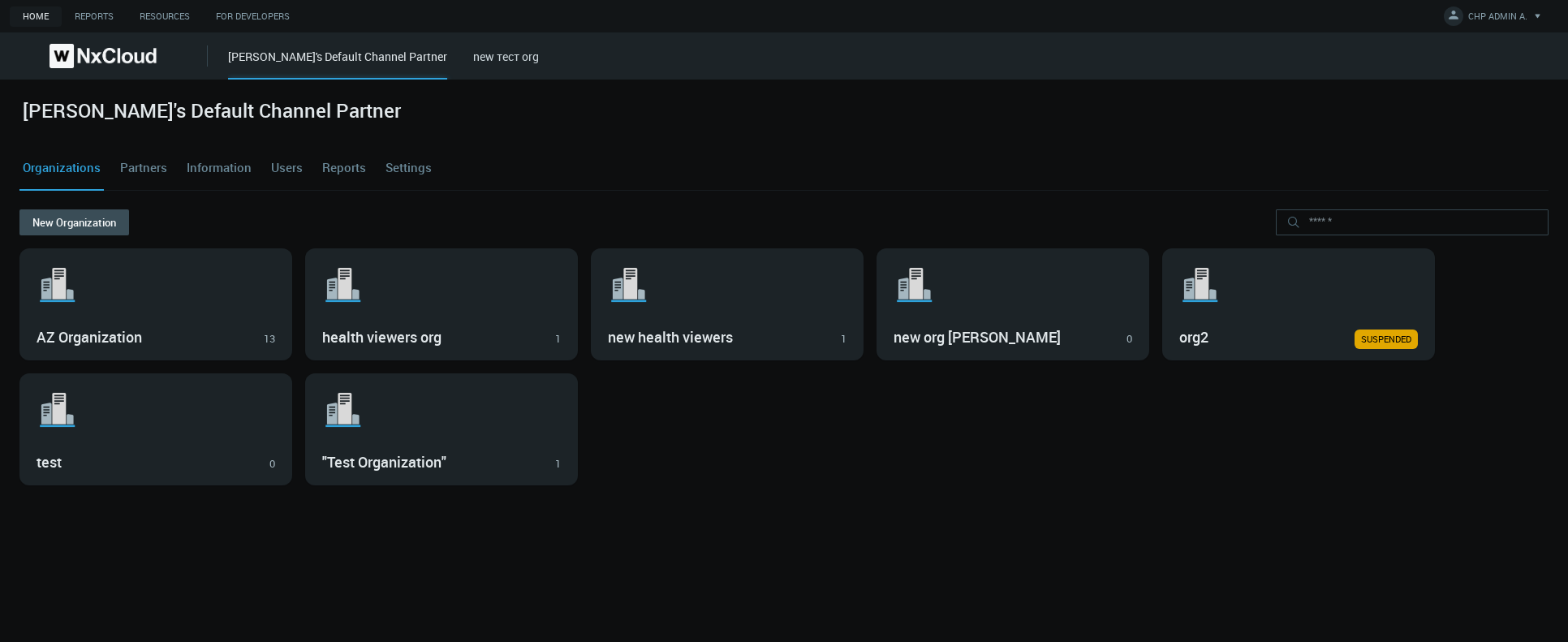
click at [484, 68] on div "azaretskaya's Default Channel Partner new тест org" at bounding box center [898, 55] width 1340 height 48
click at [481, 52] on link "new тест org" at bounding box center [506, 56] width 66 height 16
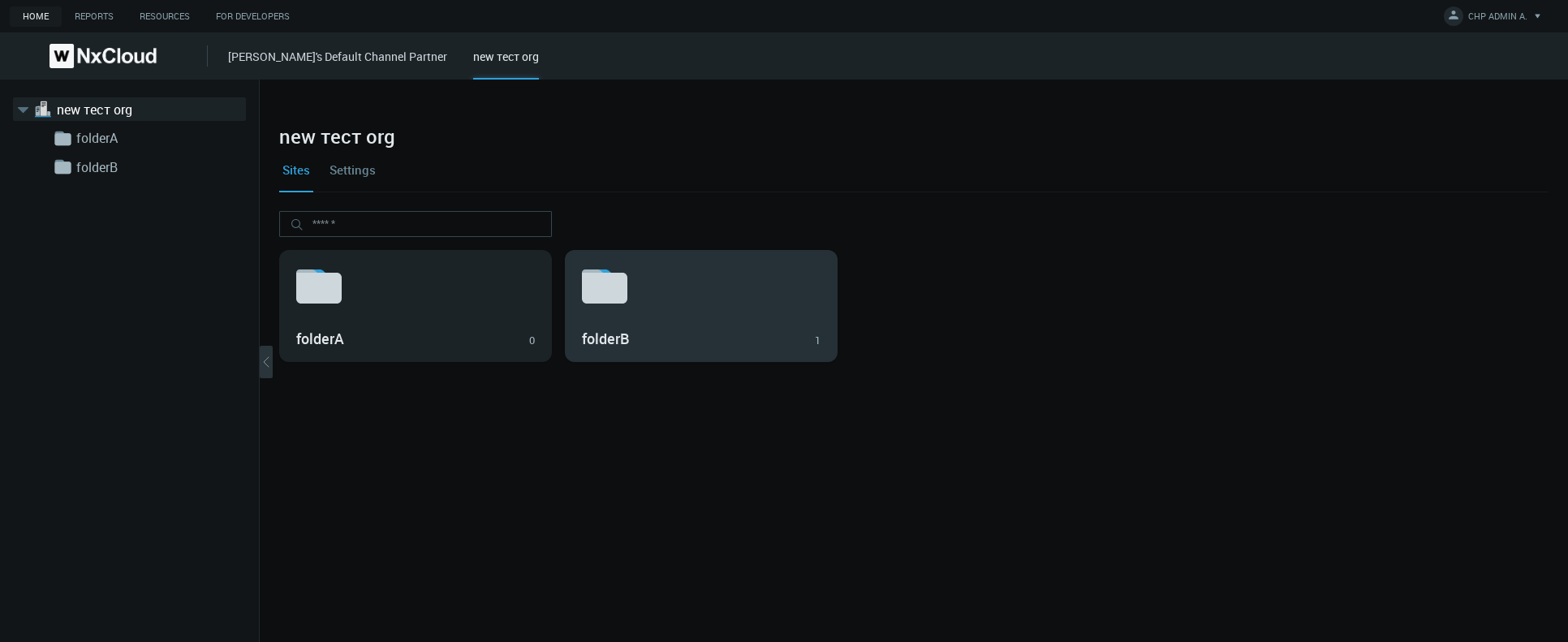
click at [662, 335] on h3 "folderB" at bounding box center [690, 338] width 215 height 17
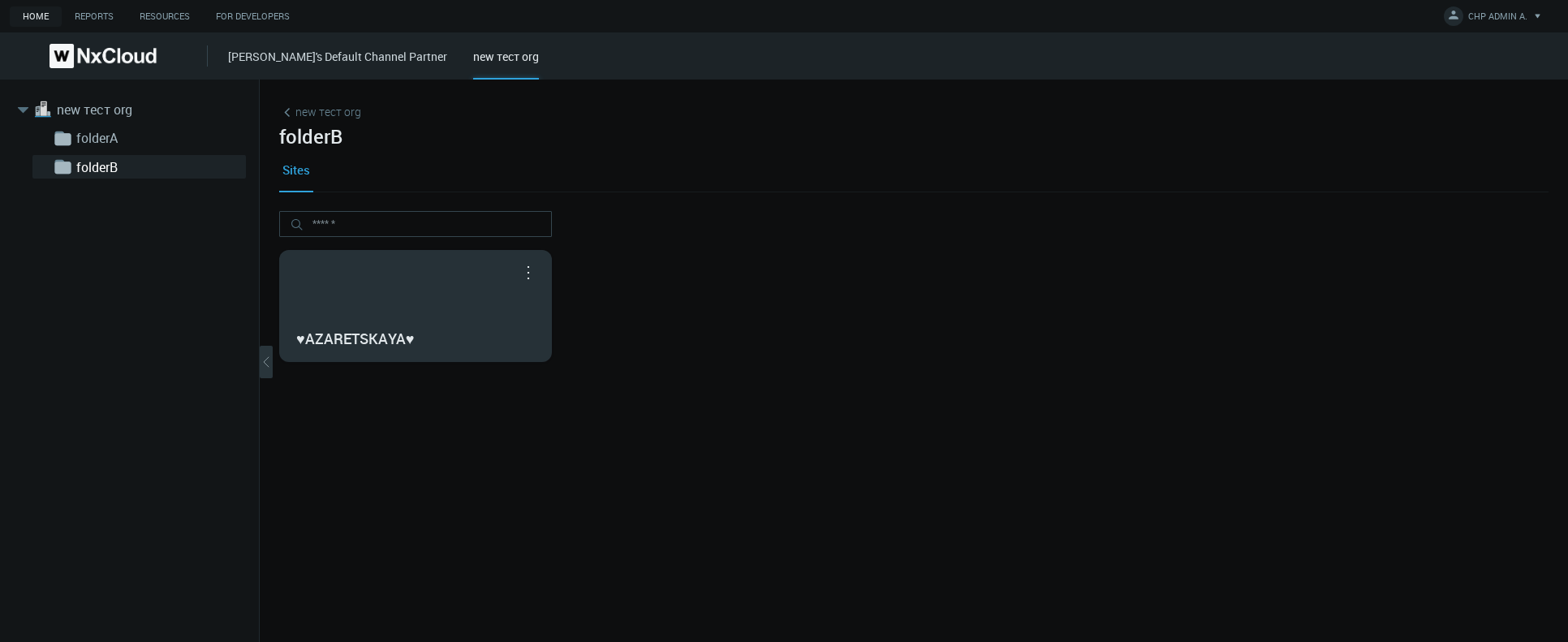
click at [474, 310] on div "♥AZARETSKAYA♥" at bounding box center [415, 305] width 271 height 111
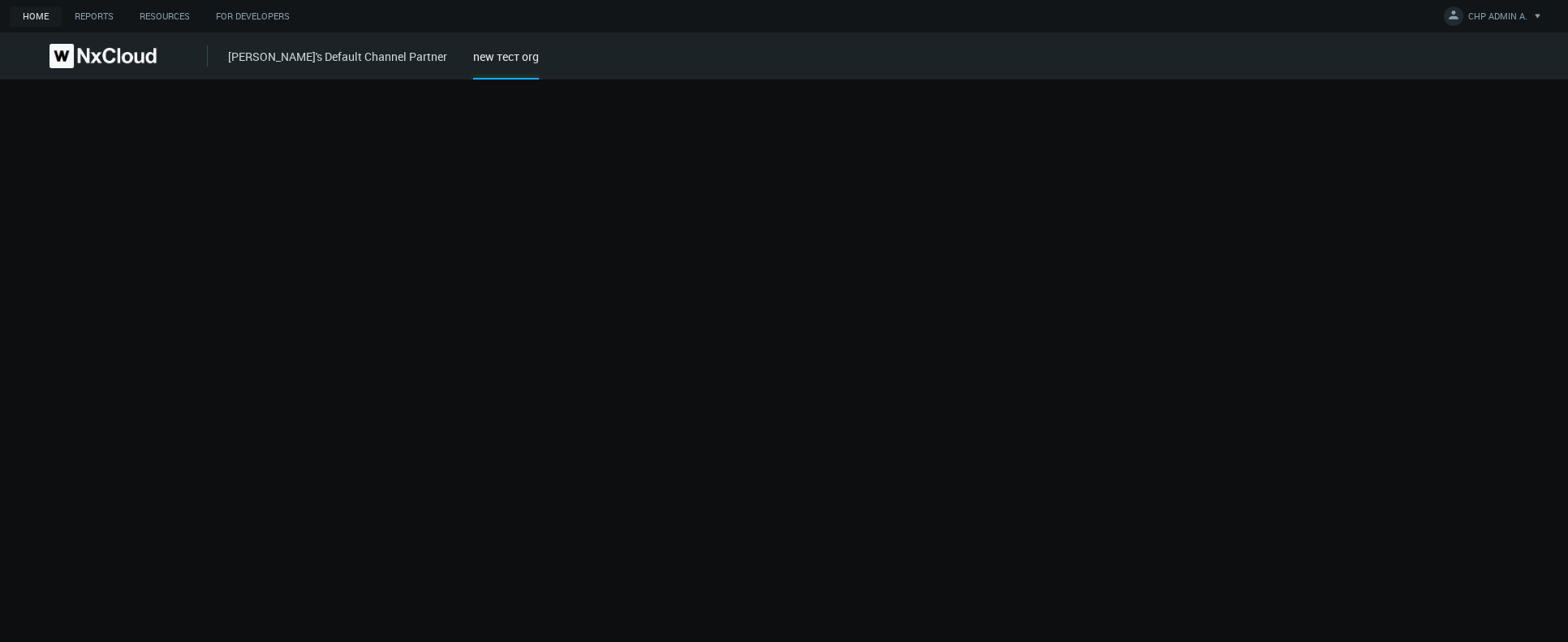
click at [474, 310] on div at bounding box center [784, 361] width 1568 height 562
